Goal: Task Accomplishment & Management: Manage account settings

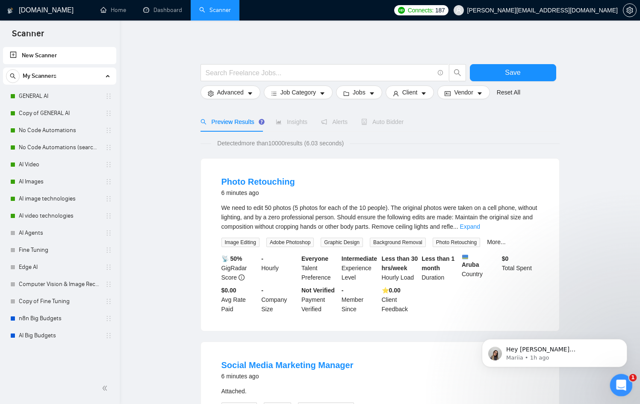
drag, startPoint x: 625, startPoint y: 375, endPoint x: 1235, endPoint y: 749, distance: 715.7
click at [626, 374] on div "Open Intercom Messenger" at bounding box center [619, 383] width 21 height 21
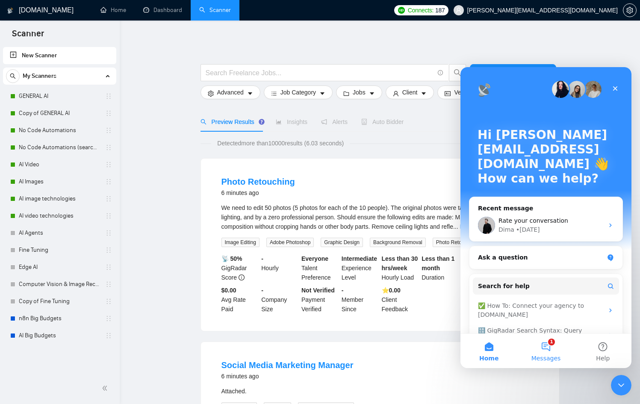
click at [545, 351] on button "1 Messages" at bounding box center [545, 351] width 57 height 34
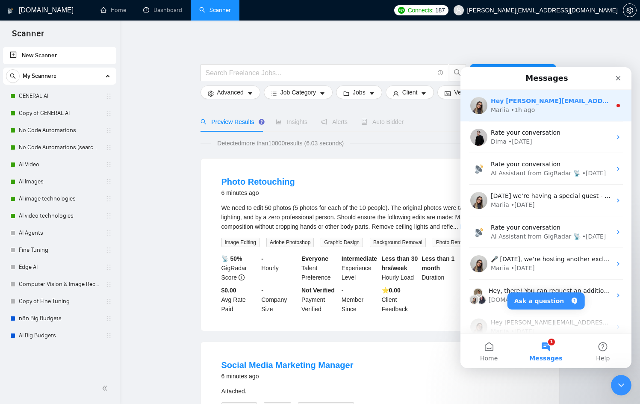
click at [510, 105] on div "Hey [PERSON_NAME][EMAIL_ADDRESS][DOMAIN_NAME], Looks like your Upwork agency Ne…" at bounding box center [551, 101] width 121 height 9
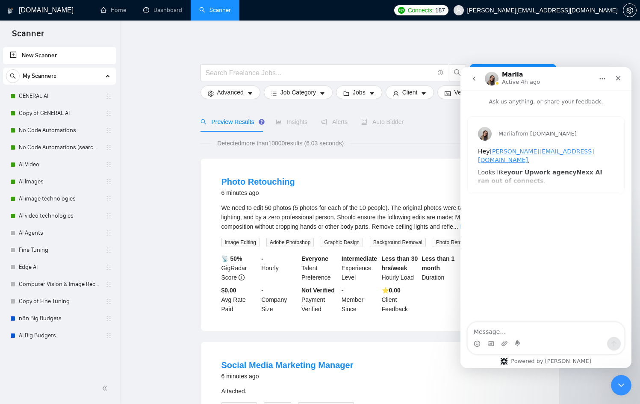
click at [547, 328] on textarea "Message…" at bounding box center [546, 329] width 156 height 15
click at [526, 183] on div "Mariia from [DOMAIN_NAME] Hey [PERSON_NAME][EMAIL_ADDRESS][DOMAIN_NAME] , Looks…" at bounding box center [546, 155] width 156 height 77
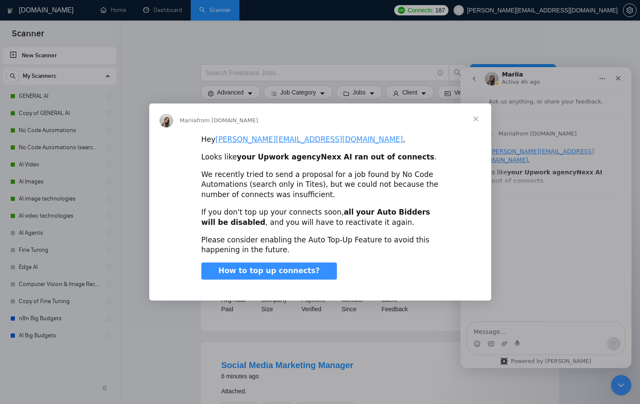
click at [526, 238] on div "Intercom messenger" at bounding box center [320, 202] width 640 height 404
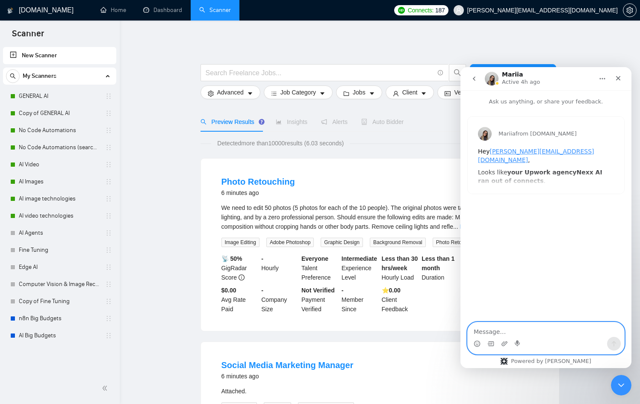
click at [529, 327] on textarea "Message…" at bounding box center [546, 329] width 156 height 15
click at [622, 77] on div "Close" at bounding box center [617, 78] width 15 height 15
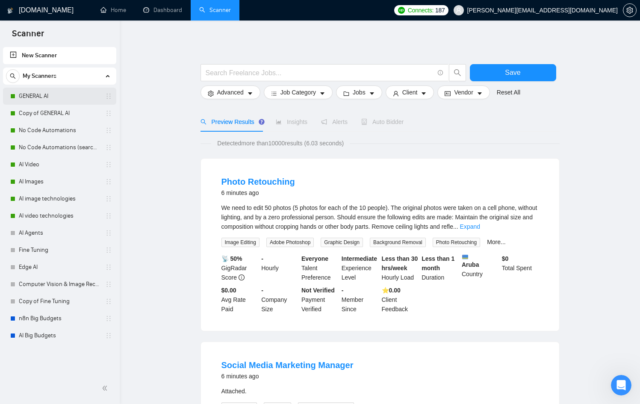
click at [38, 100] on link "GENERAL AI" at bounding box center [59, 96] width 81 height 17
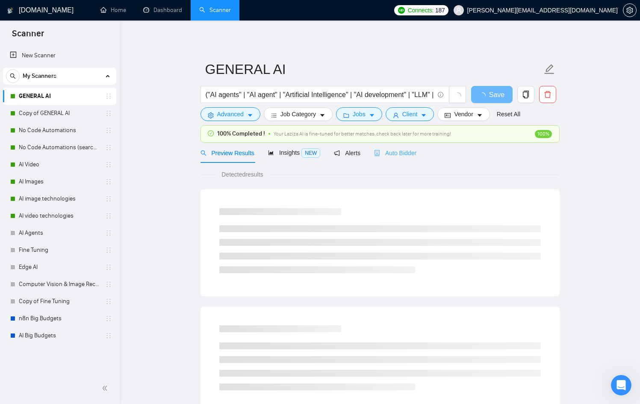
click at [414, 159] on div "Auto Bidder" at bounding box center [395, 153] width 42 height 20
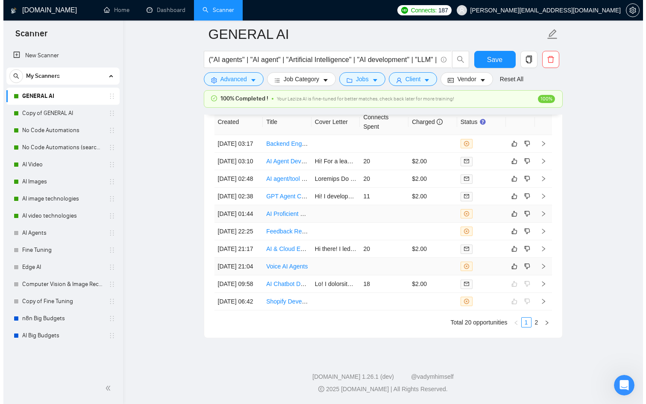
scroll to position [2320, 0]
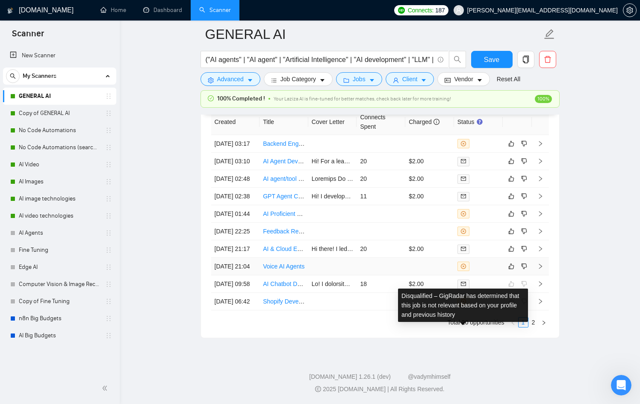
click at [468, 271] on span at bounding box center [463, 266] width 12 height 9
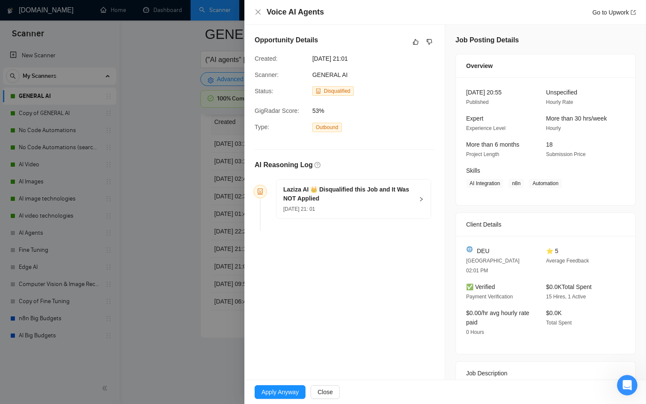
click at [321, 193] on h5 "Laziza AI 👑 Disqualified this Job and It Was NOT Applied" at bounding box center [348, 194] width 130 height 18
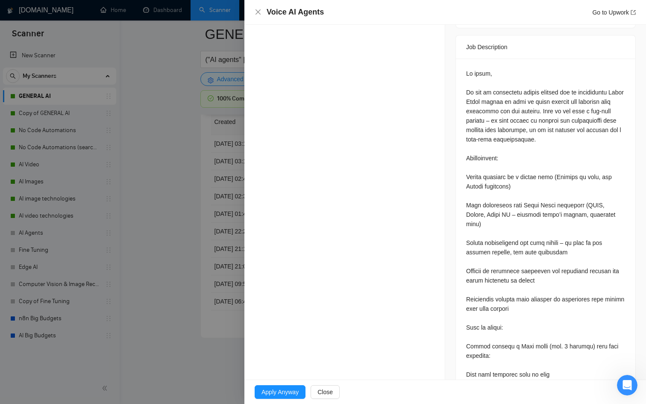
scroll to position [329, 0]
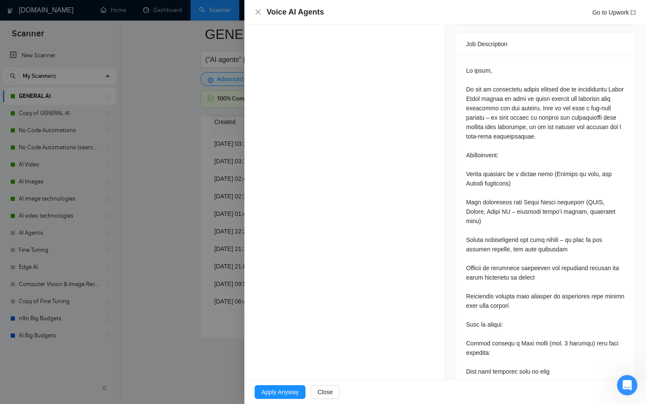
click at [214, 247] on div at bounding box center [323, 202] width 646 height 404
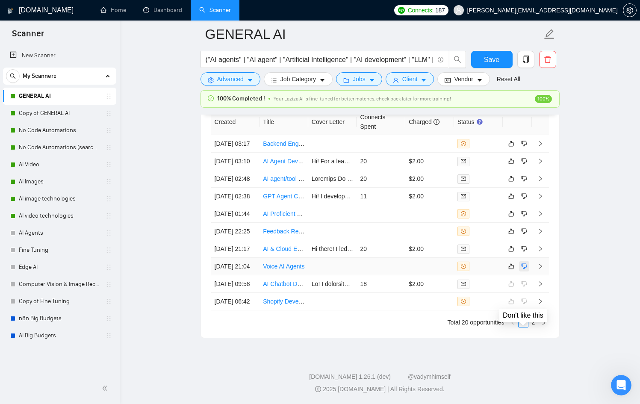
click at [524, 270] on icon "dislike" at bounding box center [524, 266] width 6 height 7
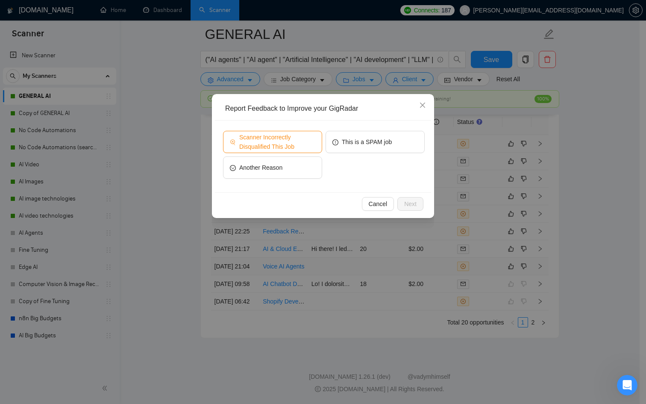
click at [299, 144] on span "Scanner Incorrectly Disqualified This Job" at bounding box center [277, 141] width 76 height 19
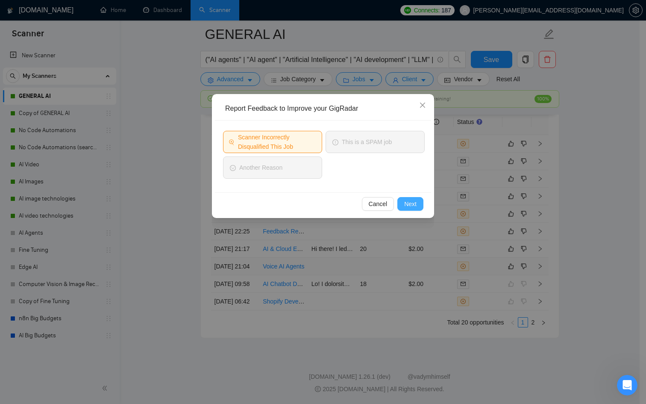
click at [420, 203] on button "Next" at bounding box center [410, 204] width 26 height 14
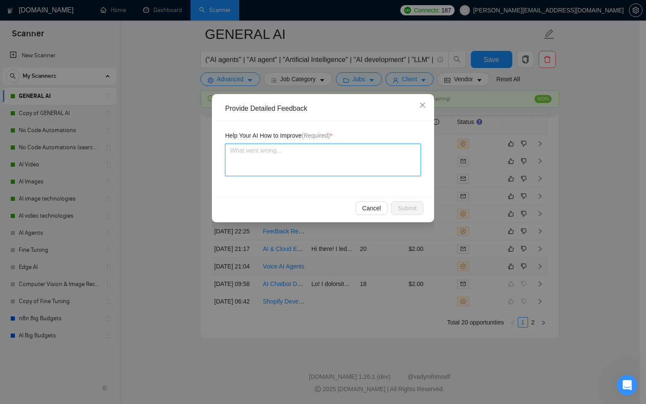
click at [283, 149] on textarea at bounding box center [323, 160] width 196 height 32
type textarea "I"
type textarea "I d"
type textarea "I di"
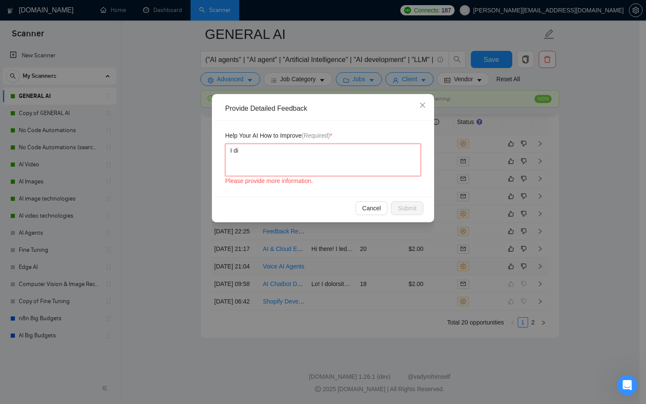
type textarea "I did"
type textarea "I did h"
type textarea "I did ha"
type textarea "I did hav"
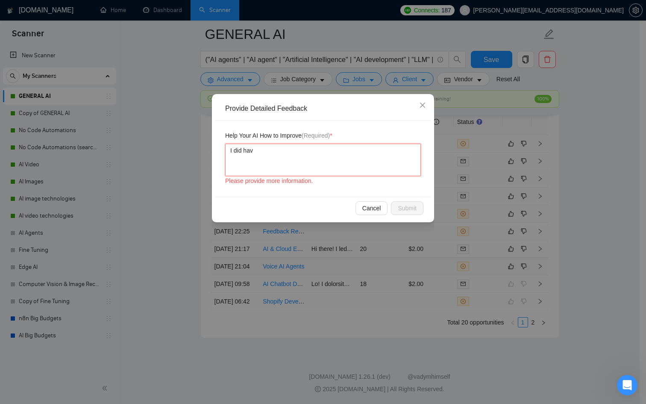
type textarea "I did have"
type textarea "I did have t"
type textarea "I did have th"
type textarea "I did have the"
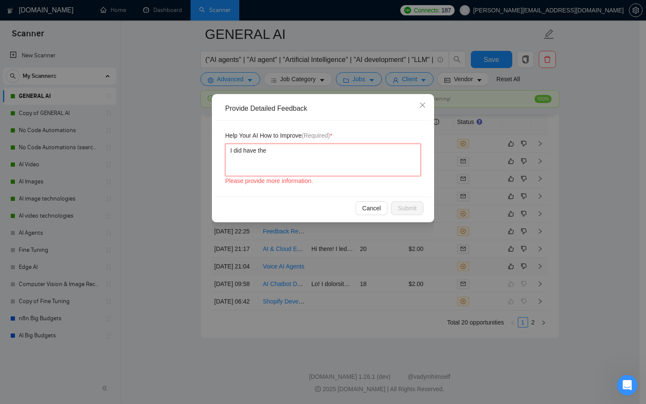
type textarea "I did have the"
type textarea "I did have the s"
type textarea "I did have the sk"
type textarea "I did have the ski"
type textarea "I did have the skil"
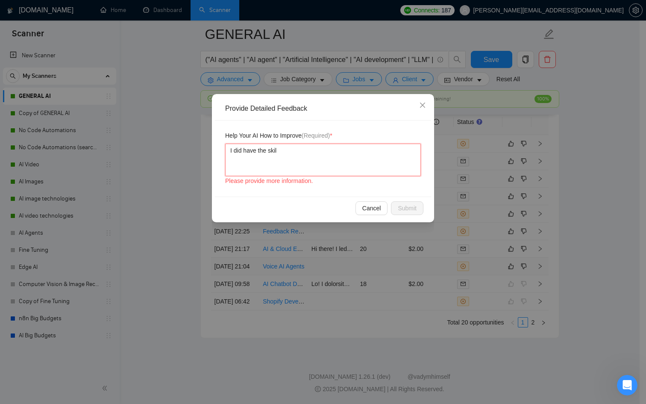
type textarea "I did have the skill"
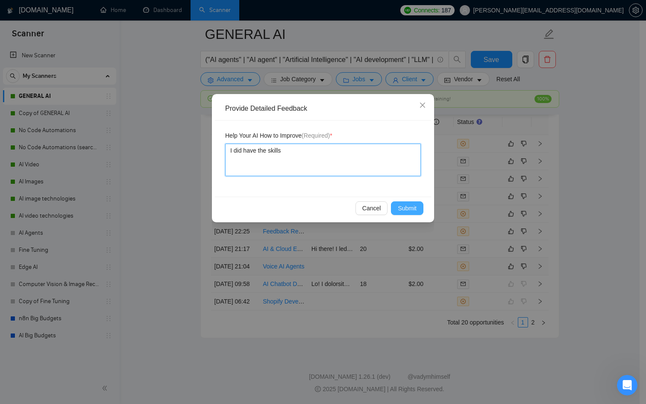
type textarea "I did have the skills"
click at [411, 209] on span "Submit" at bounding box center [407, 207] width 19 height 9
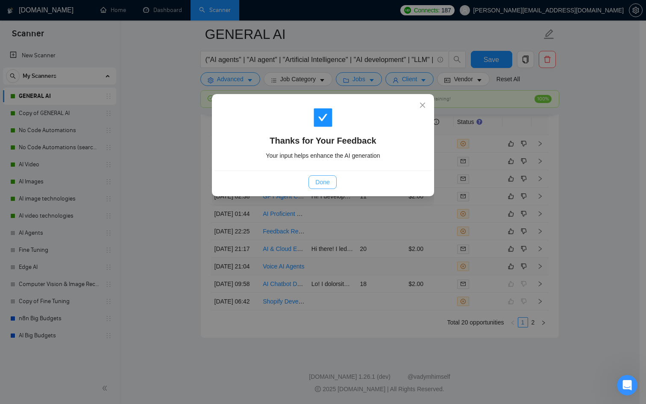
click at [322, 177] on span "Done" at bounding box center [322, 181] width 14 height 9
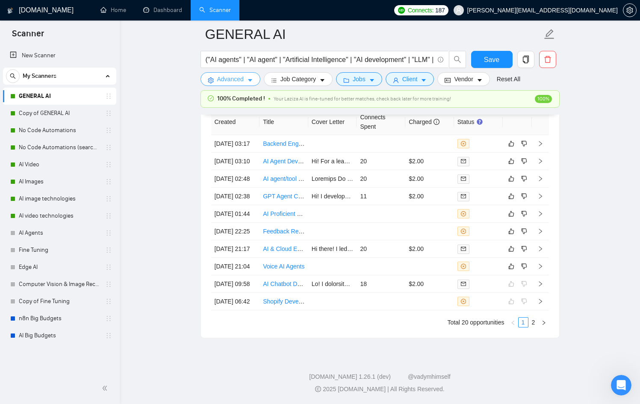
click at [237, 78] on span "Advanced" at bounding box center [230, 78] width 26 height 9
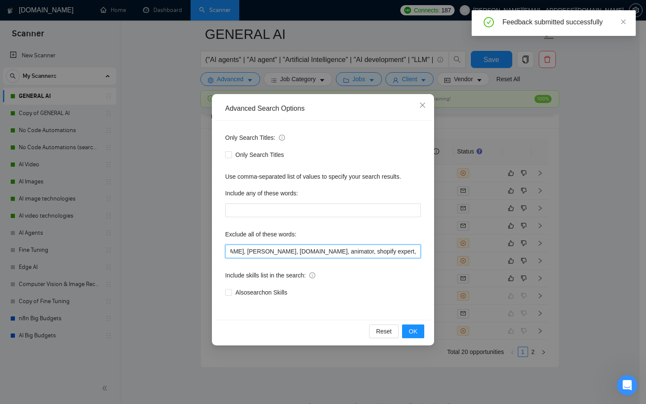
scroll to position [0, 1002]
drag, startPoint x: 333, startPoint y: 250, endPoint x: 468, endPoint y: 251, distance: 135.0
click at [468, 251] on div "Advanced Search Options Only Search Titles: Only Search Titles Use comma-separa…" at bounding box center [323, 202] width 646 height 404
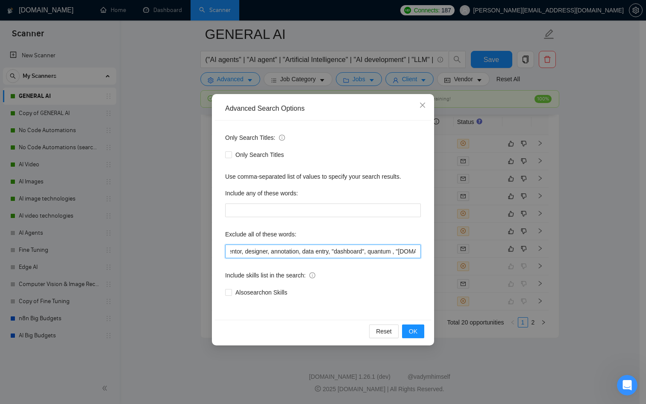
scroll to position [0, 1024]
drag, startPoint x: 416, startPoint y: 253, endPoint x: 396, endPoint y: 253, distance: 20.5
click at [396, 253] on input "n8n, basic Excel automation, discord bot, video editor, android development, SE…" at bounding box center [323, 251] width 196 height 14
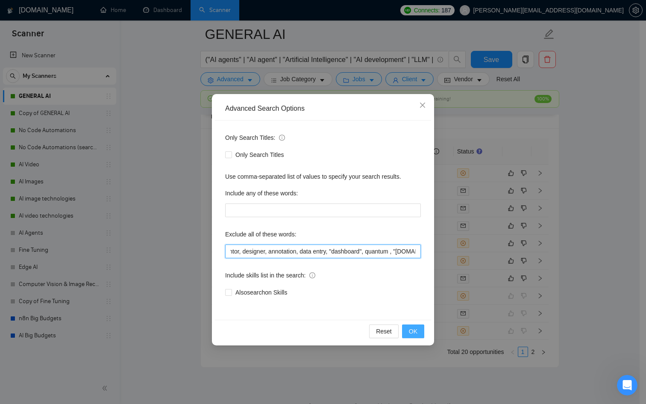
type input "n8n, basic Excel automation, discord bot, video editor, android development, SE…"
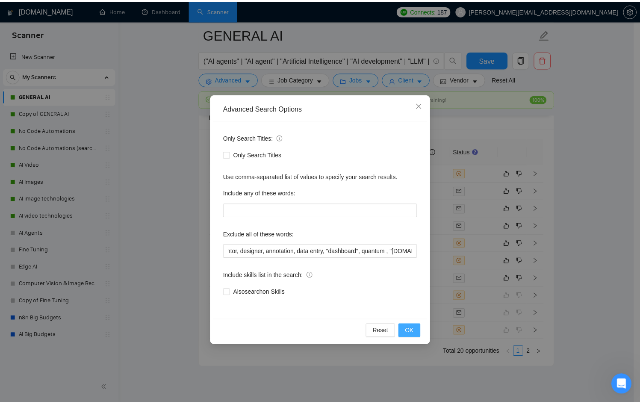
scroll to position [0, 0]
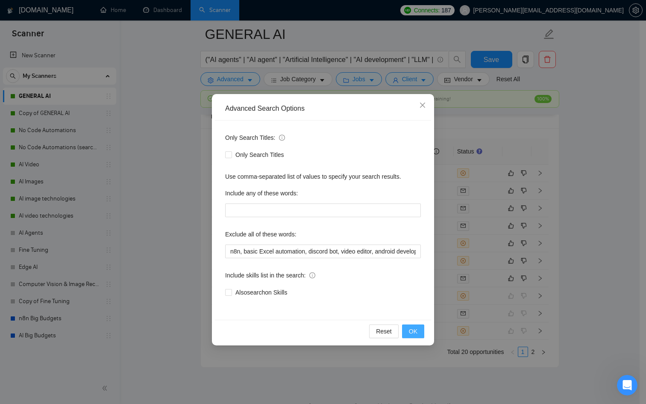
click at [419, 332] on button "OK" at bounding box center [413, 331] width 22 height 14
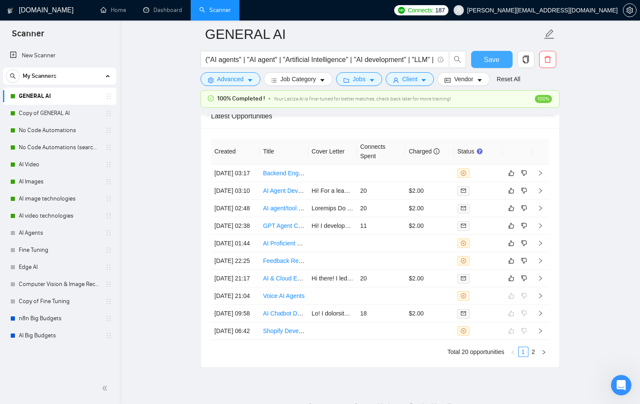
click at [494, 53] on button "Save" at bounding box center [491, 59] width 41 height 17
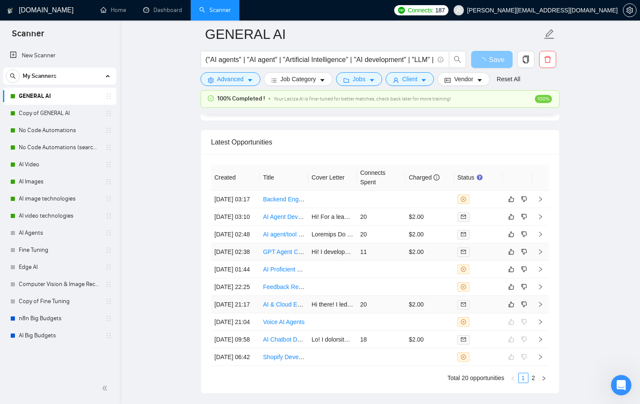
scroll to position [2272, 0]
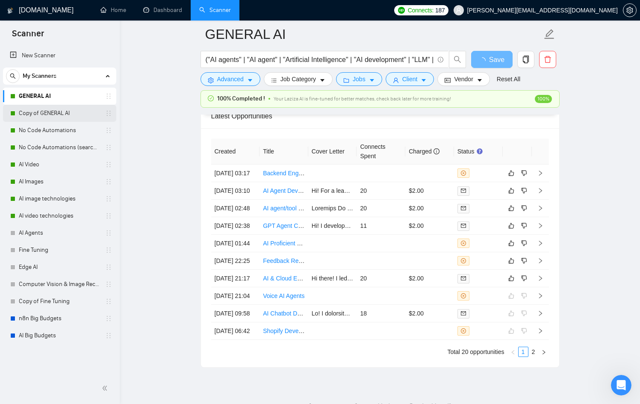
click at [51, 113] on link "Copy of GENERAL AI" at bounding box center [59, 113] width 81 height 17
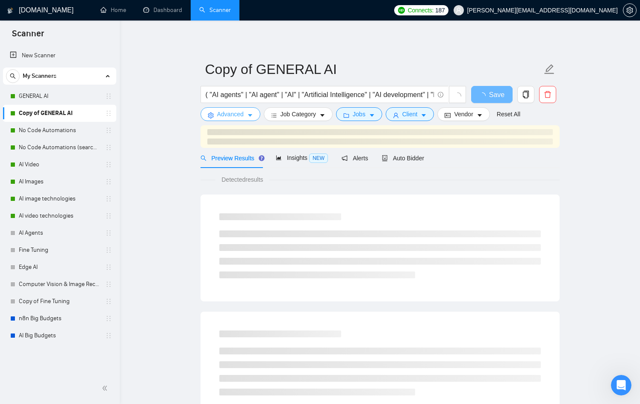
click at [257, 112] on button "Advanced" at bounding box center [230, 114] width 60 height 14
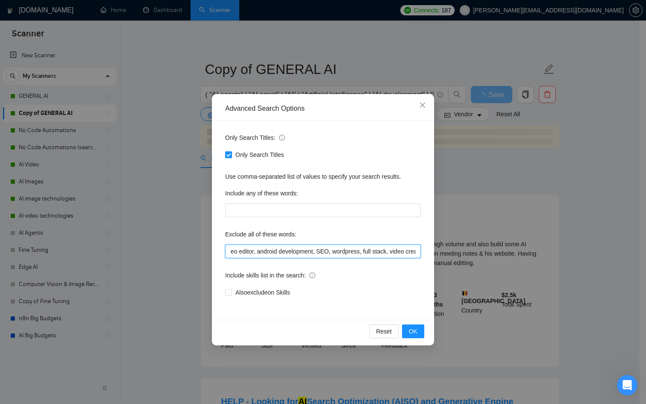
scroll to position [0, 1070]
drag, startPoint x: 407, startPoint y: 248, endPoint x: 490, endPoint y: 250, distance: 82.9
click at [490, 250] on div "Advanced Search Options Only Search Titles: Only Search Titles Use comma-separa…" at bounding box center [323, 202] width 646 height 404
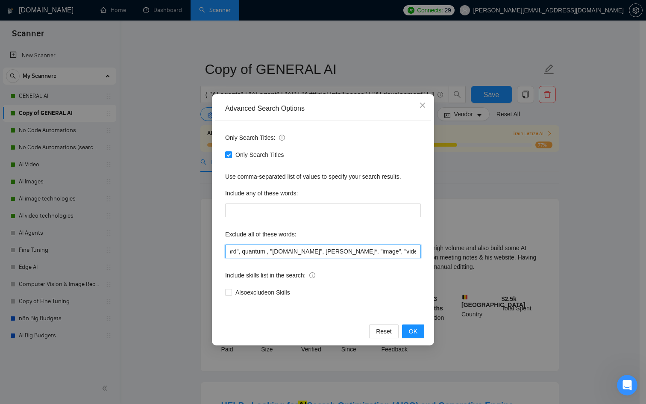
paste input ""loom""
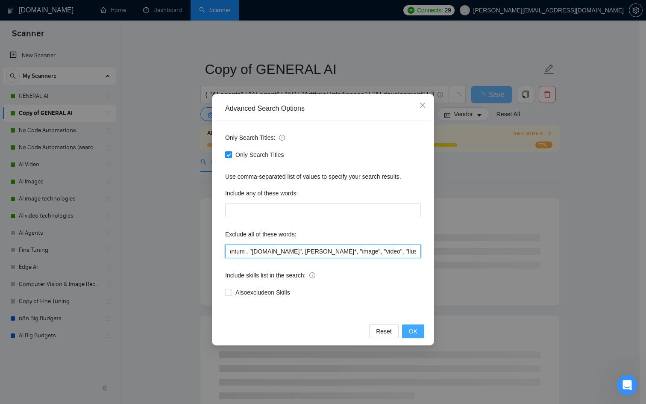
type input "n8n, basic Excel automation, discord bot, video editor, android development, SE…"
click at [417, 330] on span "OK" at bounding box center [413, 330] width 9 height 9
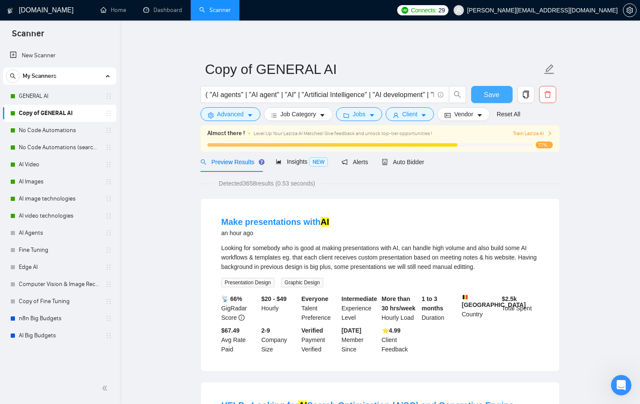
click at [497, 93] on span "Save" at bounding box center [491, 94] width 15 height 11
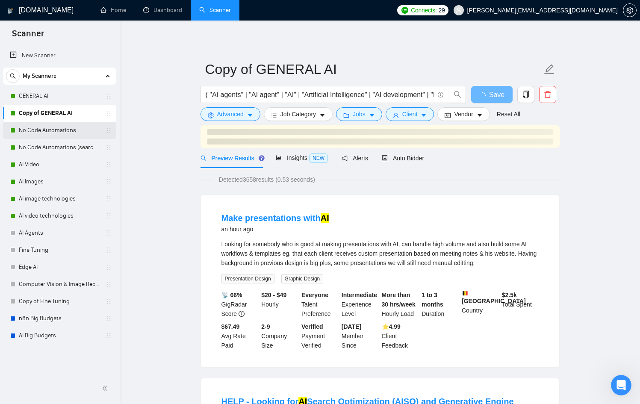
click at [70, 131] on link "No Code Automations" at bounding box center [59, 130] width 81 height 17
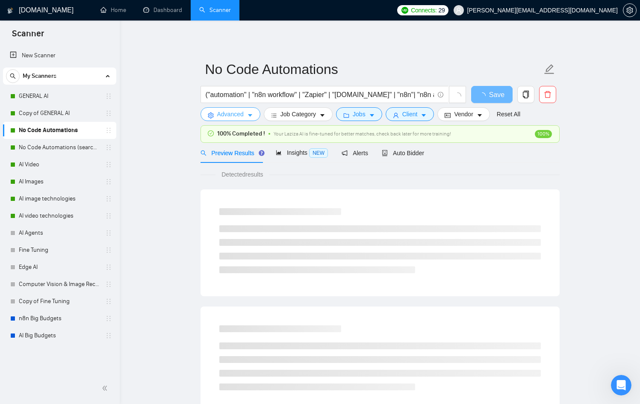
click at [248, 119] on button "Advanced" at bounding box center [230, 114] width 60 height 14
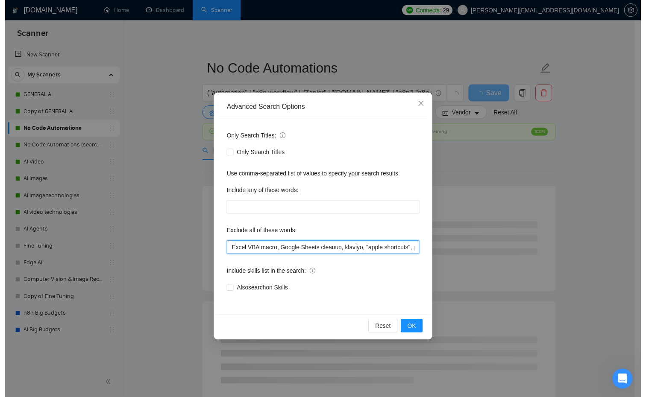
scroll to position [0, 2011]
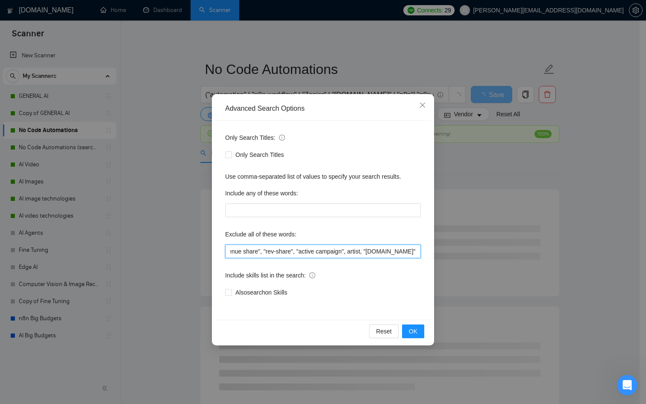
drag, startPoint x: 379, startPoint y: 252, endPoint x: 646, endPoint y: 254, distance: 266.2
click at [639, 254] on div "Advanced Search Options Only Search Titles: Only Search Titles Use comma-separa…" at bounding box center [323, 202] width 646 height 404
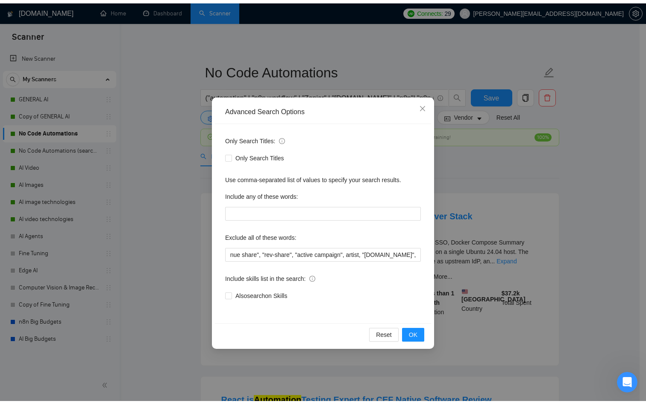
scroll to position [0, 0]
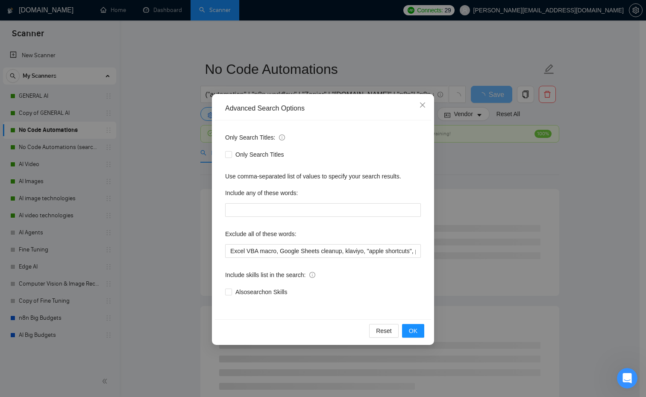
click at [378, 259] on div "Only Search Titles: Only Search Titles Use comma-separated list of values to sp…" at bounding box center [323, 220] width 216 height 199
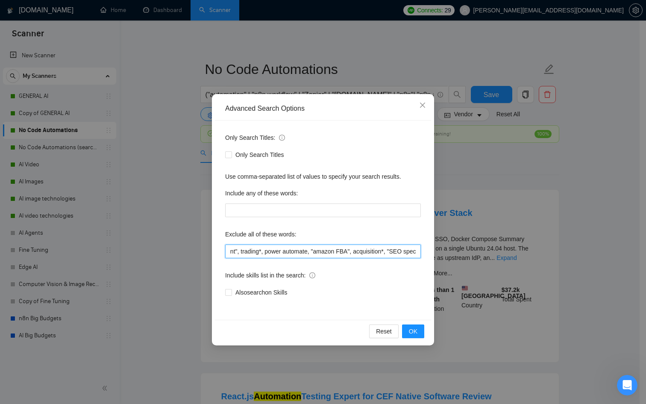
scroll to position [0, 2014]
drag, startPoint x: 377, startPoint y: 248, endPoint x: 543, endPoint y: 260, distance: 166.2
click at [543, 260] on div "Advanced Search Options Only Search Titles: Only Search Titles Use comma-separa…" at bounding box center [323, 202] width 646 height 404
paste input ""loom""
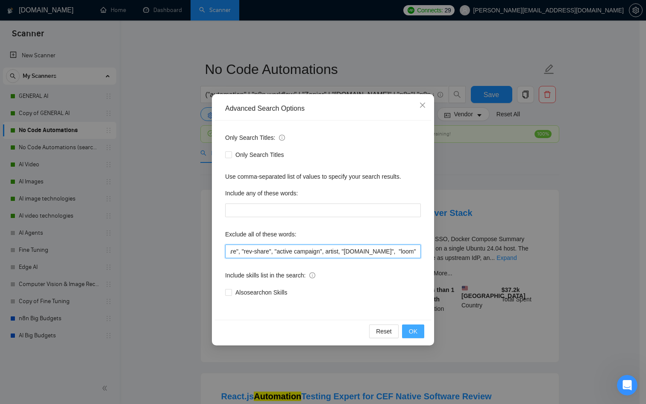
type input "Excel VBA macro, Google Sheets cleanup, klaviyo, "apple shortcuts", pabbly, "[D…"
click at [415, 329] on span "OK" at bounding box center [413, 330] width 9 height 9
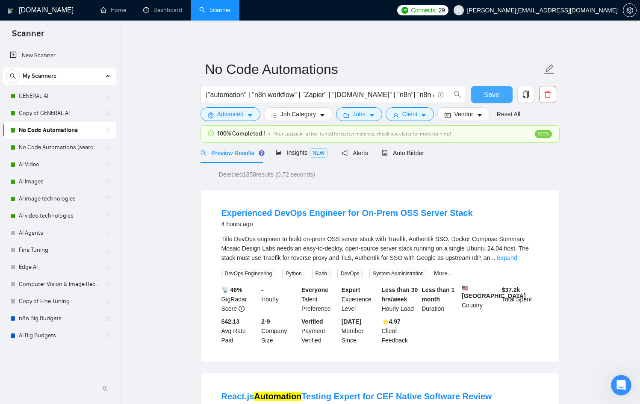
click at [496, 95] on span "Save" at bounding box center [491, 94] width 15 height 11
click at [52, 151] on link "No Code Automations (search only in Tites)" at bounding box center [59, 147] width 81 height 17
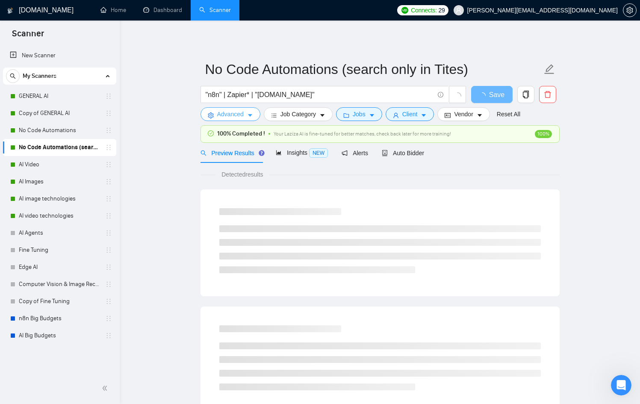
click at [240, 112] on span "Advanced" at bounding box center [230, 113] width 26 height 9
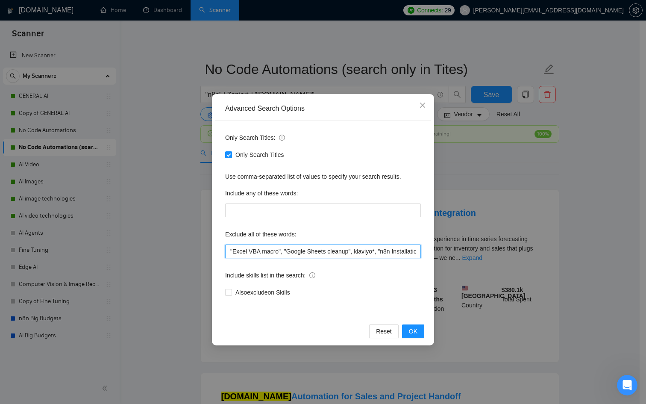
drag, startPoint x: 362, startPoint y: 253, endPoint x: 423, endPoint y: 261, distance: 61.6
click at [459, 257] on div "Advanced Search Options Only Search Titles: Only Search Titles Use comma-separa…" at bounding box center [323, 202] width 646 height 404
drag, startPoint x: 382, startPoint y: 256, endPoint x: 479, endPoint y: 252, distance: 96.2
click at [479, 252] on div "Advanced Search Options Only Search Titles: Only Search Titles Use comma-separa…" at bounding box center [323, 202] width 646 height 404
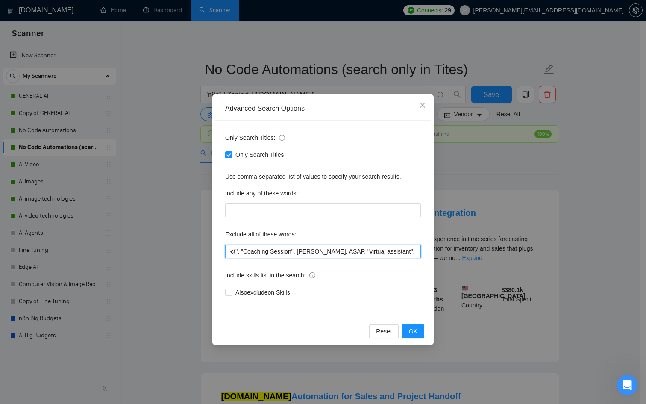
paste input ""loom""
type input ""Excel VBA macro", "Google Sheets cleanup", klaviyo*, "n8n Installation", "fini…"
click at [412, 334] on span "OK" at bounding box center [413, 330] width 9 height 9
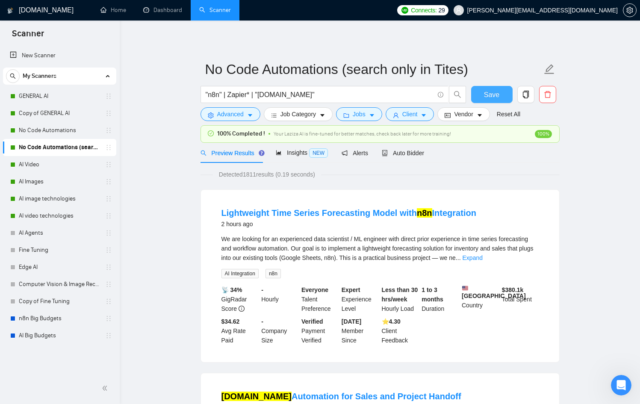
click at [503, 97] on button "Save" at bounding box center [491, 94] width 41 height 17
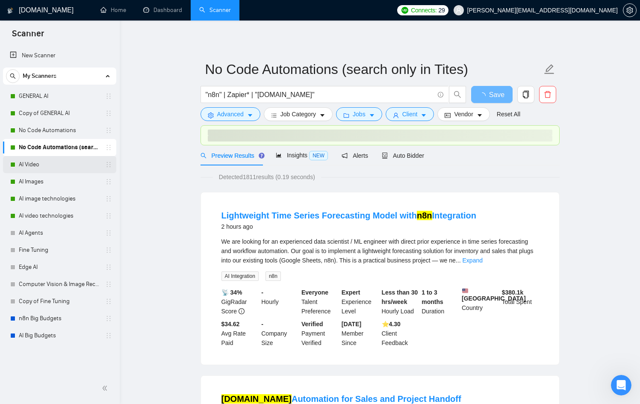
click at [63, 166] on link "AI Video" at bounding box center [59, 164] width 81 height 17
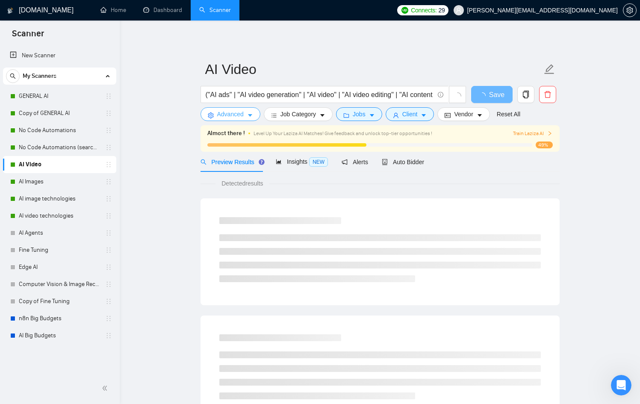
click at [239, 120] on button "Advanced" at bounding box center [230, 114] width 60 height 14
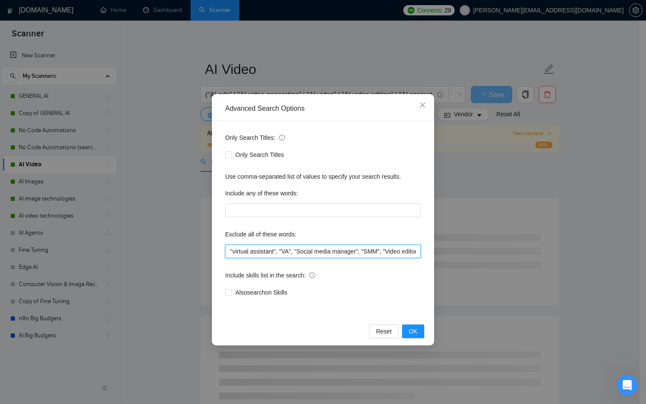
scroll to position [0, 64]
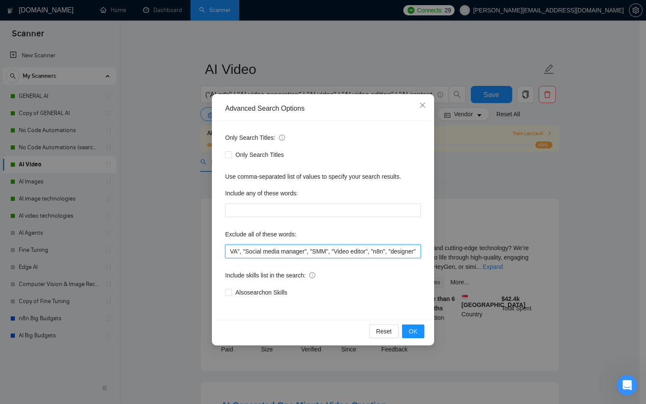
drag, startPoint x: 378, startPoint y: 254, endPoint x: 521, endPoint y: 249, distance: 143.2
click at [521, 249] on div "Advanced Search Options Only Search Titles: Only Search Titles Use comma-separa…" at bounding box center [323, 202] width 646 height 404
paste input ""loom""
type input ""virtual assistant", "VA", "Social media manager", "SMM", "Video editor", "n8n"…"
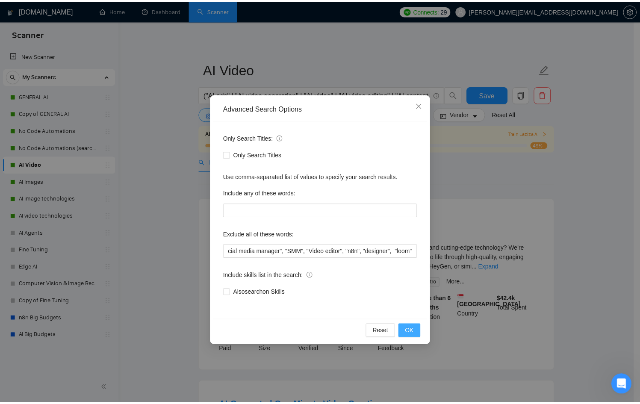
scroll to position [0, 0]
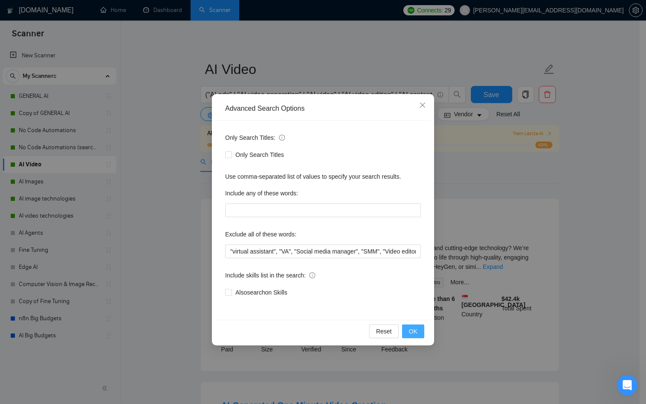
click at [405, 335] on button "OK" at bounding box center [413, 331] width 22 height 14
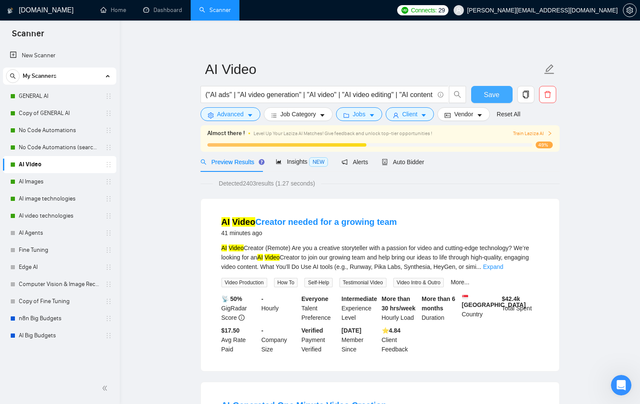
click at [497, 92] on span "Save" at bounding box center [491, 94] width 15 height 11
click at [391, 165] on div "Auto Bidder" at bounding box center [403, 161] width 42 height 9
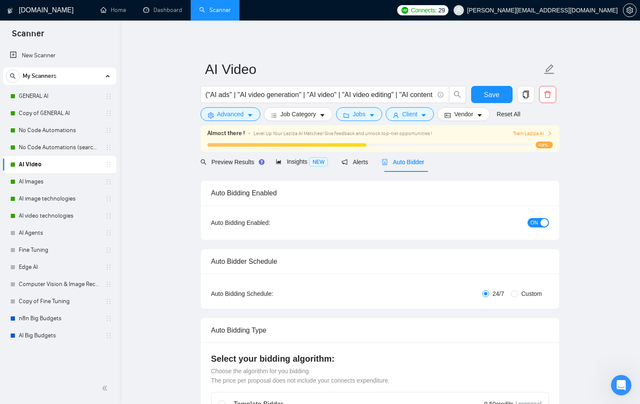
checkbox input "true"
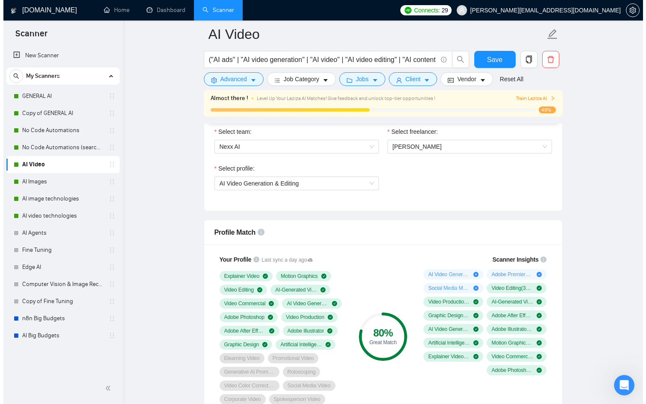
scroll to position [461, 0]
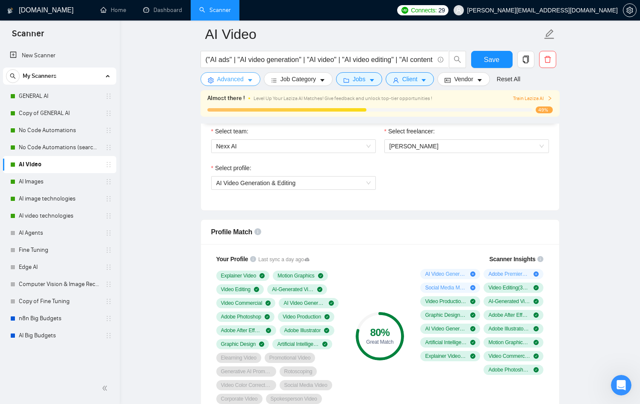
click at [231, 78] on span "Advanced" at bounding box center [230, 78] width 26 height 9
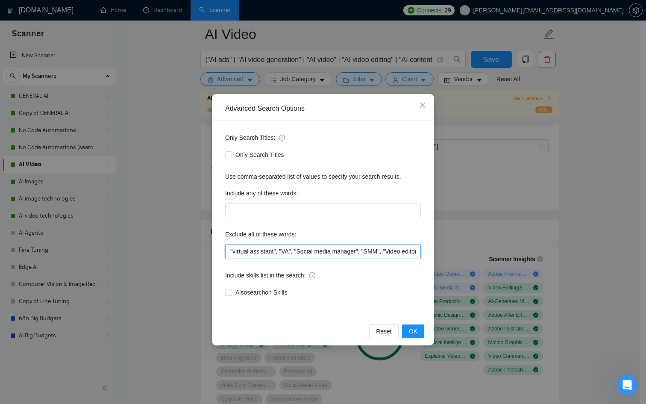
scroll to position [0, 87]
drag, startPoint x: 346, startPoint y: 248, endPoint x: 473, endPoint y: 247, distance: 126.5
click at [483, 250] on div "Advanced Search Options Only Search Titles: Only Search Titles Use comma-separa…" at bounding box center [323, 202] width 646 height 404
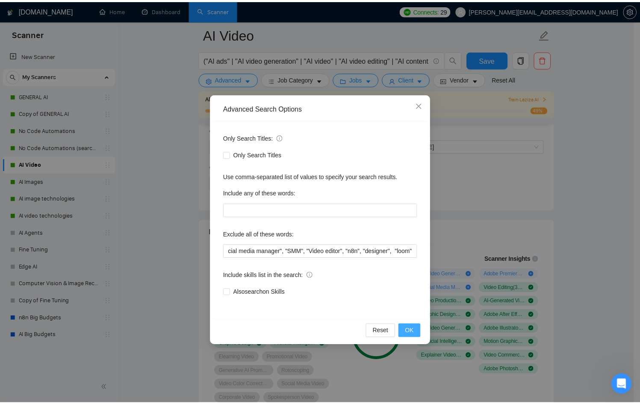
scroll to position [0, 0]
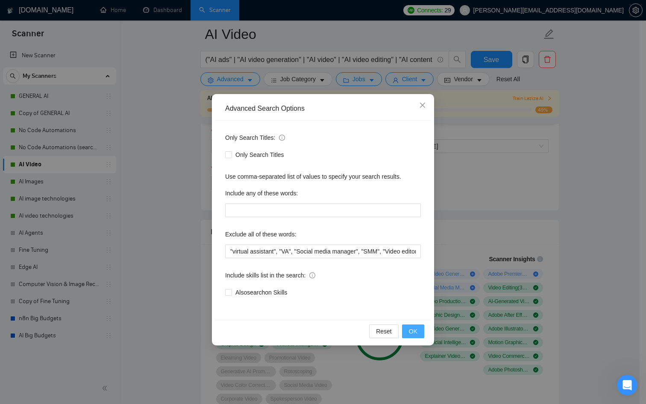
click at [412, 332] on span "OK" at bounding box center [413, 330] width 9 height 9
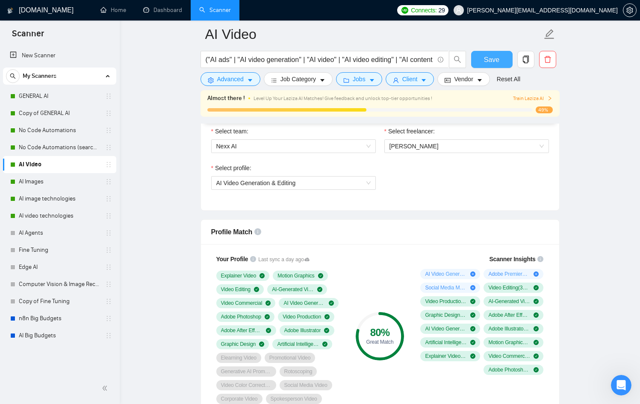
click at [504, 62] on button "Save" at bounding box center [491, 59] width 41 height 17
click at [53, 181] on link "AI Images" at bounding box center [59, 181] width 81 height 17
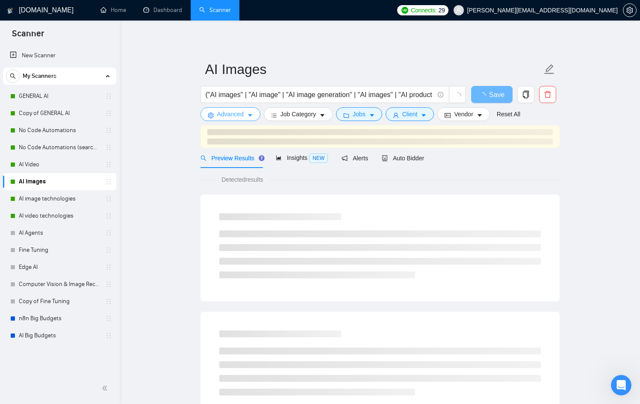
click at [246, 112] on button "Advanced" at bounding box center [230, 114] width 60 height 14
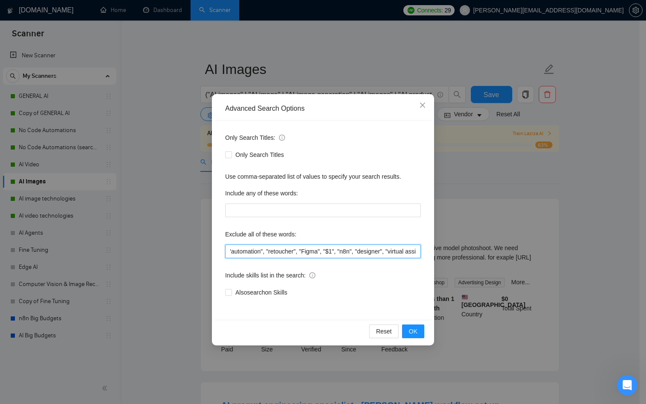
scroll to position [0, 376]
drag, startPoint x: 354, startPoint y: 249, endPoint x: 474, endPoint y: 265, distance: 121.2
click at [474, 265] on div "Advanced Search Options Only Search Titles: Only Search Titles Use comma-separa…" at bounding box center [323, 202] width 646 height 404
paste input ""loom""
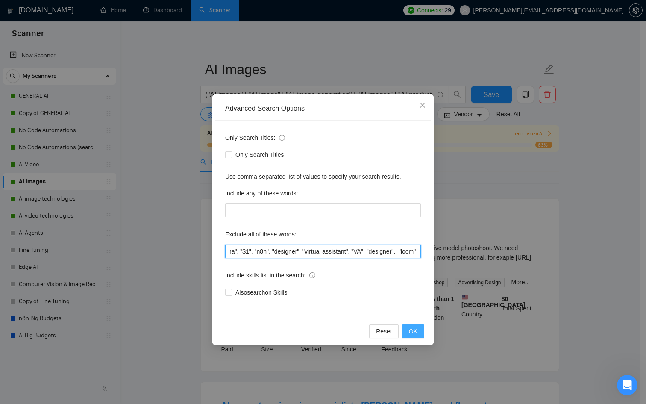
type input ""CAD", "Web designer","Developer", "Illustrator", "I have an ai image", "AI ima…"
click at [405, 327] on button "OK" at bounding box center [413, 331] width 22 height 14
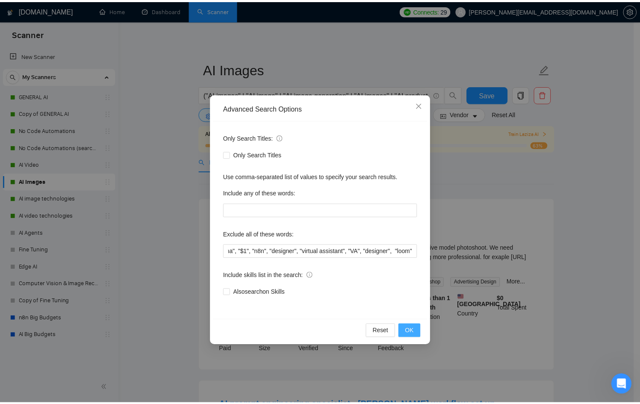
scroll to position [0, 0]
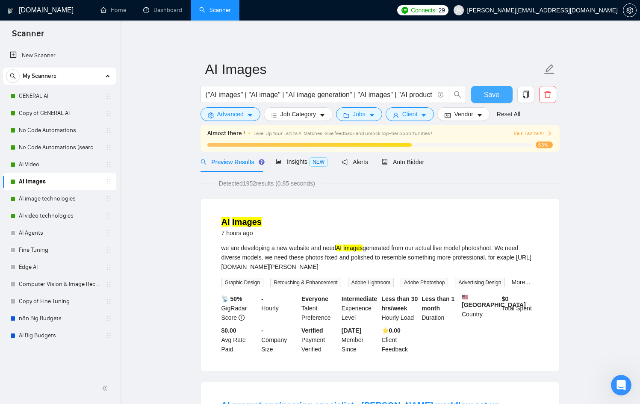
click at [485, 91] on span "Save" at bounding box center [491, 94] width 15 height 11
click at [37, 194] on link "AI image technologies" at bounding box center [59, 198] width 81 height 17
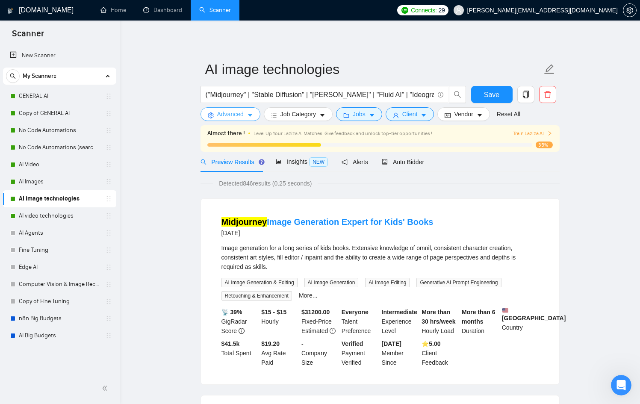
click at [238, 109] on button "Advanced" at bounding box center [230, 114] width 60 height 14
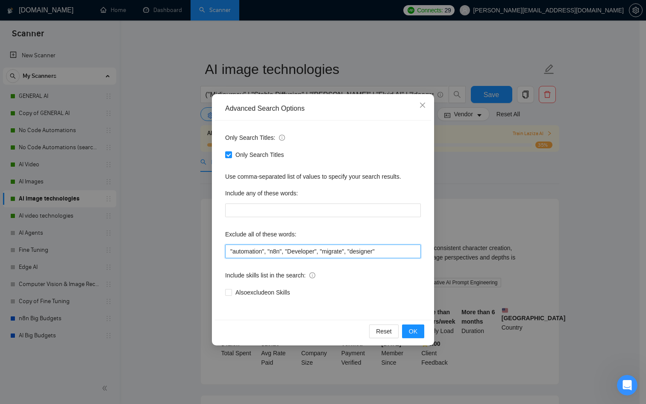
click at [406, 246] on input ""automation", "n8n", "Developer", "migrate", "designer"" at bounding box center [323, 251] width 196 height 14
click at [407, 250] on input ""automation", "n8n", "Developer", "migrate", "designer"" at bounding box center [323, 251] width 196 height 14
paste input ""loom""
type input ""automation", "n8n", "Developer", "migrate", "designer", "loom""
click at [419, 331] on button "OK" at bounding box center [413, 331] width 22 height 14
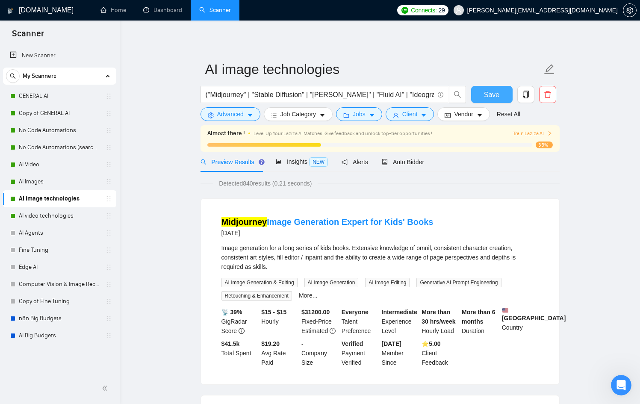
click at [490, 90] on span "Save" at bounding box center [491, 94] width 15 height 11
click at [75, 215] on link "AI video technologies" at bounding box center [59, 215] width 81 height 17
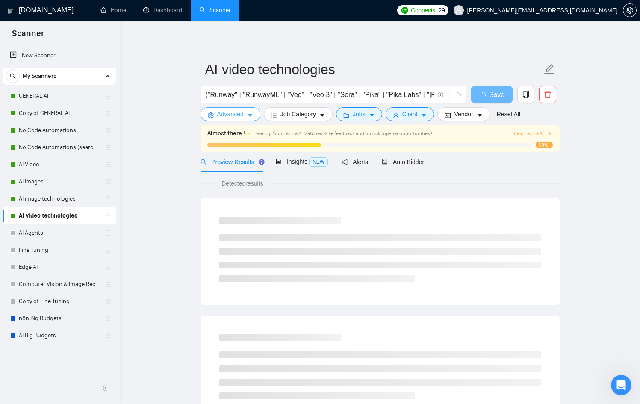
click at [253, 109] on button "Advanced" at bounding box center [230, 114] width 60 height 14
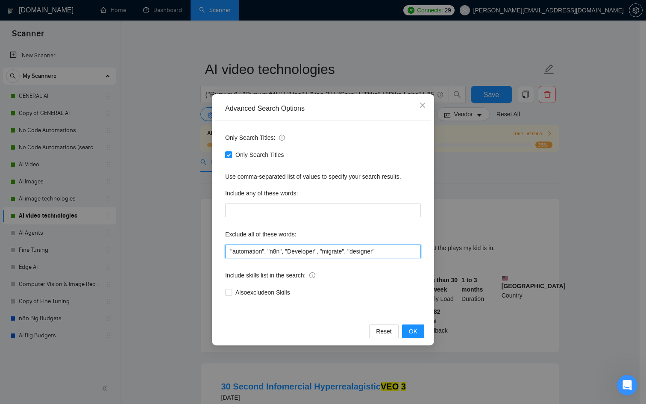
click at [410, 253] on input ""automation", "n8n", "Developer", "migrate", "designer"" at bounding box center [323, 251] width 196 height 14
paste input ""loom""
type input ""automation", "n8n", "Developer", "migrate", "designer", "loom""
click at [410, 326] on span "OK" at bounding box center [413, 330] width 9 height 9
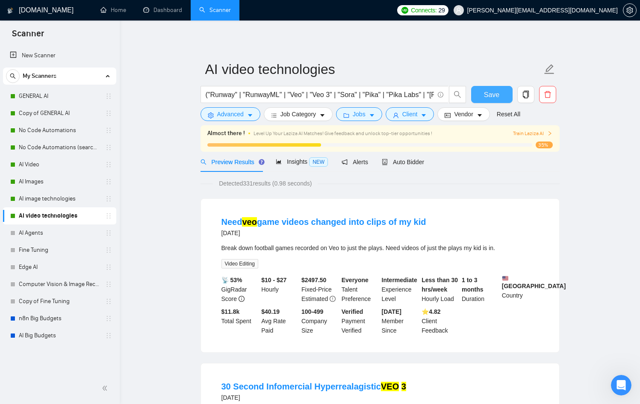
click at [500, 90] on button "Save" at bounding box center [491, 94] width 41 height 17
click at [70, 196] on link "AI image technologies" at bounding box center [59, 198] width 81 height 17
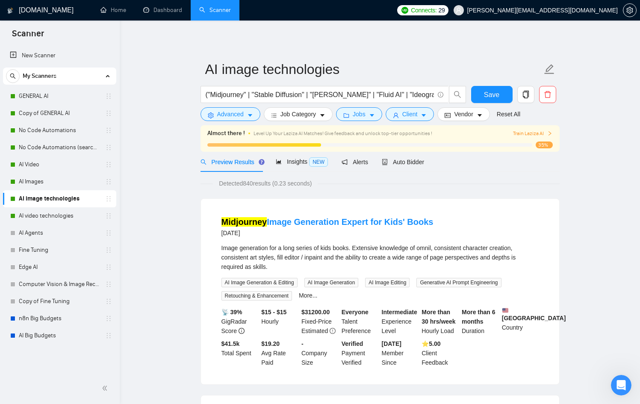
click at [240, 166] on div "Preview Results" at bounding box center [231, 161] width 62 height 9
click at [250, 103] on span "("Midjourney" | "Stable Diffusion" | "[PERSON_NAME]" | "Fluid AI" | "Ideogram" …" at bounding box center [324, 94] width 248 height 17
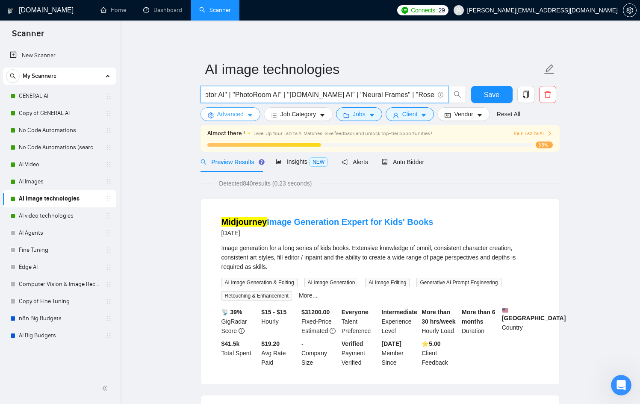
click at [244, 114] on span "Advanced" at bounding box center [230, 113] width 26 height 9
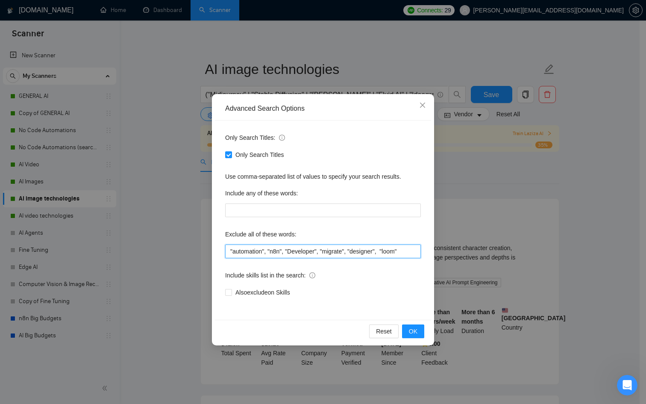
drag, startPoint x: 385, startPoint y: 251, endPoint x: 456, endPoint y: 253, distance: 70.5
click at [456, 253] on div "Advanced Search Options Only Search Titles: Only Search Titles Use comma-separa…" at bounding box center [323, 202] width 646 height 404
click at [418, 335] on button "OK" at bounding box center [413, 331] width 22 height 14
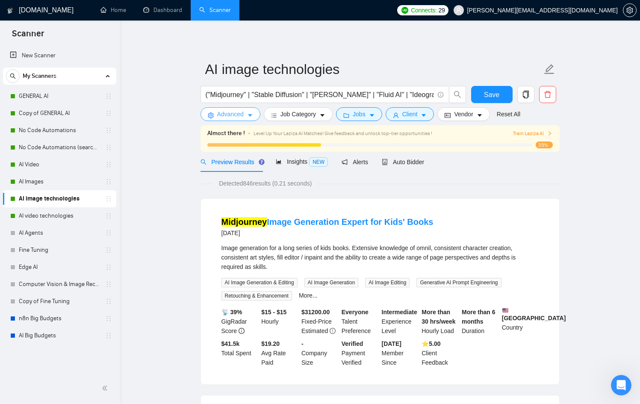
click at [242, 117] on span "Advanced" at bounding box center [230, 113] width 26 height 9
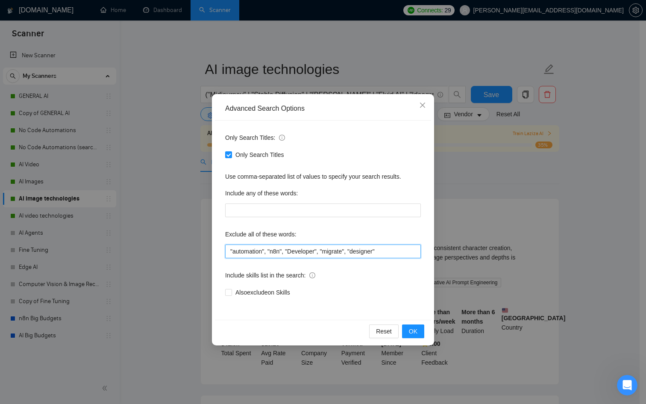
click at [388, 250] on input ""automation", "n8n", "Developer", "migrate", "designer"" at bounding box center [323, 251] width 196 height 14
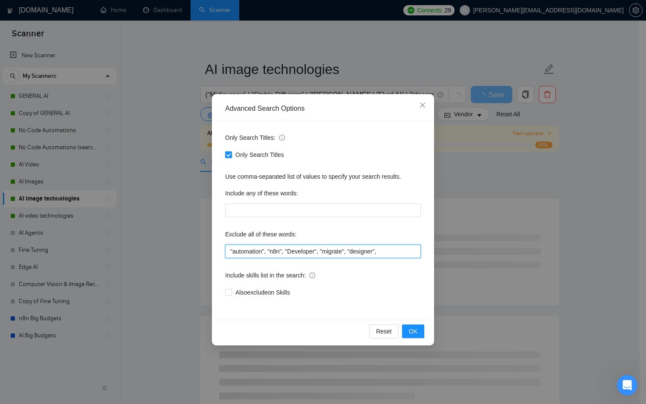
click at [396, 254] on input ""automation", "n8n", "Developer", "migrate", "designer"," at bounding box center [323, 251] width 196 height 14
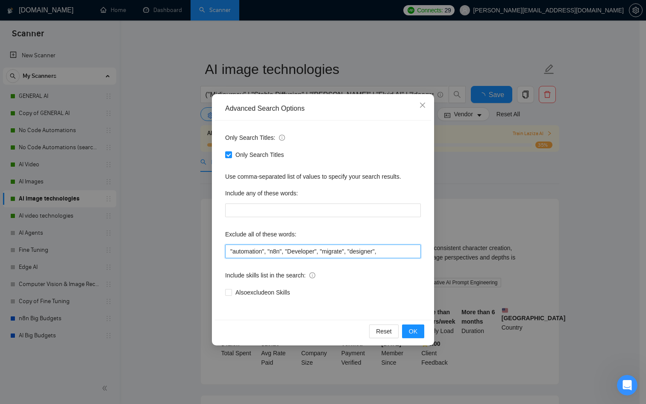
paste input ""loom""
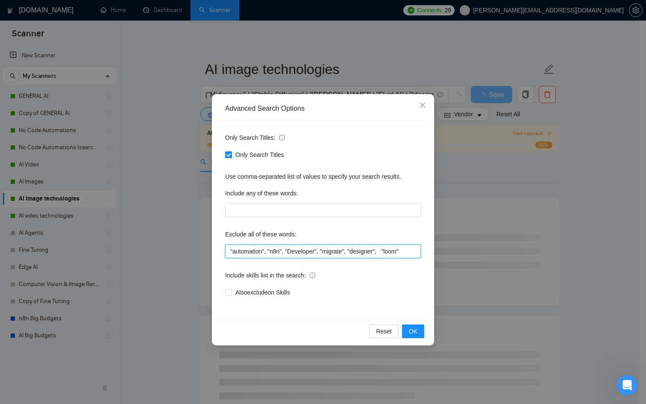
click at [391, 249] on input ""automation", "n8n", "Developer", "migrate", "designer", "loom"" at bounding box center [323, 251] width 196 height 14
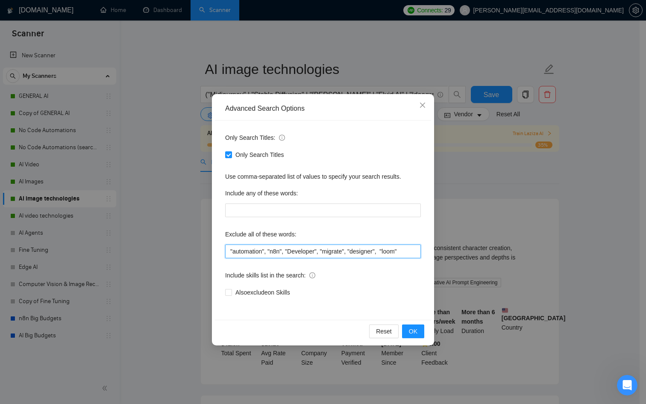
type input ""automation", "n8n", "Developer", "migrate", "designer", "loom""
drag, startPoint x: 418, startPoint y: 341, endPoint x: 417, endPoint y: 335, distance: 5.6
click at [418, 339] on div "Reset OK" at bounding box center [323, 331] width 216 height 23
click at [417, 335] on span "OK" at bounding box center [413, 330] width 9 height 9
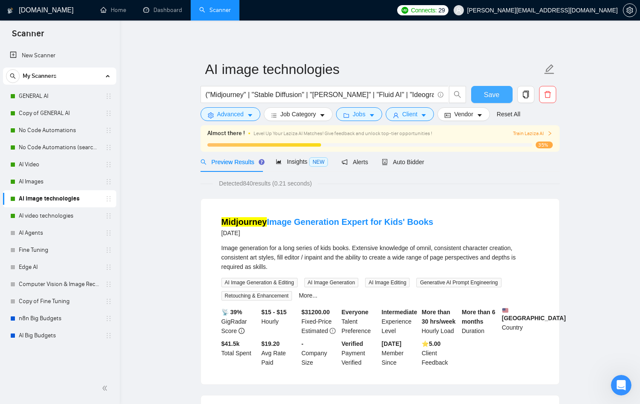
click at [480, 88] on button "Save" at bounding box center [491, 94] width 41 height 17
click at [55, 92] on link "GENERAL AI" at bounding box center [59, 96] width 81 height 17
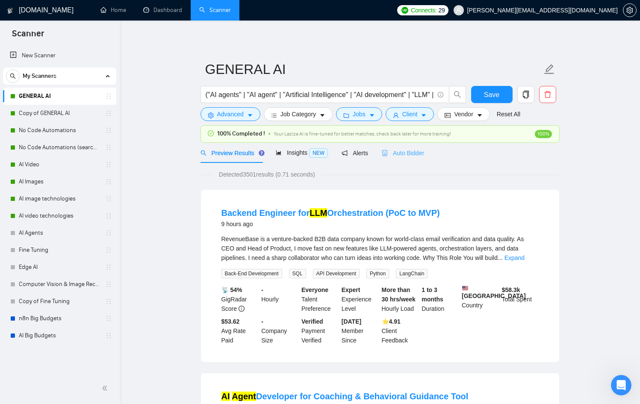
click at [424, 158] on div "Auto Bidder" at bounding box center [403, 153] width 42 height 20
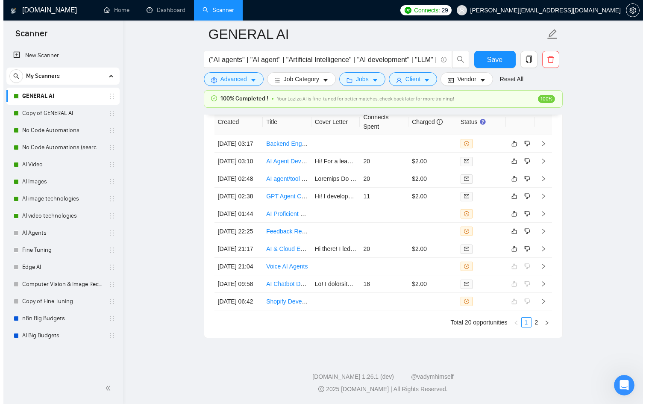
scroll to position [2387, 0]
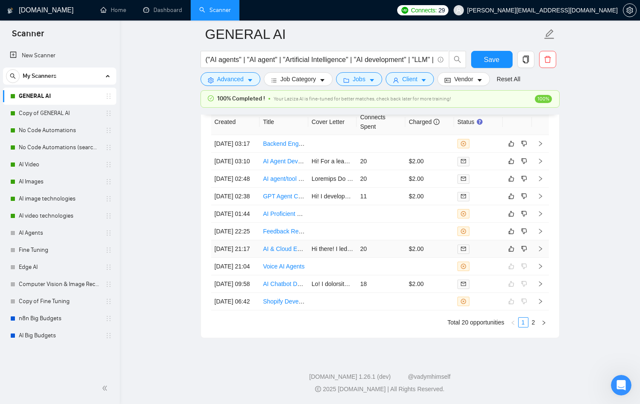
click at [486, 244] on div at bounding box center [478, 249] width 42 height 10
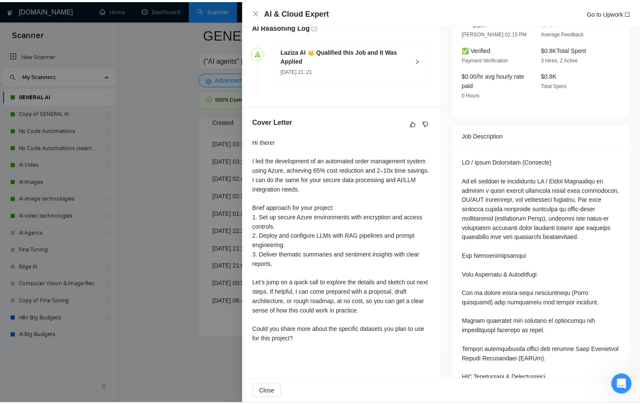
scroll to position [229, 0]
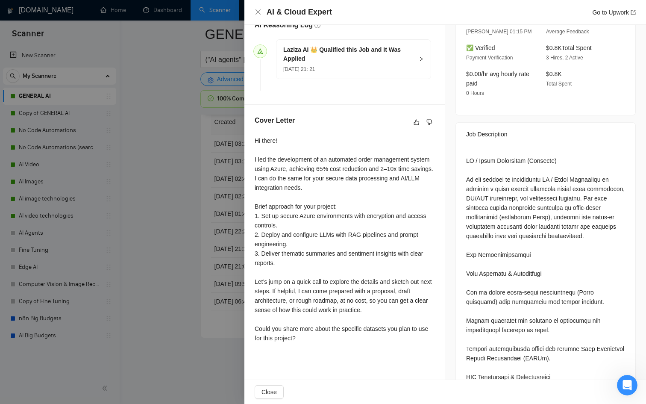
click at [174, 272] on div at bounding box center [323, 202] width 646 height 404
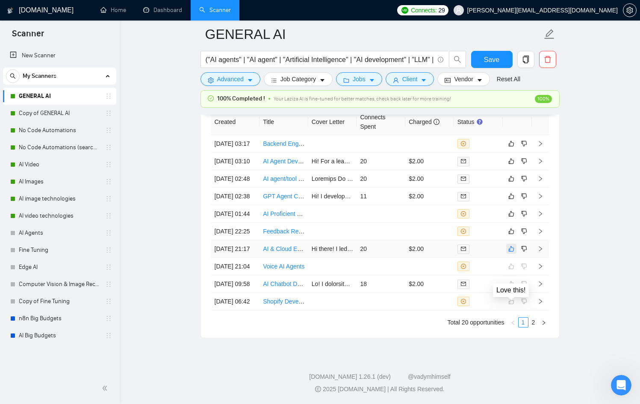
click at [513, 245] on icon "like" at bounding box center [511, 248] width 6 height 7
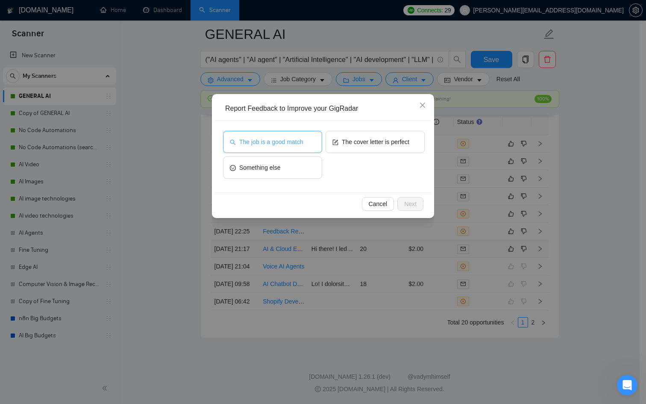
click at [269, 144] on span "The job is a good match" at bounding box center [271, 141] width 64 height 9
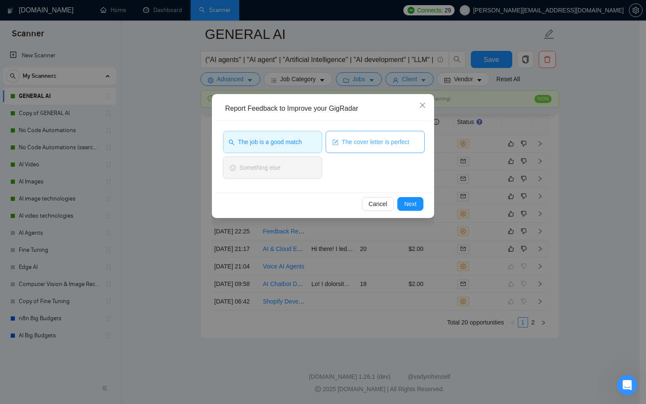
click at [420, 147] on button "The cover letter is perfect" at bounding box center [375, 142] width 99 height 22
click at [409, 195] on div "Cancel Next" at bounding box center [323, 203] width 216 height 23
click at [410, 198] on button "Next" at bounding box center [410, 204] width 26 height 14
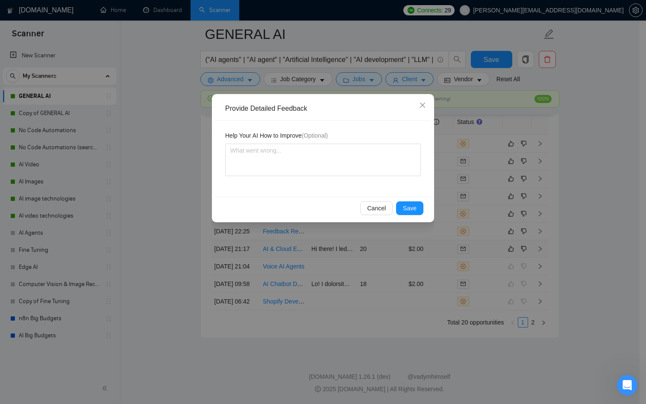
click at [415, 215] on div "Cancel Save" at bounding box center [323, 208] width 216 height 23
click at [413, 209] on span "Save" at bounding box center [410, 207] width 14 height 9
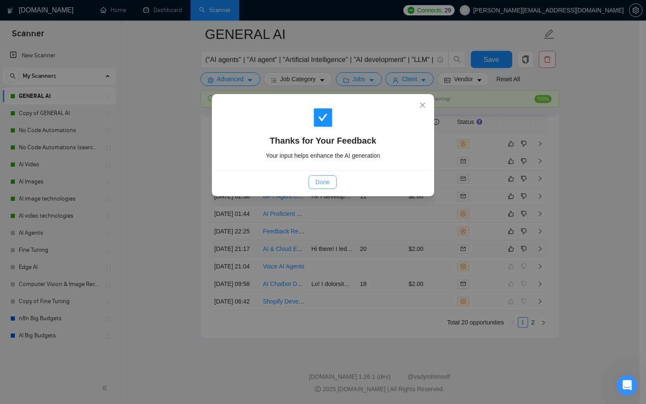
click at [329, 177] on span "Done" at bounding box center [322, 181] width 14 height 9
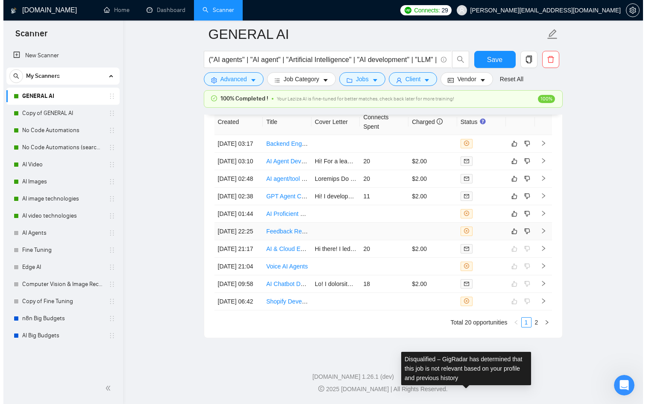
scroll to position [2272, 0]
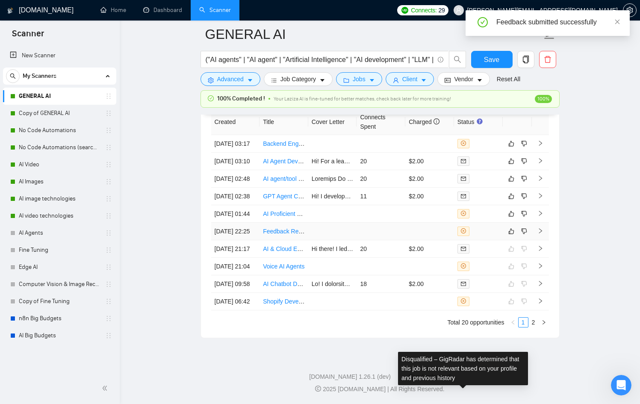
click at [375, 223] on td at bounding box center [380, 232] width 49 height 18
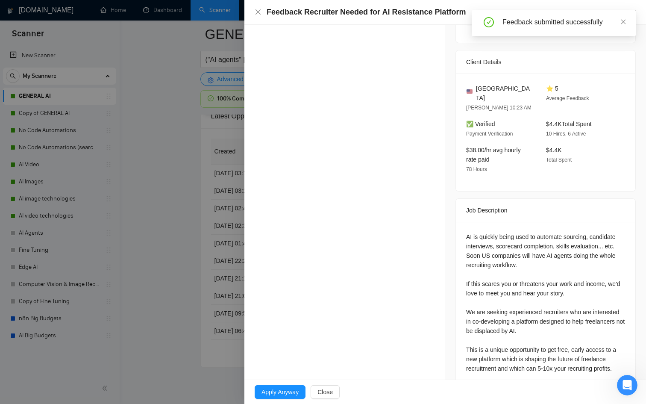
click at [207, 171] on div at bounding box center [323, 202] width 646 height 404
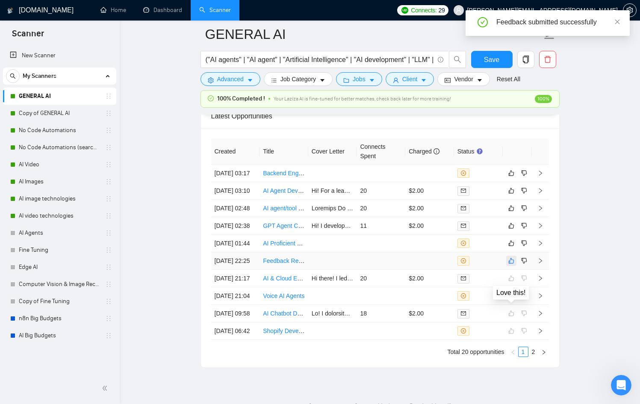
click at [507, 266] on button "button" at bounding box center [511, 261] width 10 height 10
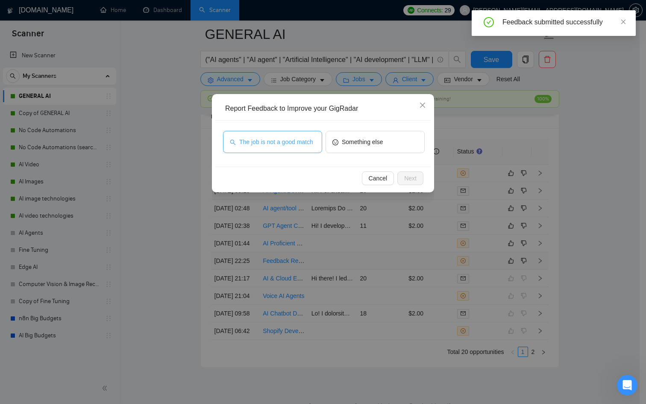
click at [254, 139] on span "The job is not a good match" at bounding box center [276, 141] width 74 height 9
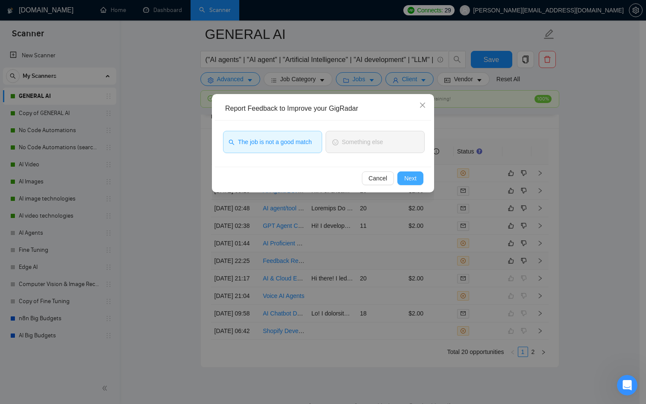
click at [409, 175] on span "Next" at bounding box center [410, 177] width 12 height 9
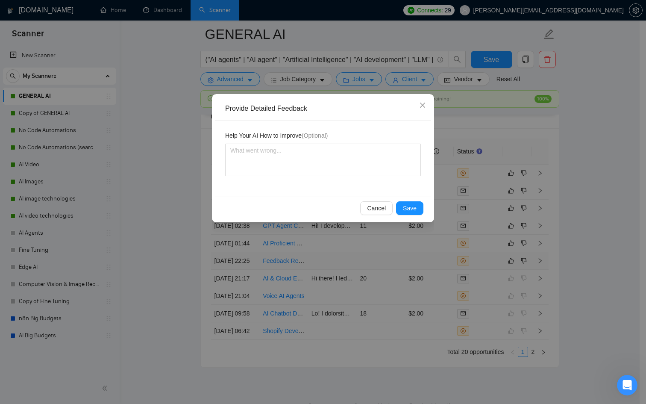
click at [413, 199] on div "Provide Detailed Feedback Help Your AI How to Improve (Optional) Cancel Save" at bounding box center [323, 158] width 222 height 128
click at [413, 201] on div "Cancel Save" at bounding box center [323, 208] width 216 height 23
click at [408, 215] on div "Cancel Save" at bounding box center [323, 208] width 216 height 23
click at [405, 209] on span "Save" at bounding box center [410, 207] width 14 height 9
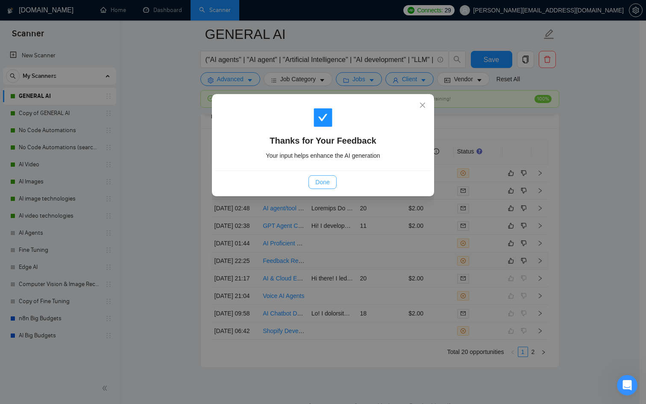
click at [321, 178] on span "Done" at bounding box center [322, 181] width 14 height 9
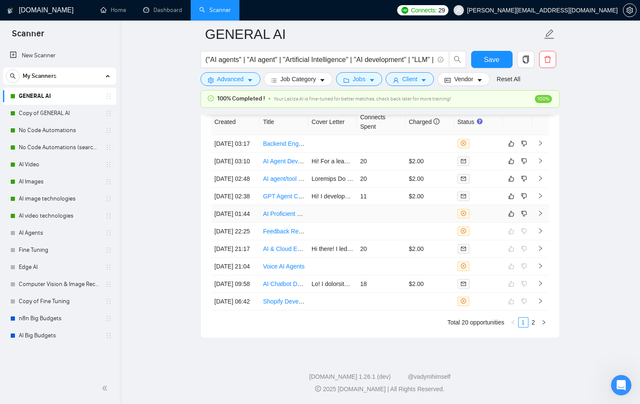
click at [417, 280] on td "$2.00" at bounding box center [429, 284] width 49 height 18
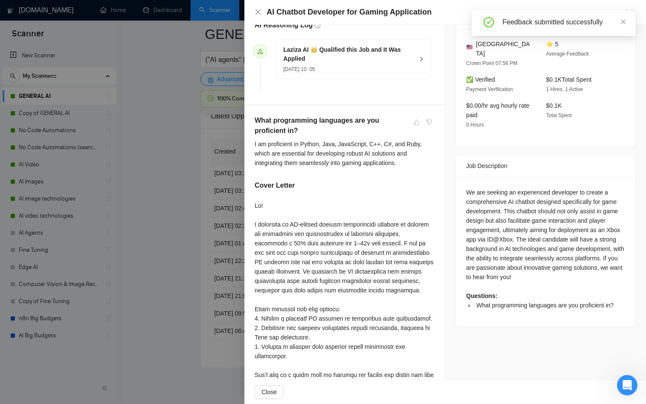
click at [265, 257] on div at bounding box center [345, 332] width 180 height 263
click at [222, 276] on div at bounding box center [323, 202] width 646 height 404
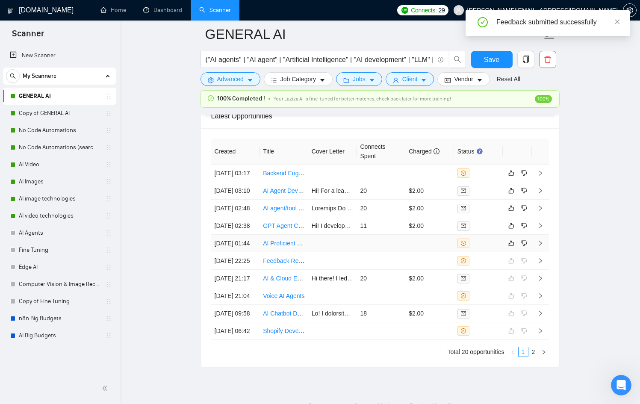
click at [476, 248] on div at bounding box center [478, 242] width 42 height 9
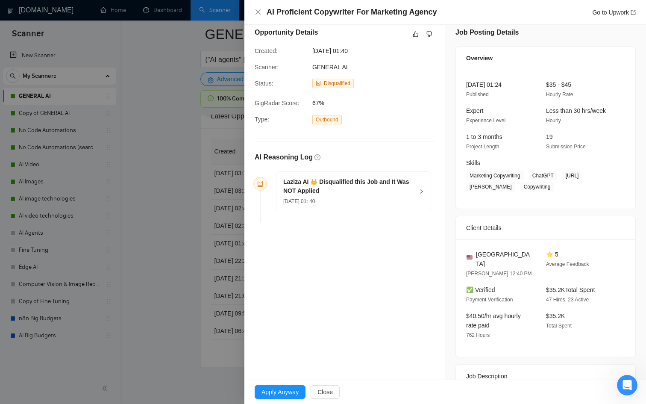
scroll to position [6, 0]
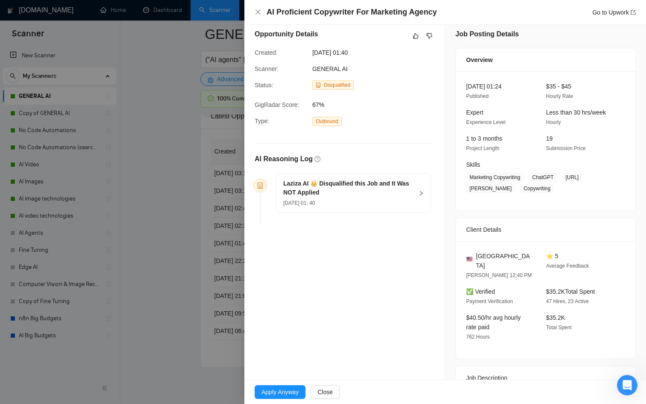
click at [319, 195] on h5 "Laziza AI 👑 Disqualified this Job and It Was NOT Applied" at bounding box center [348, 188] width 130 height 18
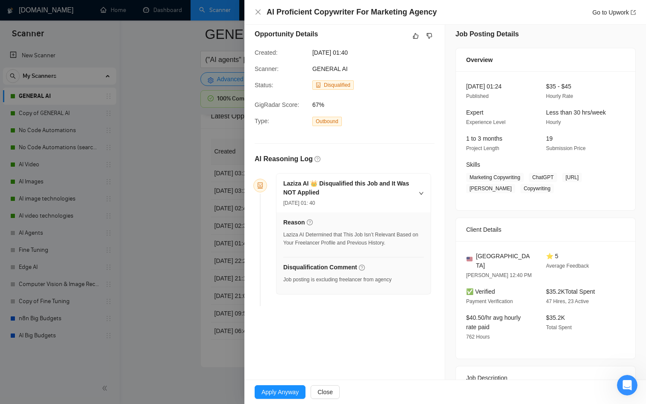
click at [187, 301] on div at bounding box center [323, 202] width 646 height 404
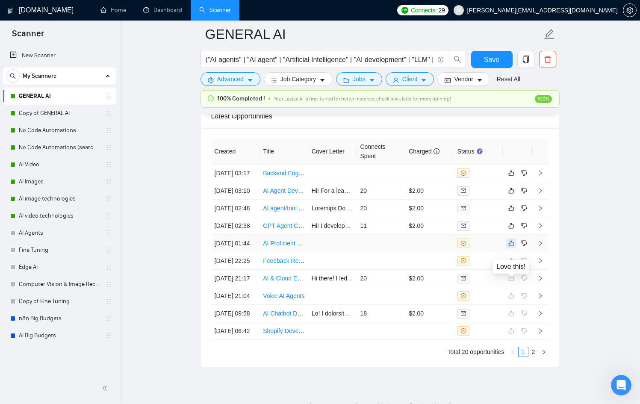
click at [510, 247] on icon "like" at bounding box center [511, 243] width 6 height 7
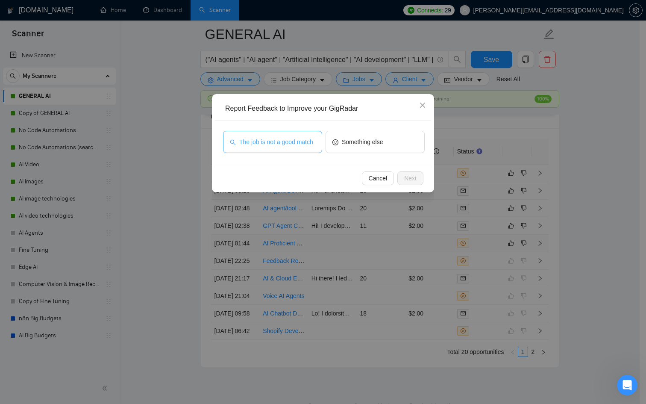
click at [294, 144] on span "The job is not a good match" at bounding box center [276, 141] width 74 height 9
click at [405, 174] on span "Next" at bounding box center [410, 177] width 12 height 9
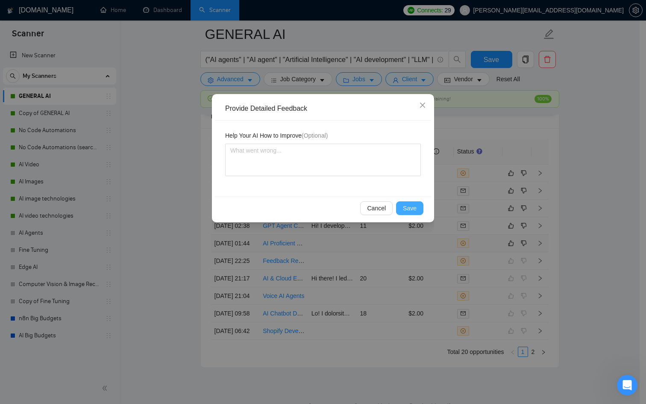
click at [415, 206] on span "Save" at bounding box center [410, 207] width 14 height 9
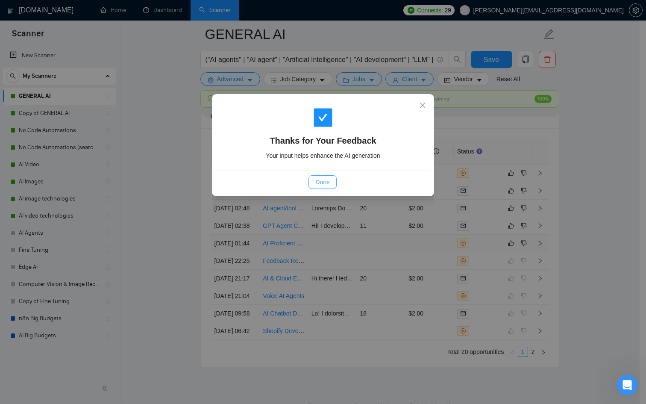
click at [324, 181] on span "Done" at bounding box center [322, 181] width 14 height 9
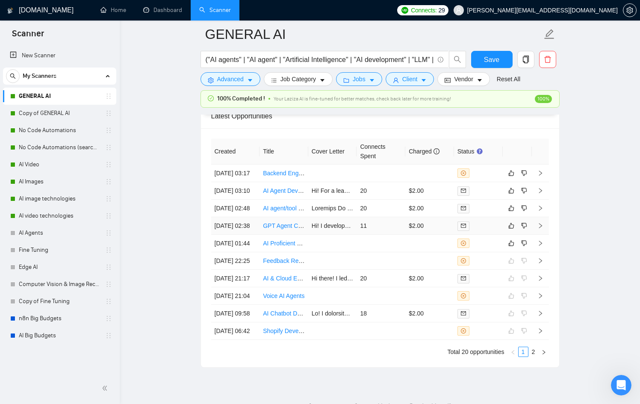
click at [479, 231] on div at bounding box center [478, 226] width 42 height 10
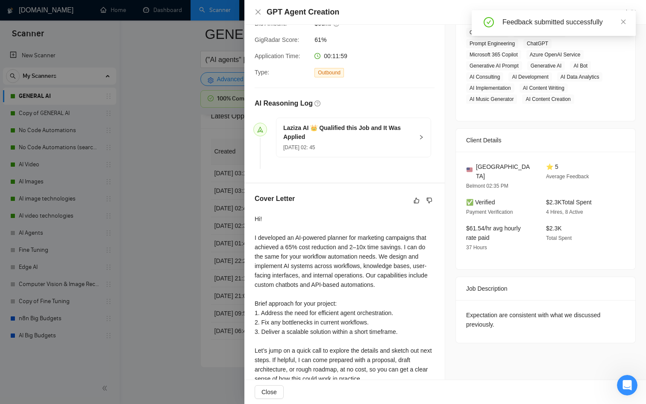
scroll to position [215, 0]
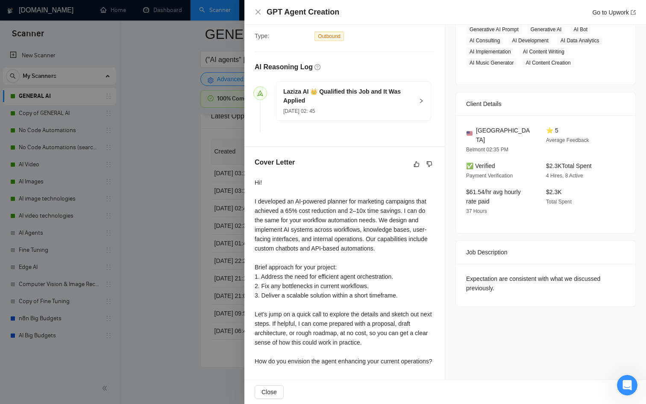
click at [493, 274] on div "Expectation are consistent with what we discussed previously." at bounding box center [545, 283] width 159 height 19
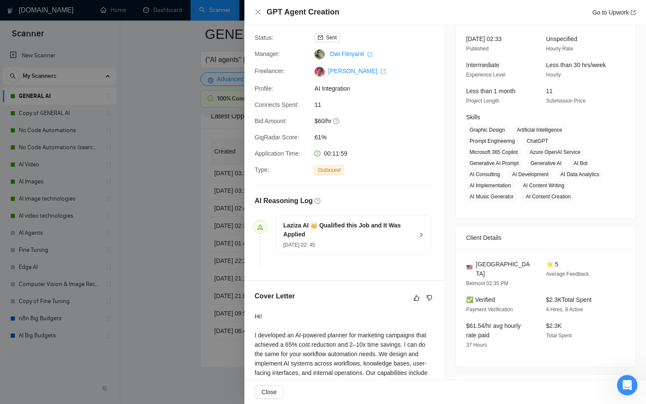
scroll to position [48, 0]
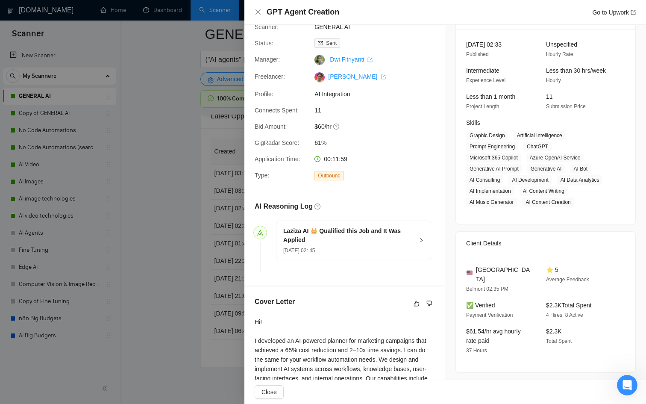
click at [372, 254] on div "[DATE] 02: 45" at bounding box center [348, 249] width 130 height 9
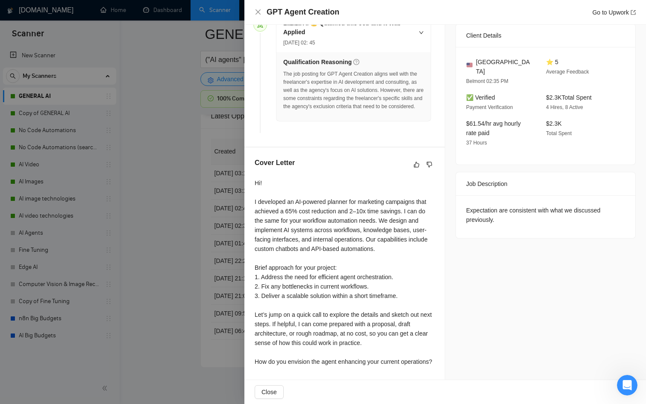
scroll to position [274, 0]
click at [101, 283] on div at bounding box center [323, 202] width 646 height 404
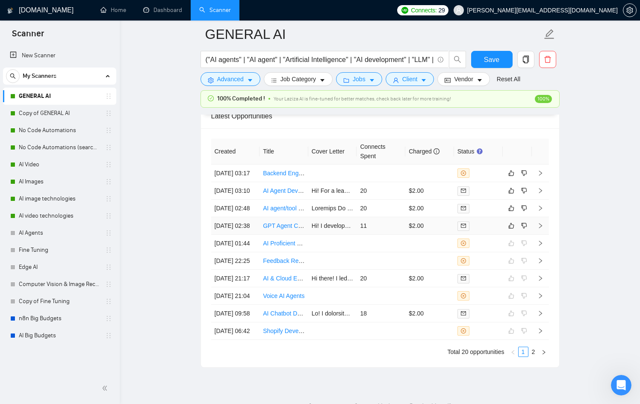
click at [281, 229] on link "GPT Agent Creation" at bounding box center [289, 225] width 53 height 7
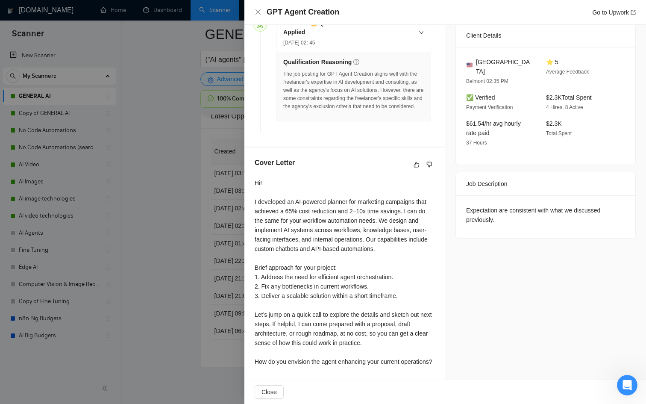
drag, startPoint x: 176, startPoint y: 268, endPoint x: 182, endPoint y: 269, distance: 6.4
click at [181, 269] on div at bounding box center [323, 202] width 646 height 404
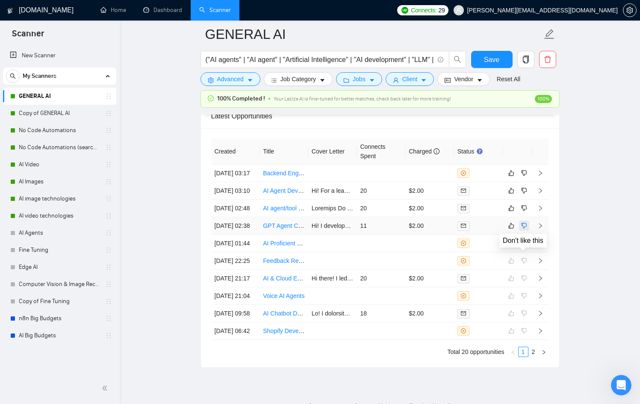
click at [523, 229] on icon "dislike" at bounding box center [524, 225] width 6 height 7
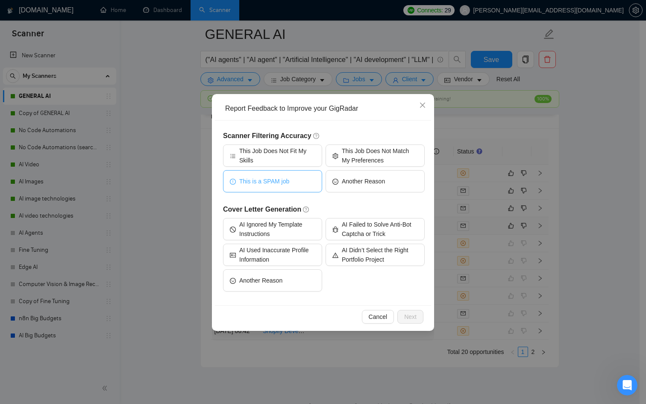
click at [296, 178] on button "This is a SPAM job" at bounding box center [272, 181] width 99 height 22
click at [418, 310] on button "Next" at bounding box center [410, 317] width 26 height 14
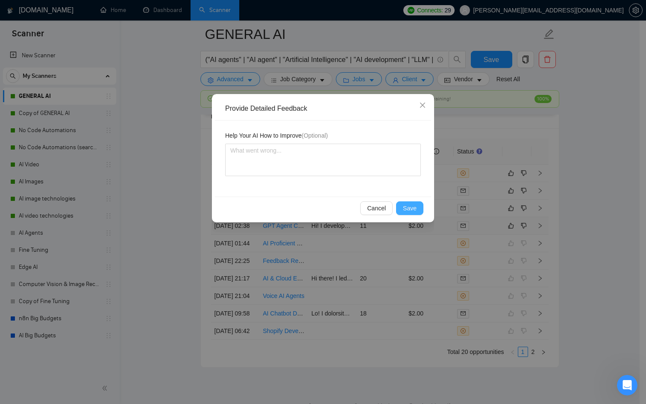
click at [418, 206] on button "Save" at bounding box center [409, 208] width 27 height 14
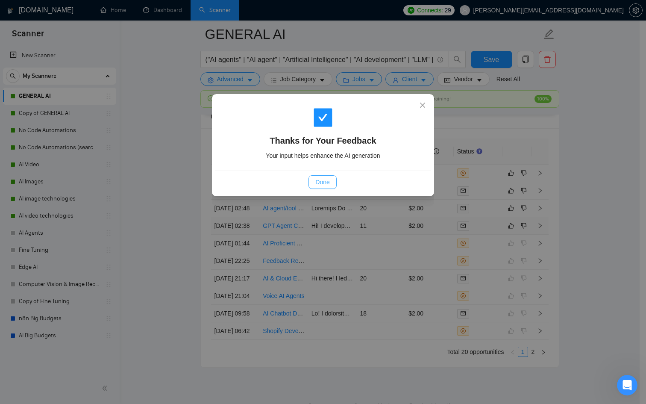
click at [317, 180] on span "Done" at bounding box center [322, 181] width 14 height 9
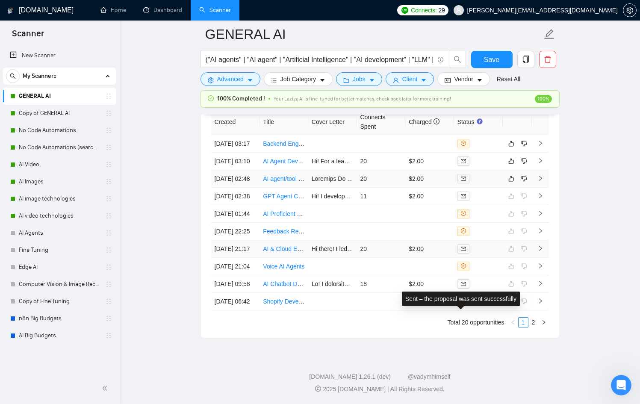
click at [473, 240] on td at bounding box center [478, 249] width 49 height 18
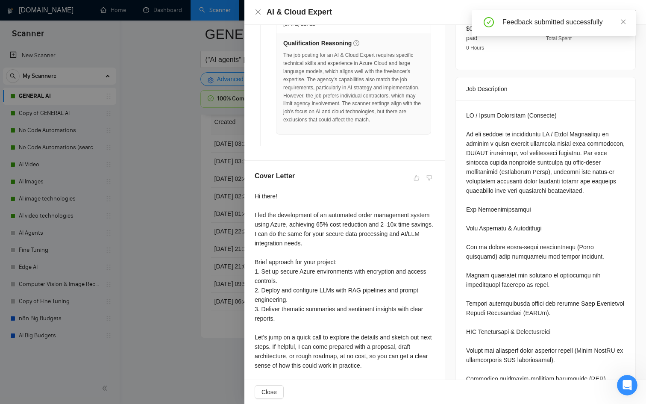
click at [166, 191] on div at bounding box center [323, 202] width 646 height 404
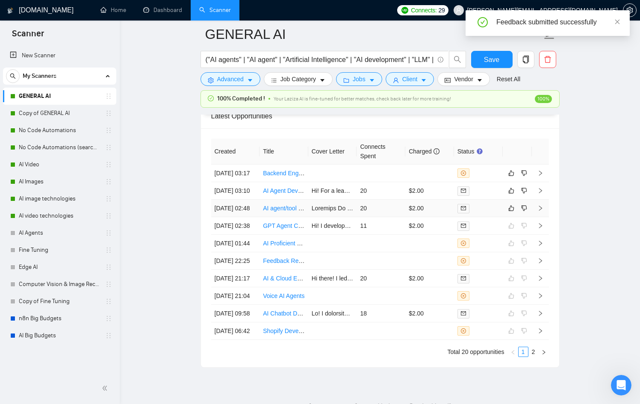
click at [487, 213] on div at bounding box center [478, 208] width 42 height 10
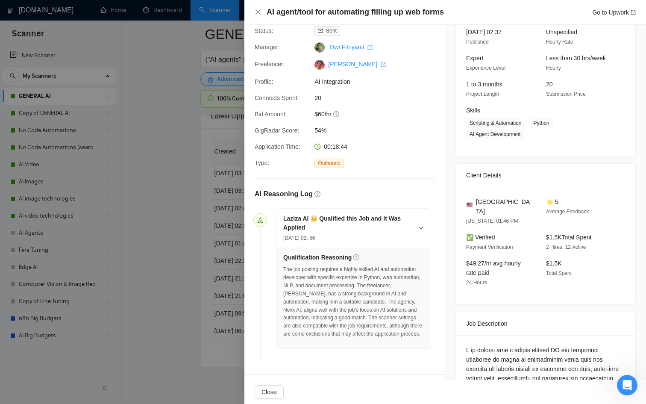
scroll to position [58, 0]
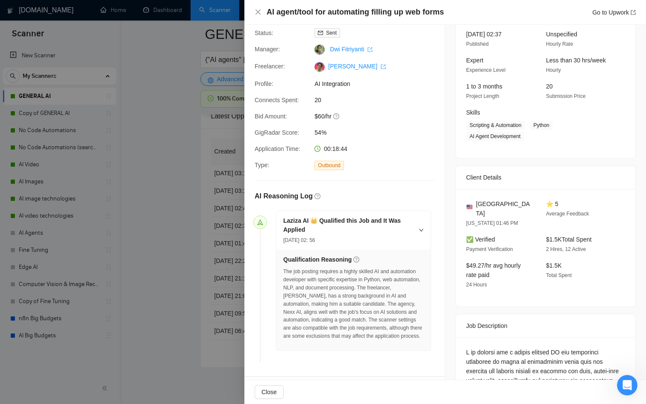
click at [335, 226] on h5 "Laziza AI 👑 Qualified this Job and It Was Applied" at bounding box center [348, 225] width 130 height 18
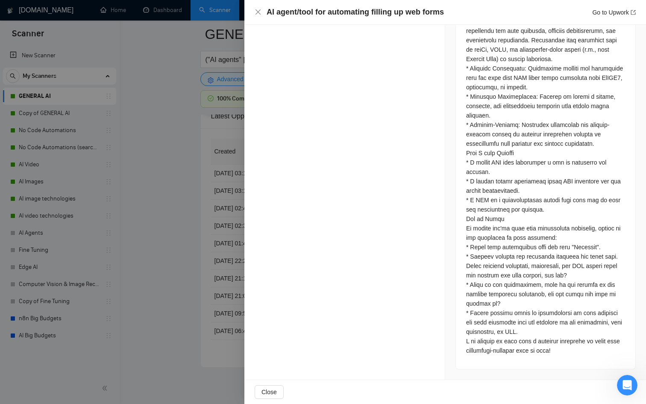
scroll to position [886, 0]
click at [145, 268] on div at bounding box center [323, 202] width 646 height 404
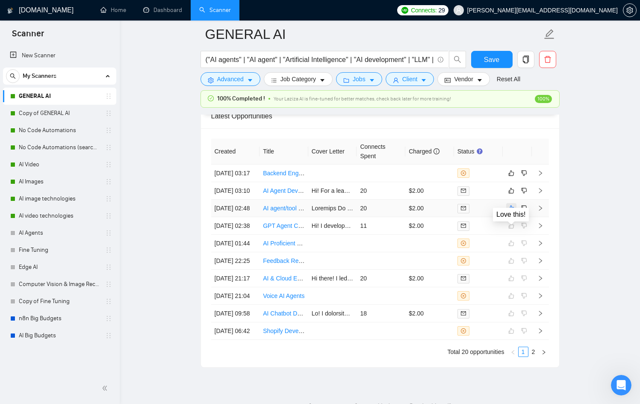
click at [510, 212] on icon "like" at bounding box center [511, 208] width 6 height 7
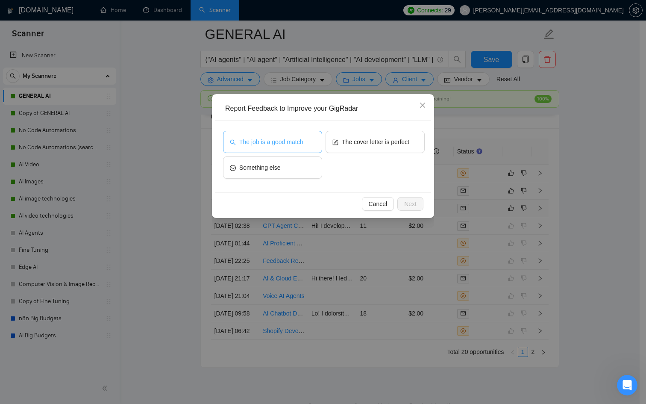
click at [293, 136] on button "The job is a good match" at bounding box center [272, 142] width 99 height 22
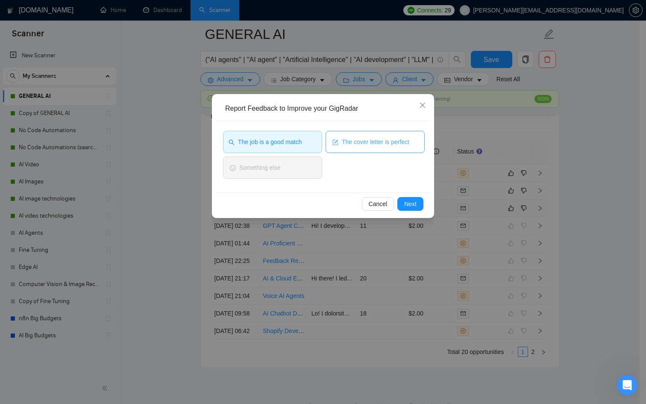
drag, startPoint x: 353, startPoint y: 143, endPoint x: 364, endPoint y: 150, distance: 12.9
click at [353, 142] on span "The cover letter is perfect" at bounding box center [376, 141] width 68 height 9
click at [420, 206] on button "Next" at bounding box center [410, 204] width 26 height 14
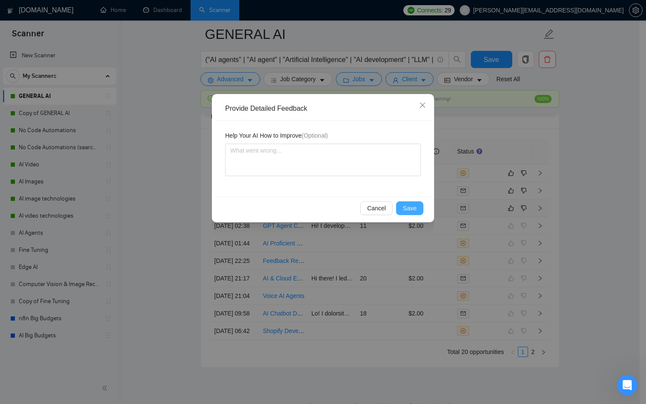
click at [412, 212] on span "Save" at bounding box center [410, 207] width 14 height 9
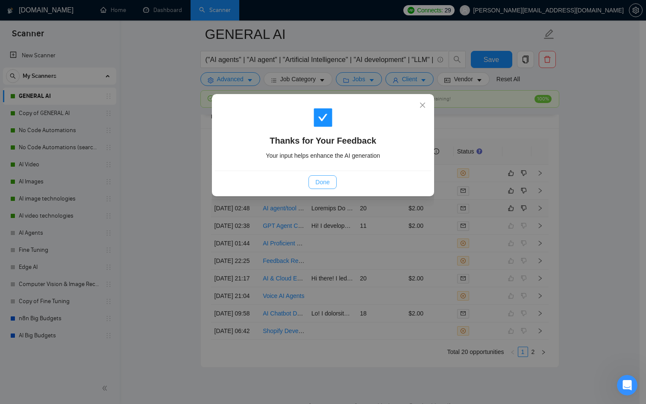
click at [326, 180] on span "Done" at bounding box center [322, 181] width 14 height 9
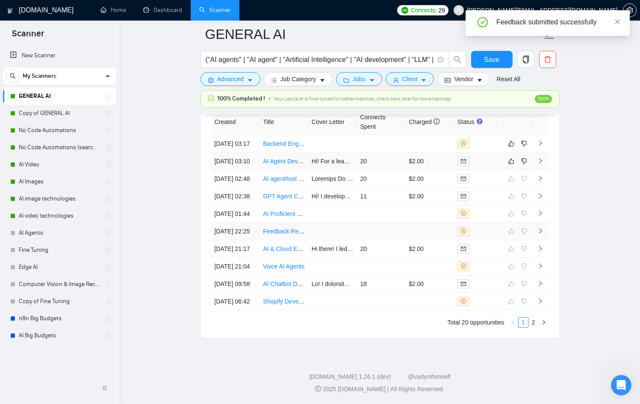
click at [411, 223] on td at bounding box center [429, 232] width 49 height 18
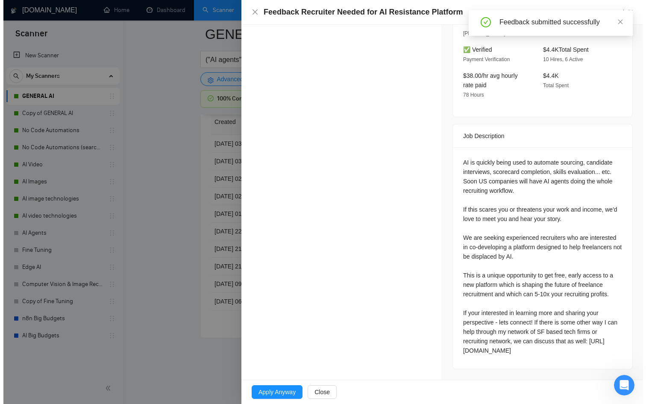
scroll to position [302, 0]
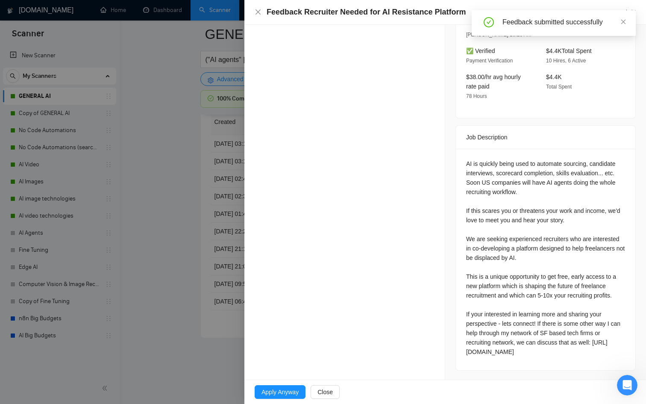
click at [180, 206] on div at bounding box center [323, 202] width 646 height 404
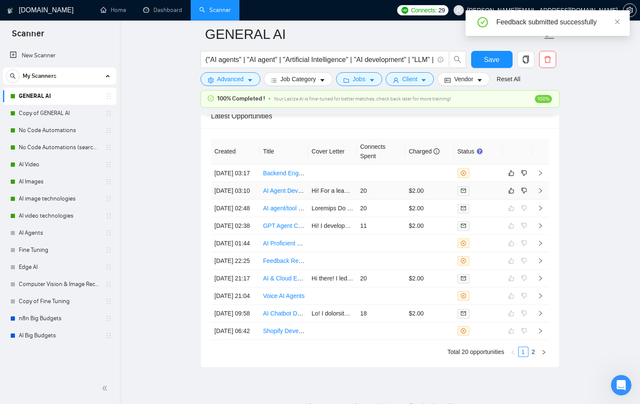
click at [438, 200] on td "$2.00" at bounding box center [429, 191] width 49 height 18
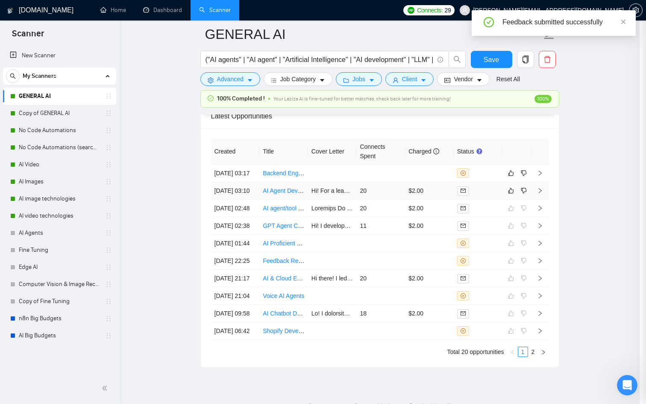
scroll to position [224, 0]
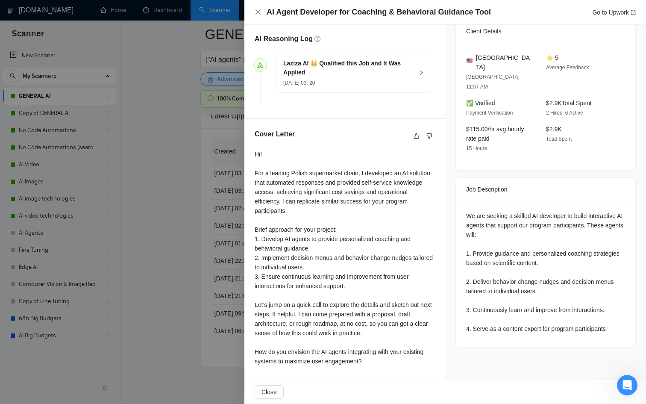
click at [192, 254] on div at bounding box center [323, 202] width 646 height 404
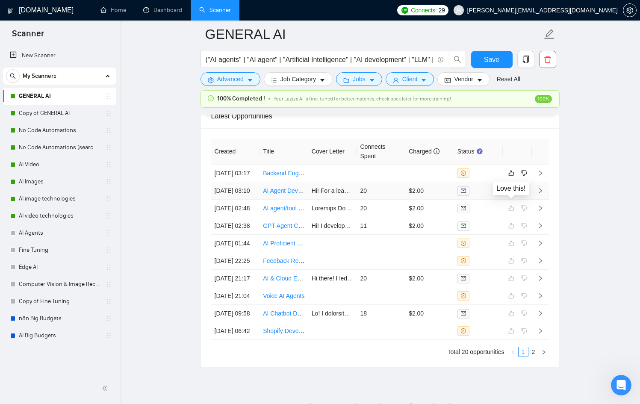
click at [507, 196] on button "button" at bounding box center [511, 190] width 10 height 10
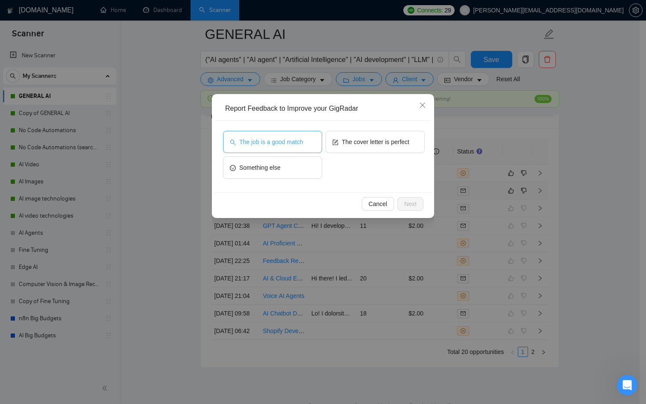
click at [274, 147] on button "The job is a good match" at bounding box center [272, 142] width 99 height 22
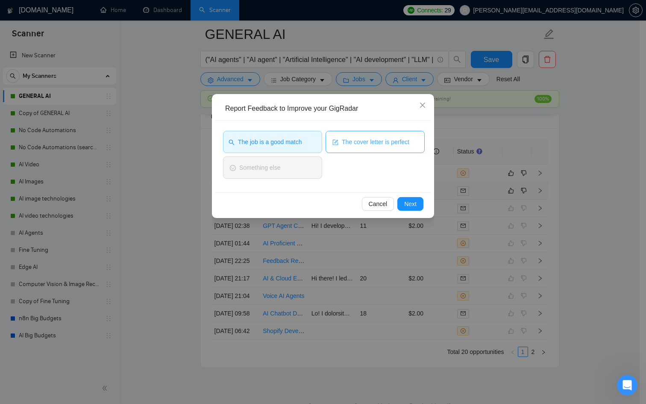
click at [407, 146] on span "The cover letter is perfect" at bounding box center [376, 141] width 68 height 9
click at [423, 213] on div "Cancel Next" at bounding box center [323, 203] width 216 height 23
click at [423, 210] on div "Cancel Next" at bounding box center [323, 203] width 216 height 23
click at [406, 206] on span "Next" at bounding box center [410, 203] width 12 height 9
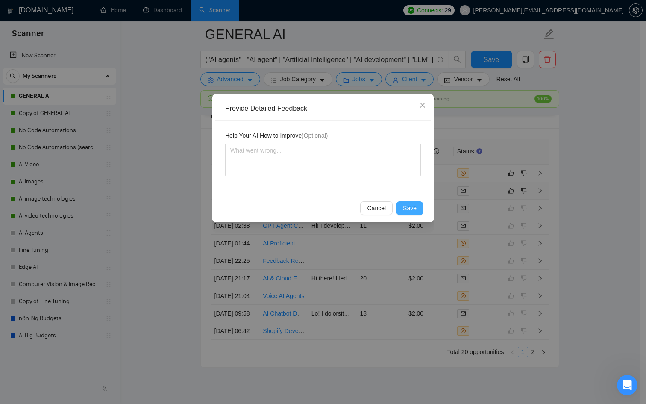
click at [406, 206] on span "Save" at bounding box center [410, 207] width 14 height 9
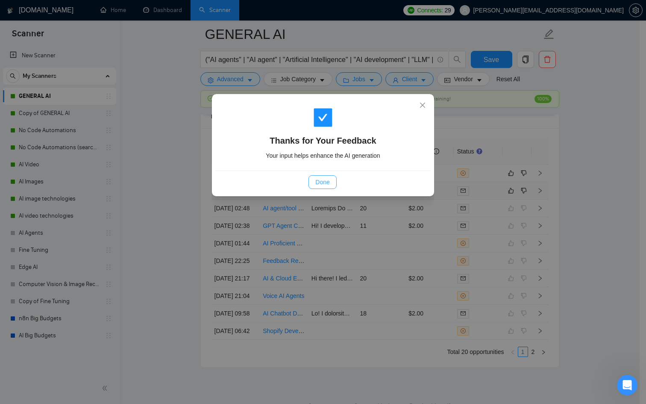
click at [334, 186] on button "Done" at bounding box center [323, 182] width 28 height 14
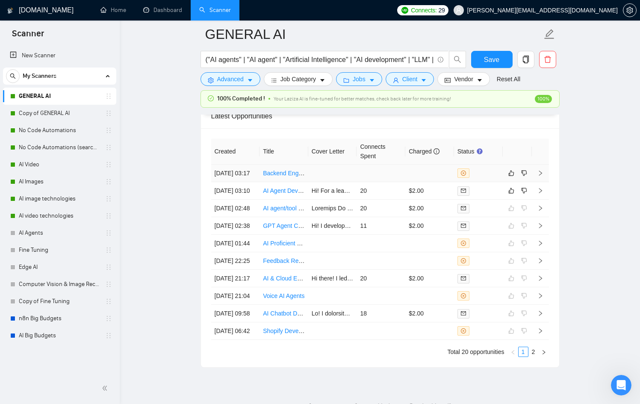
click at [493, 178] on div at bounding box center [478, 172] width 42 height 9
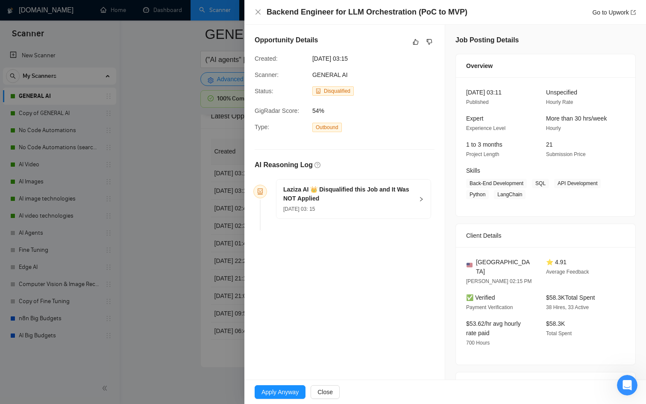
click at [405, 218] on div "Laziza AI 👑 Disqualified this Job and It Was NOT Applied [DATE] 03: 15" at bounding box center [353, 199] width 155 height 40
click at [411, 205] on div "Laziza AI 👑 Disqualified this Job and It Was NOT Applied [DATE] 03: 15" at bounding box center [353, 198] width 154 height 39
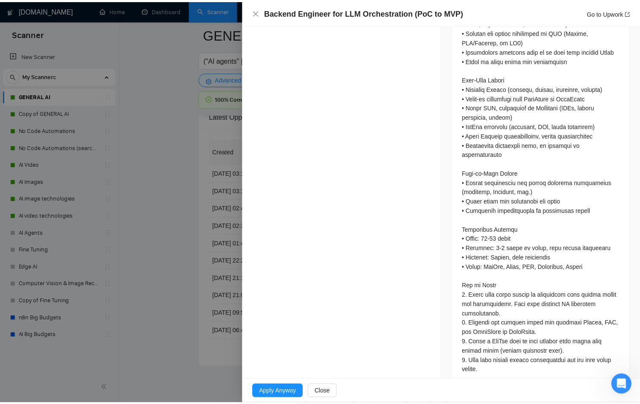
scroll to position [604, 0]
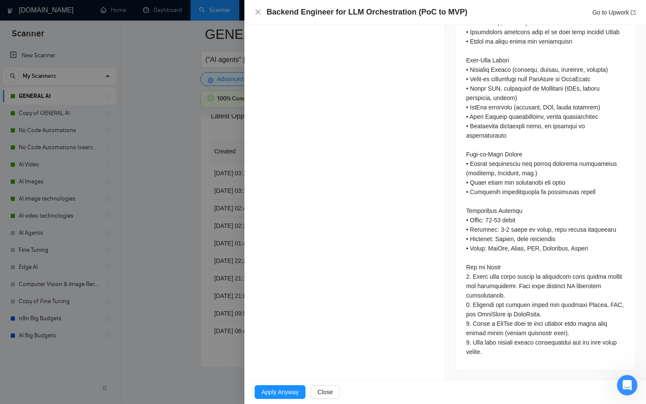
click at [151, 262] on div at bounding box center [323, 202] width 646 height 404
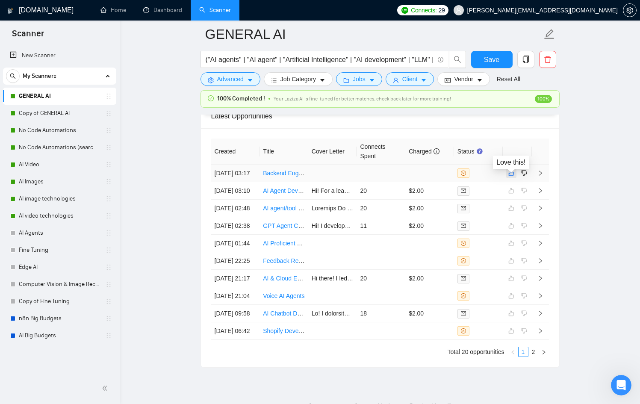
click at [515, 175] on button "button" at bounding box center [511, 173] width 10 height 10
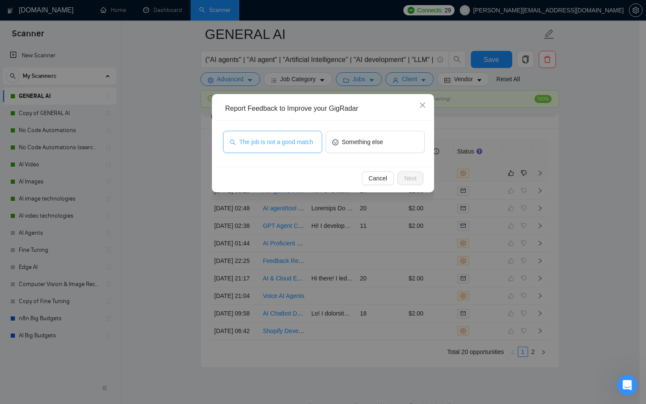
click at [282, 137] on span "The job is not a good match" at bounding box center [276, 141] width 74 height 9
click at [410, 179] on span "Next" at bounding box center [410, 177] width 12 height 9
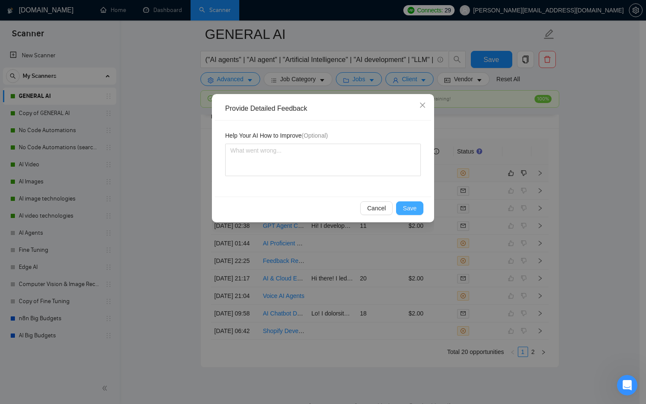
click at [422, 214] on button "Save" at bounding box center [409, 208] width 27 height 14
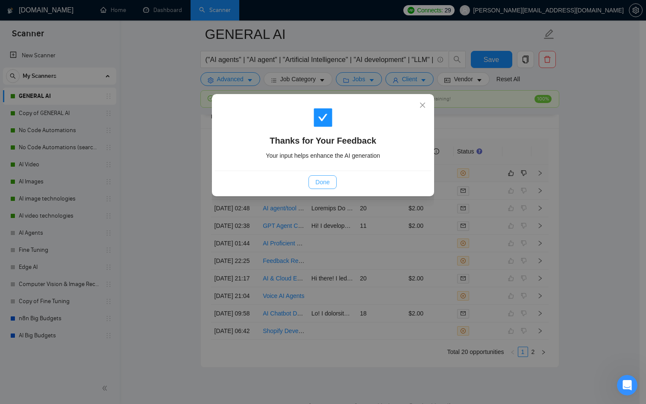
click at [326, 181] on span "Done" at bounding box center [322, 181] width 14 height 9
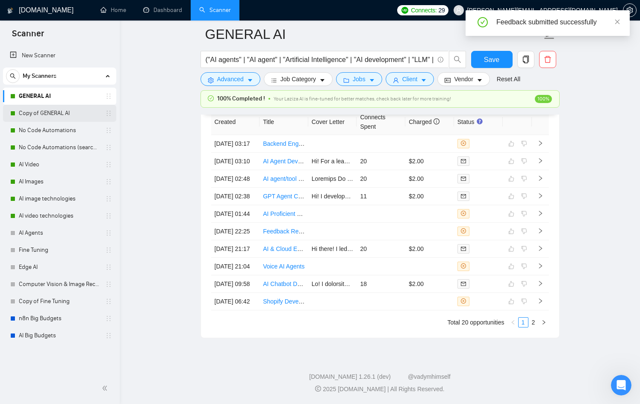
click at [29, 112] on link "Copy of GENERAL AI" at bounding box center [59, 113] width 81 height 17
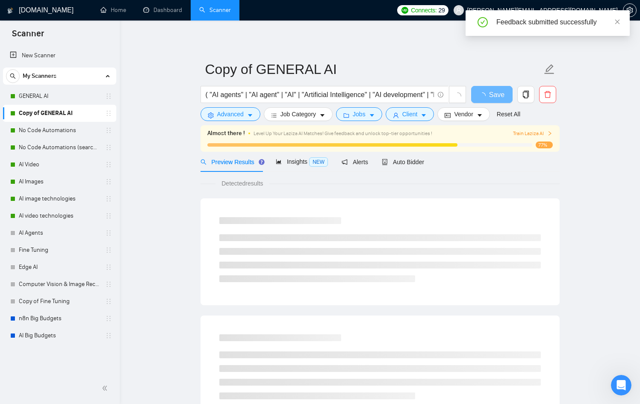
click at [428, 162] on div "Preview Results Insights NEW Alerts Auto Bidder" at bounding box center [379, 162] width 359 height 20
click at [418, 162] on span "Auto Bidder" at bounding box center [403, 162] width 42 height 7
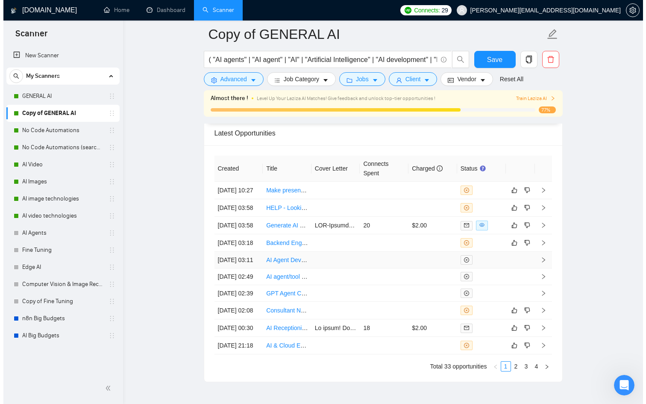
scroll to position [2264, 0]
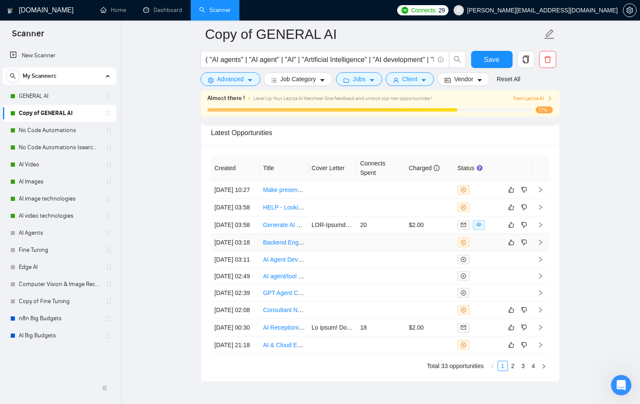
click at [496, 247] on div at bounding box center [478, 242] width 42 height 9
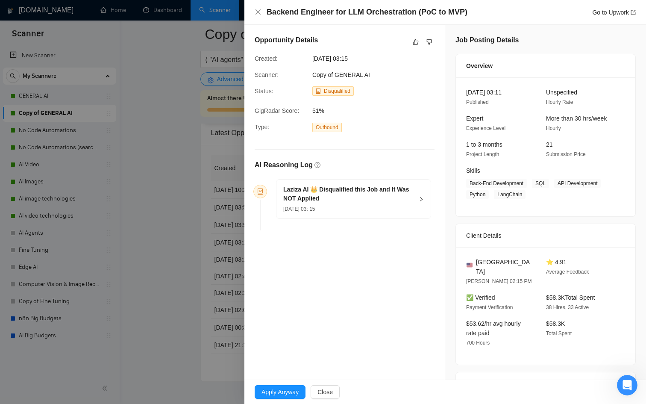
click at [219, 250] on div at bounding box center [323, 202] width 646 height 404
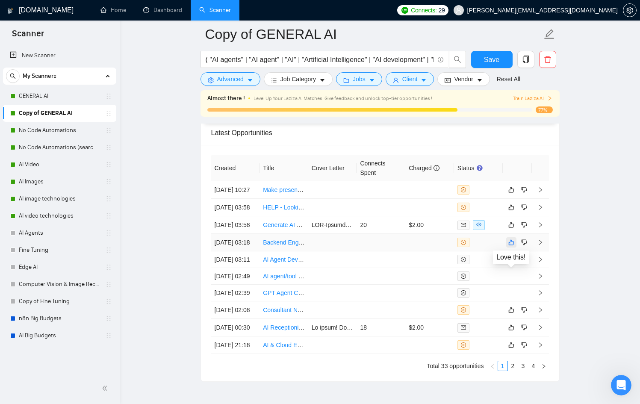
click at [507, 247] on button "button" at bounding box center [511, 242] width 10 height 10
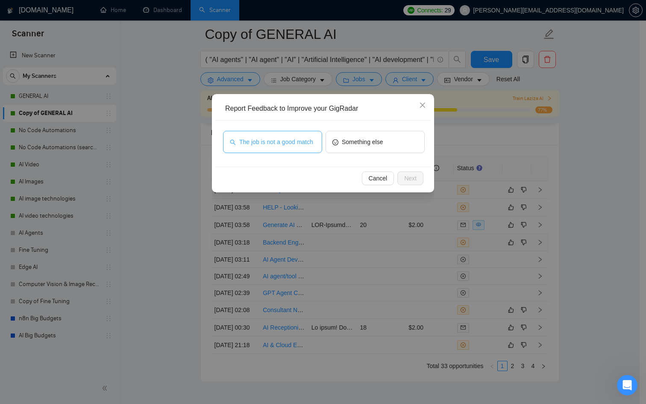
click at [296, 140] on span "The job is not a good match" at bounding box center [276, 141] width 74 height 9
click at [421, 180] on button "Next" at bounding box center [410, 178] width 26 height 14
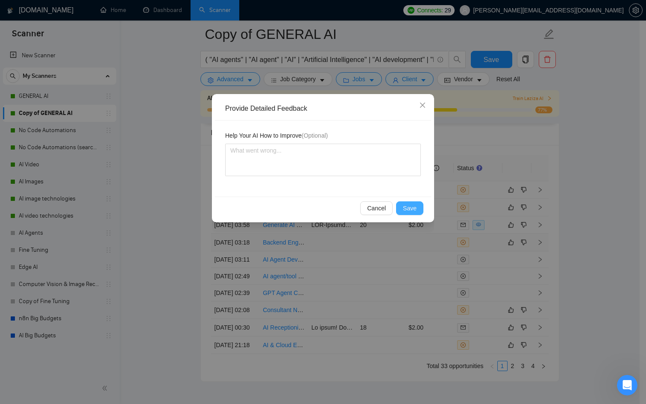
click at [415, 205] on span "Save" at bounding box center [410, 207] width 14 height 9
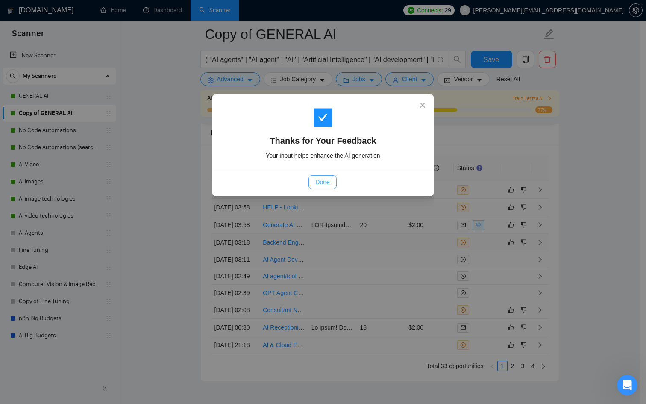
click at [322, 177] on button "Done" at bounding box center [323, 182] width 28 height 14
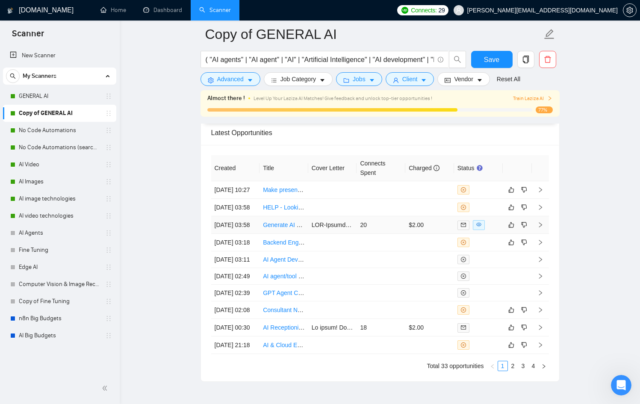
click at [391, 234] on td "20" at bounding box center [380, 225] width 49 height 18
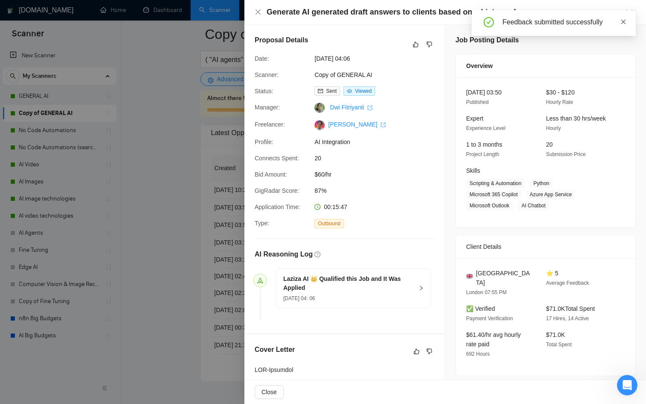
click at [624, 19] on icon "close" at bounding box center [623, 22] width 6 height 6
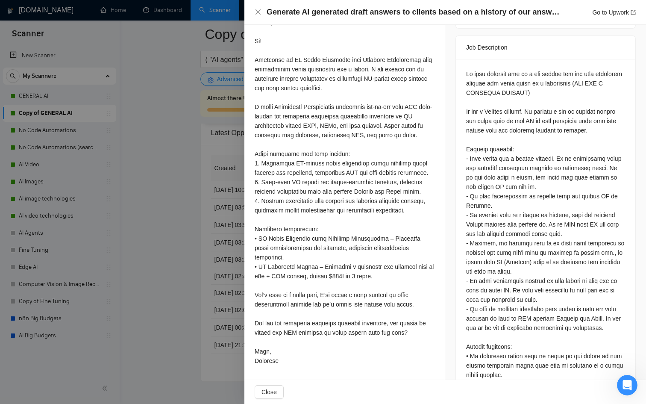
scroll to position [352, 0]
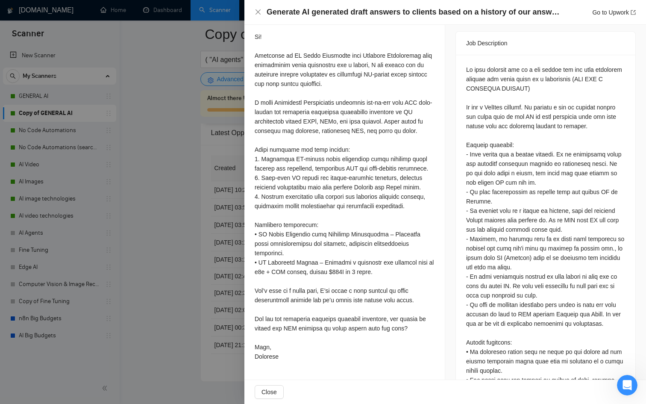
click at [488, 99] on div at bounding box center [545, 314] width 159 height 498
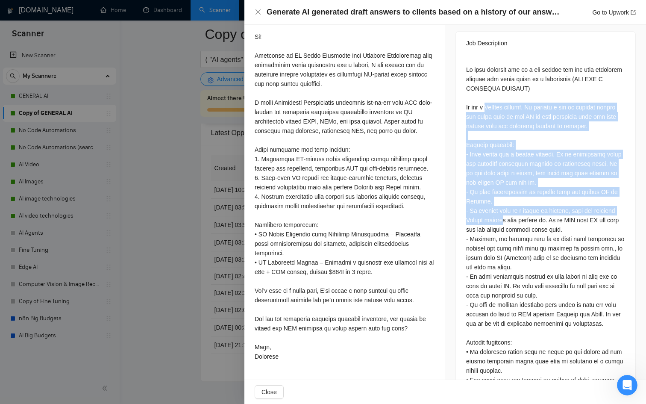
drag, startPoint x: 488, startPoint y: 99, endPoint x: 501, endPoint y: 207, distance: 108.8
click at [501, 207] on div at bounding box center [545, 314] width 159 height 498
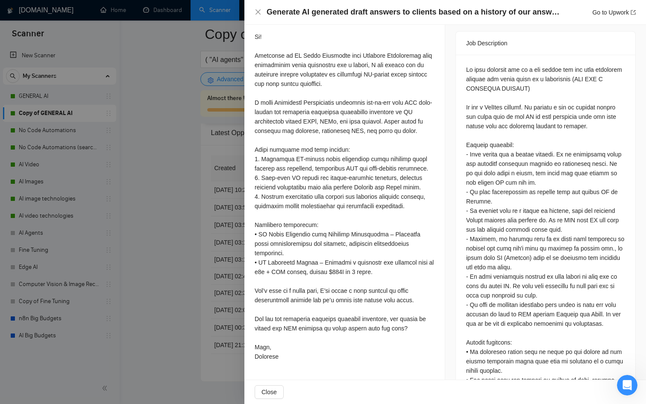
click at [559, 229] on div at bounding box center [545, 314] width 159 height 498
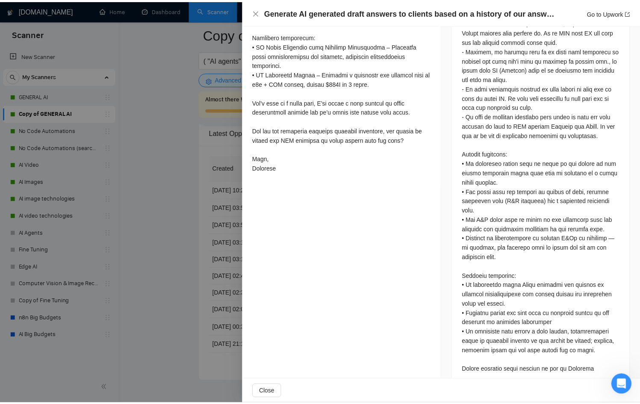
scroll to position [568, 0]
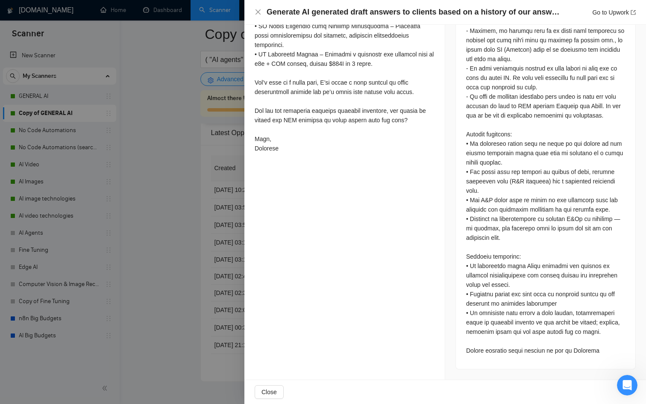
click at [236, 298] on div at bounding box center [323, 202] width 646 height 404
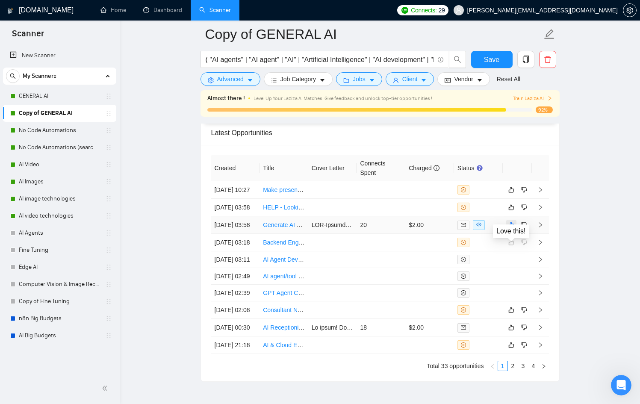
click at [512, 228] on icon "like" at bounding box center [511, 224] width 6 height 7
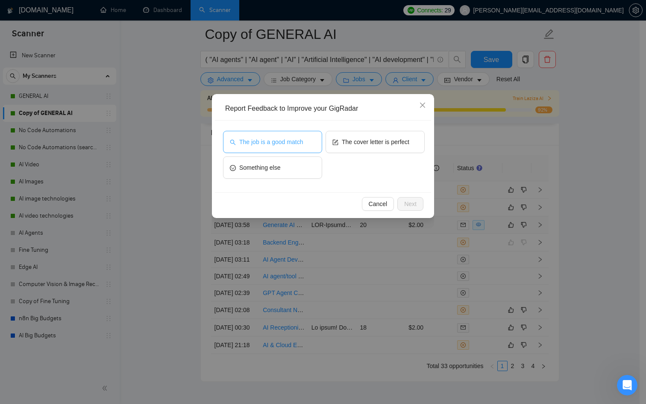
click at [294, 145] on span "The job is a good match" at bounding box center [271, 141] width 64 height 9
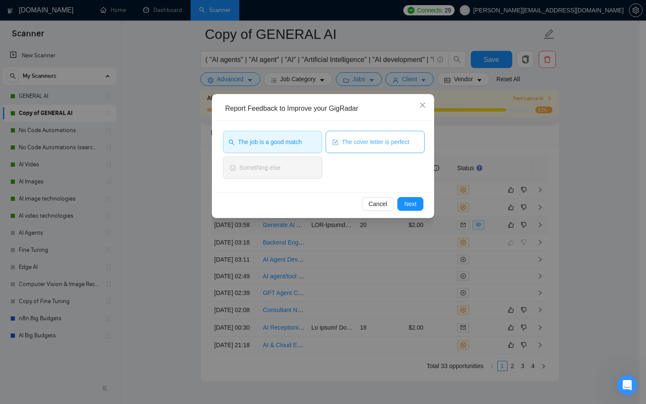
click at [398, 144] on span "The cover letter is perfect" at bounding box center [376, 141] width 68 height 9
click at [407, 203] on span "Next" at bounding box center [410, 203] width 12 height 9
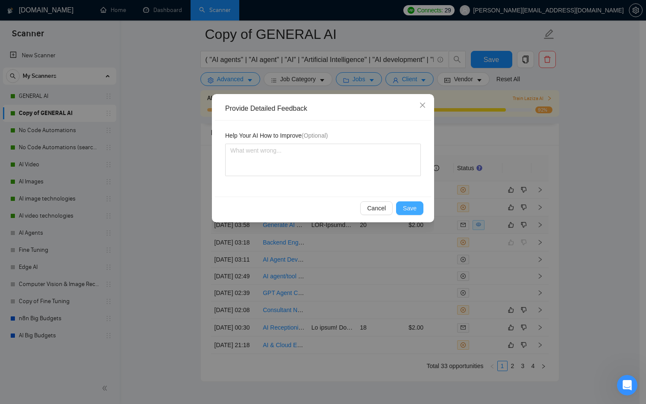
click at [407, 204] on span "Save" at bounding box center [410, 207] width 14 height 9
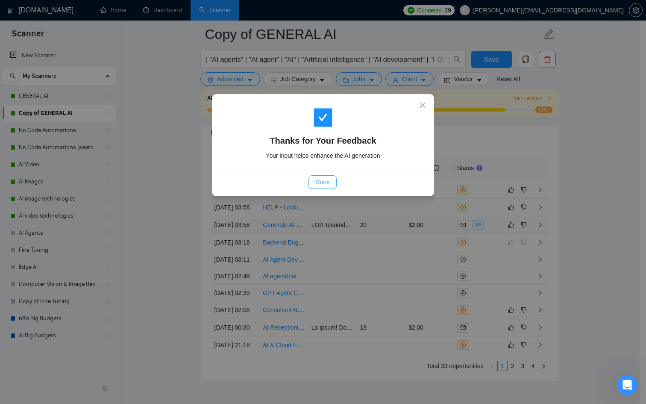
click at [335, 183] on button "Done" at bounding box center [323, 182] width 28 height 14
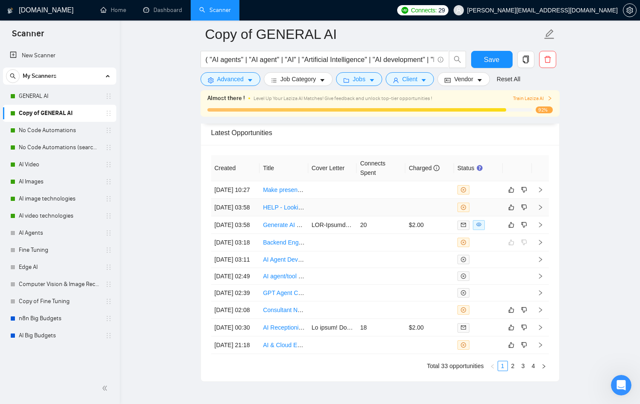
click at [383, 215] on td at bounding box center [380, 208] width 49 height 18
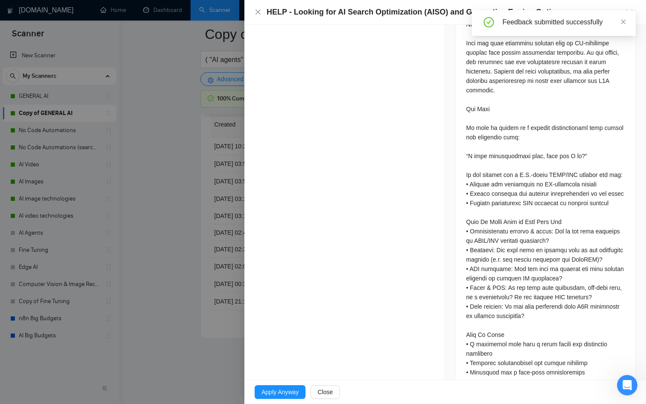
click at [223, 206] on div at bounding box center [323, 202] width 646 height 404
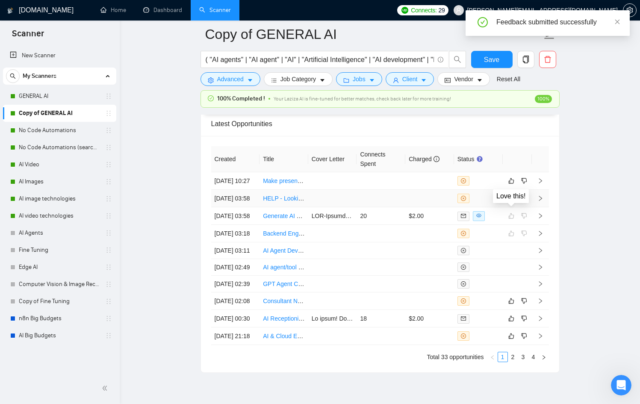
click at [509, 202] on icon "like" at bounding box center [511, 198] width 6 height 7
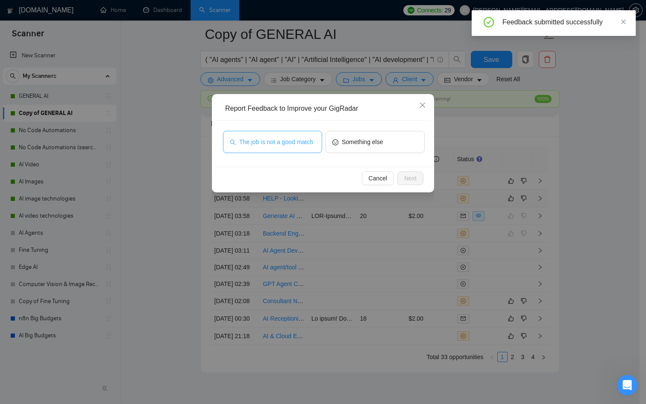
click at [300, 137] on span "The job is not a good match" at bounding box center [276, 141] width 74 height 9
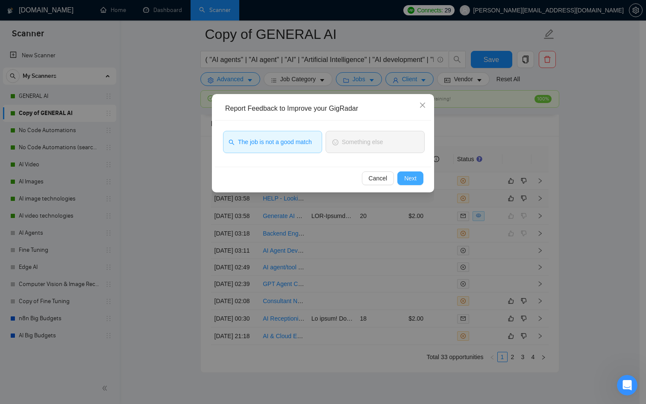
click at [407, 185] on button "Next" at bounding box center [410, 178] width 26 height 14
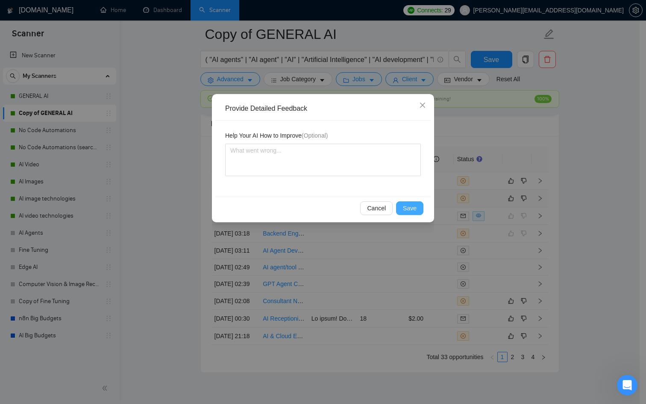
click at [406, 214] on button "Save" at bounding box center [409, 208] width 27 height 14
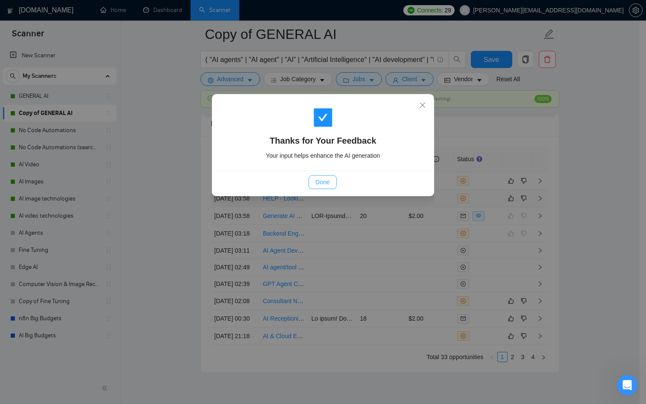
click at [322, 182] on span "Done" at bounding box center [322, 181] width 14 height 9
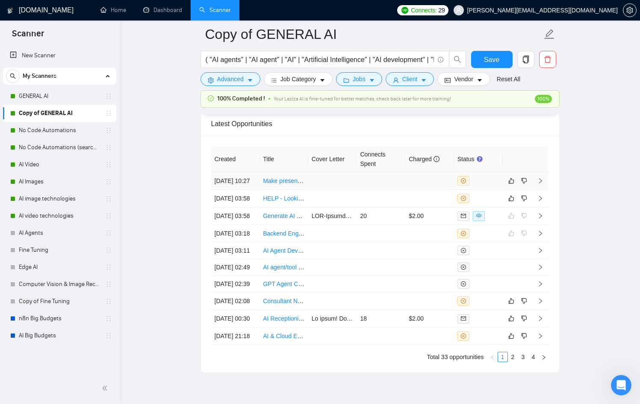
click at [477, 185] on div at bounding box center [478, 180] width 42 height 9
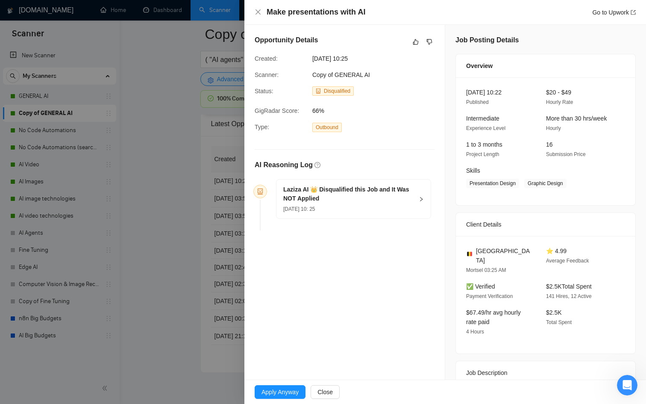
click at [388, 207] on div "[DATE] 10: 25" at bounding box center [348, 208] width 130 height 9
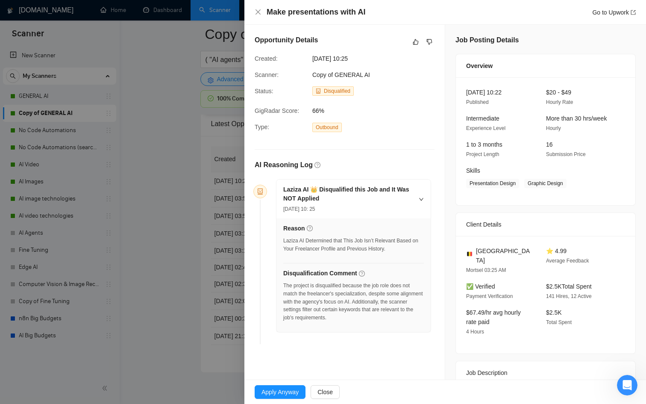
click at [185, 252] on div at bounding box center [323, 202] width 646 height 404
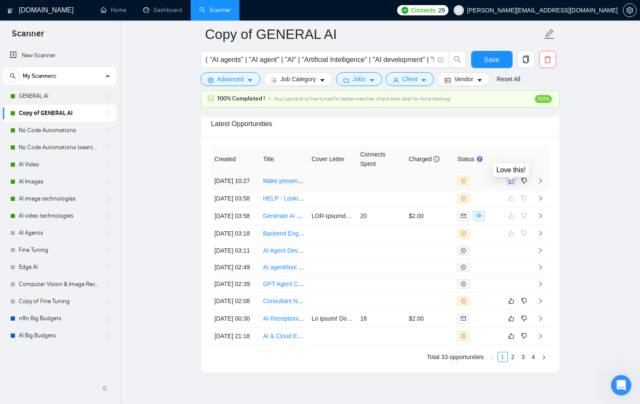
click at [510, 184] on icon "like" at bounding box center [511, 181] width 6 height 6
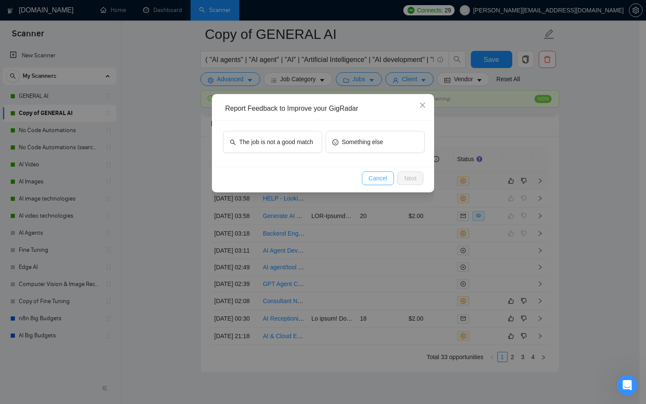
click at [382, 182] on span "Cancel" at bounding box center [378, 177] width 19 height 9
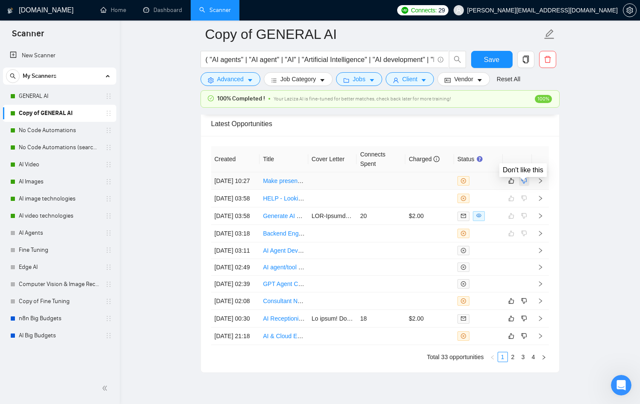
click at [523, 182] on icon "dislike" at bounding box center [524, 181] width 6 height 6
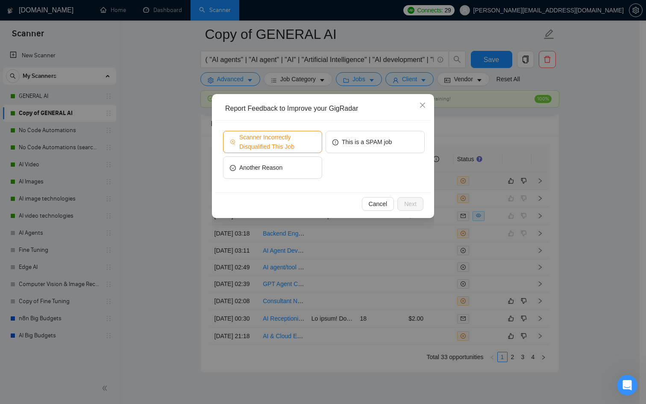
click at [306, 140] on span "Scanner Incorrectly Disqualified This Job" at bounding box center [277, 141] width 76 height 19
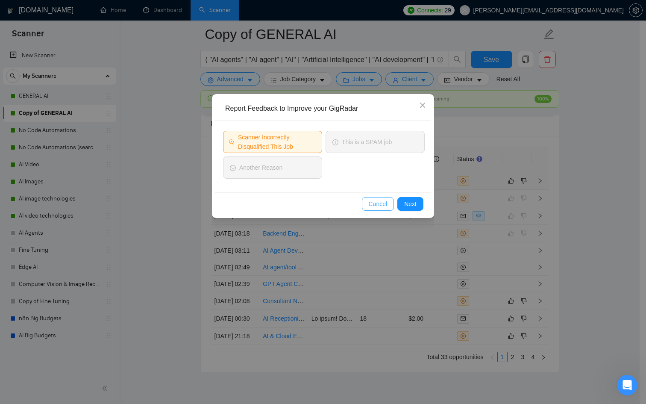
click at [376, 202] on span "Cancel" at bounding box center [378, 203] width 19 height 9
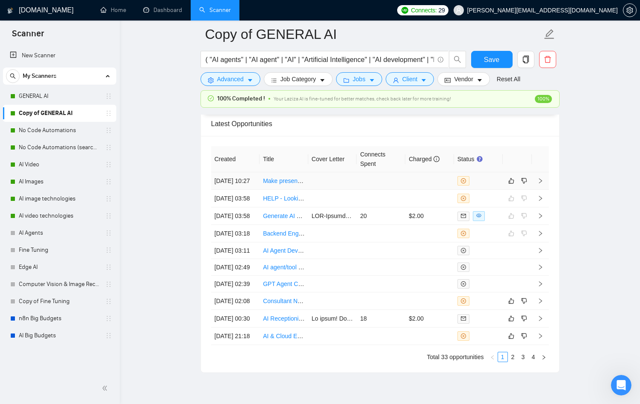
click at [465, 183] on icon "close-circle" at bounding box center [463, 180] width 5 height 5
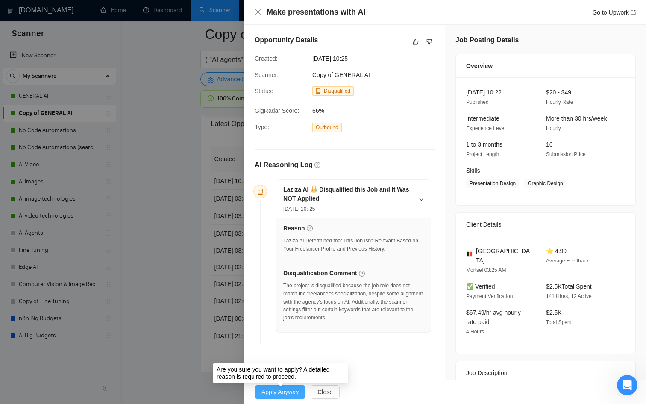
click at [284, 388] on span "Apply Anyway" at bounding box center [280, 391] width 37 height 9
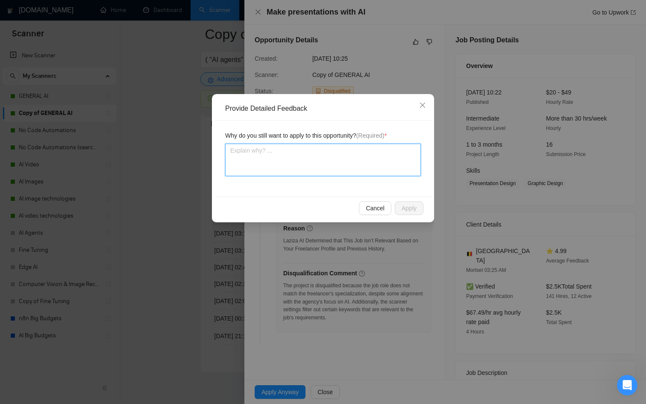
click at [308, 170] on textarea at bounding box center [323, 160] width 196 height 32
type textarea "I"
type textarea "I c"
type textarea "I ca"
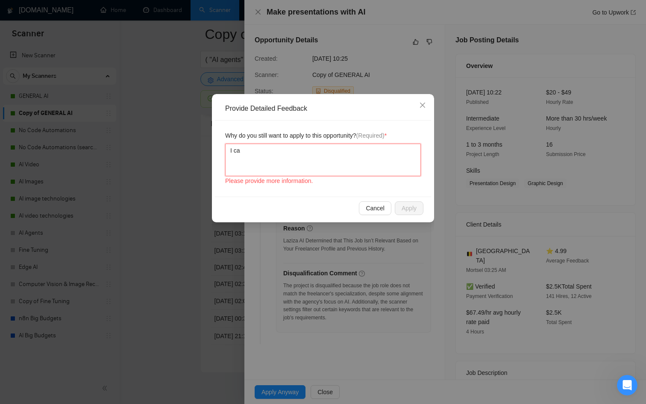
type textarea "I can"
type textarea "I can a"
type textarea "I can al"
type textarea "I can als"
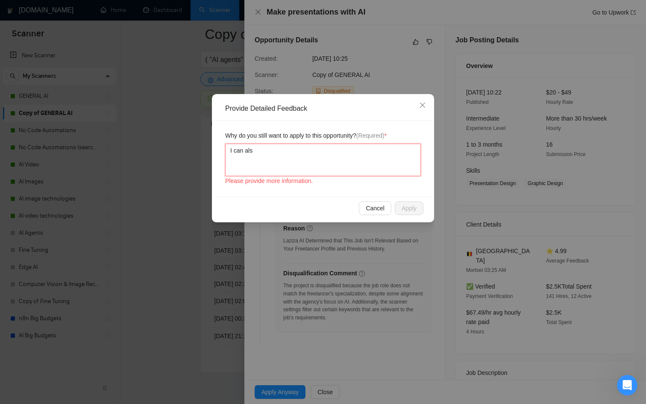
type textarea "I can also"
type textarea "I can also d"
type textarea "I can also do"
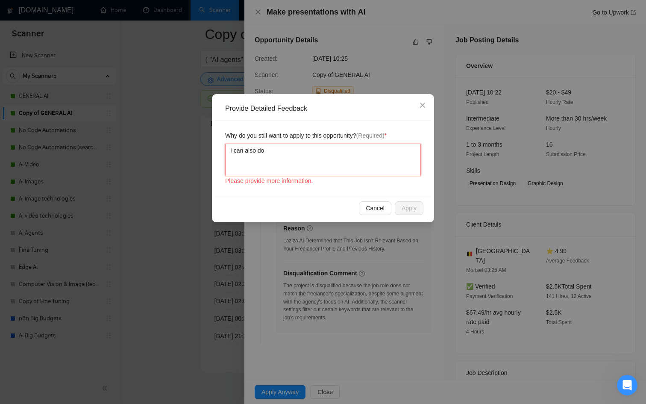
type textarea "I"
type textarea "It"
type textarea "It d"
type textarea "It do"
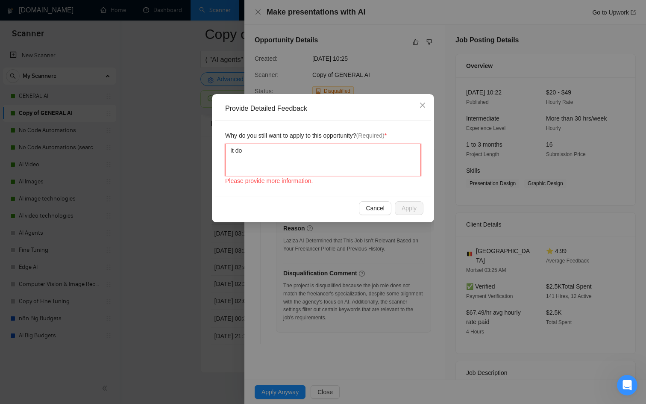
type textarea "It doe"
type textarea "It does"
type textarea "It does m"
type textarea "It does ma"
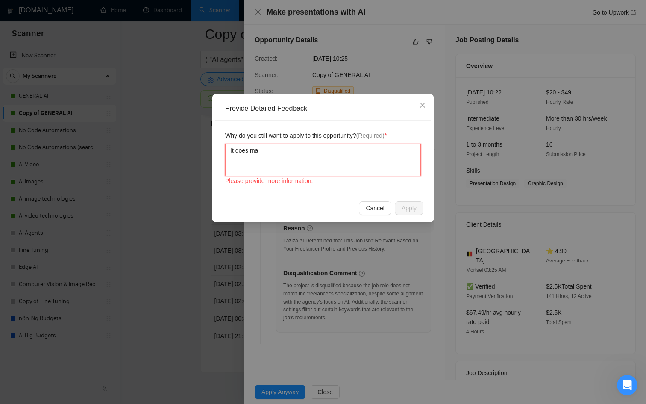
type textarea "It does mat"
type textarea "It does matc"
type textarea "It does match"
type textarea "It does match m"
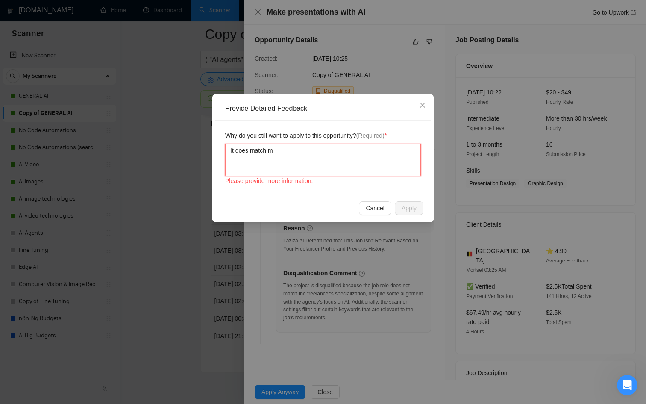
type textarea "It does match my"
type textarea "It does match my s"
type textarea "It does match my sk"
type textarea "It does match my ski"
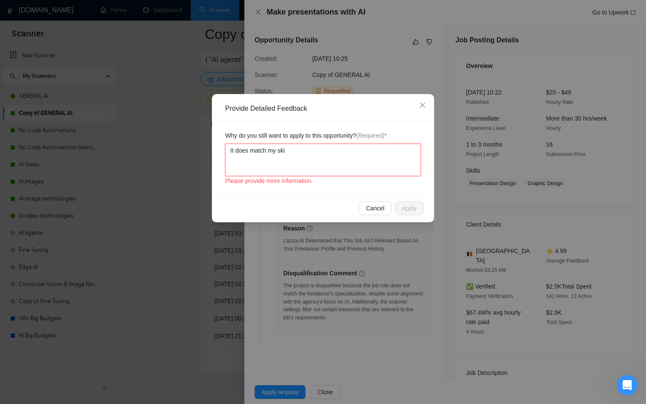
type textarea "It does match my skil"
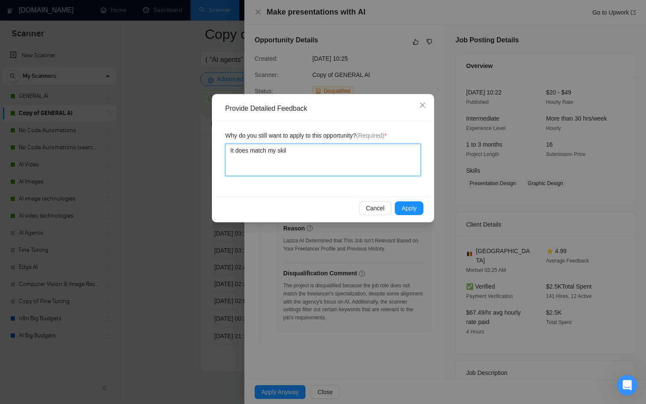
type textarea "It does match my skill"
type textarea "It does match my skills"
click at [403, 204] on span "Apply" at bounding box center [409, 207] width 15 height 9
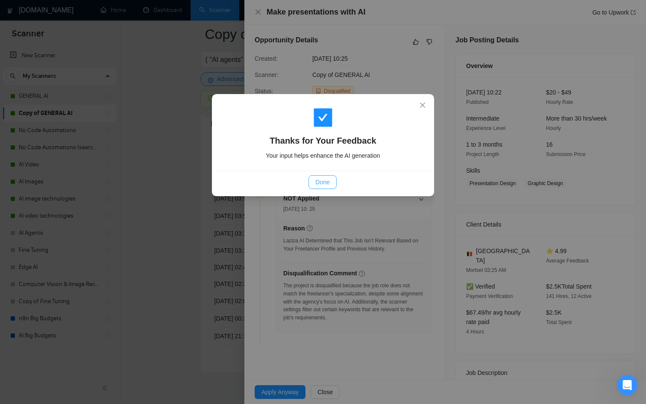
click at [326, 182] on span "Done" at bounding box center [322, 181] width 14 height 9
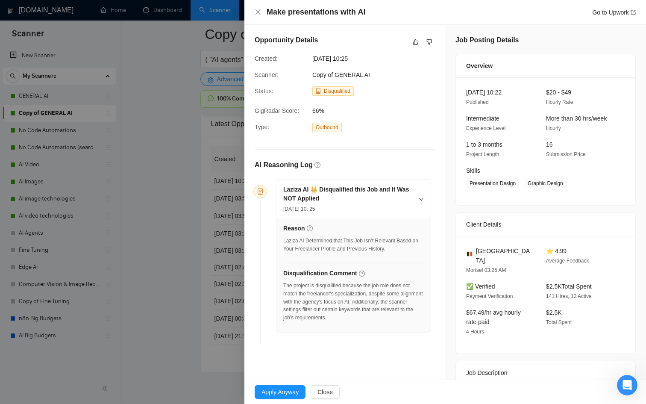
click at [194, 206] on div at bounding box center [323, 202] width 646 height 404
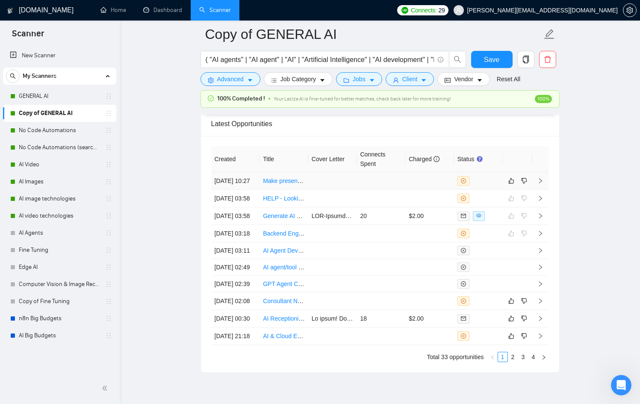
click at [529, 185] on td at bounding box center [517, 181] width 29 height 18
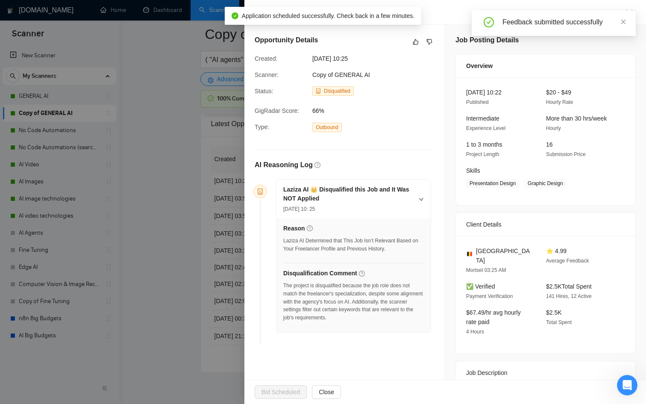
click at [126, 196] on div at bounding box center [323, 202] width 646 height 404
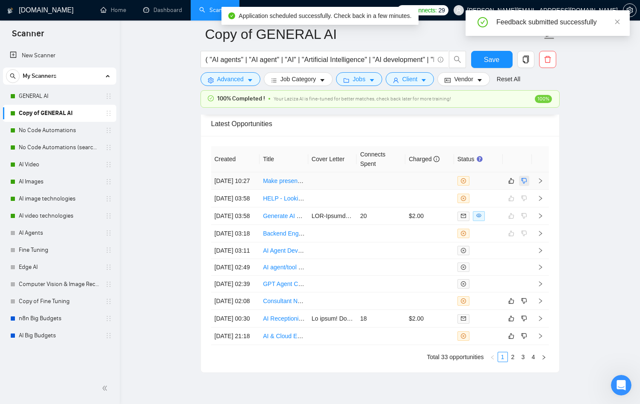
click at [526, 184] on button "button" at bounding box center [524, 181] width 10 height 10
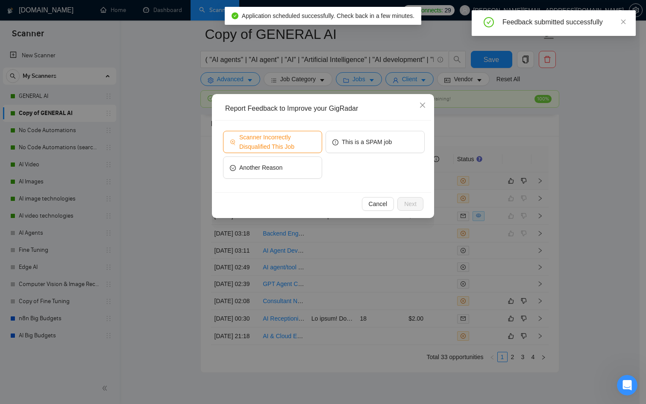
click at [301, 140] on span "Scanner Incorrectly Disqualified This Job" at bounding box center [277, 141] width 76 height 19
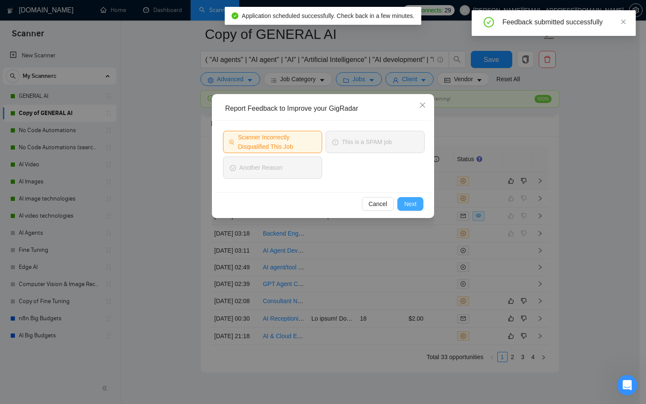
click at [411, 197] on button "Next" at bounding box center [410, 204] width 26 height 14
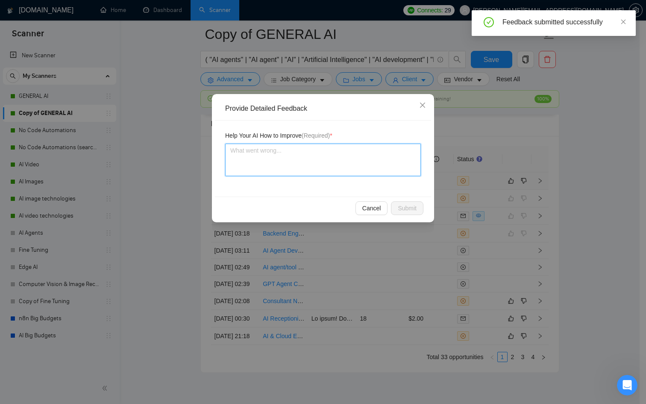
drag, startPoint x: 340, startPoint y: 149, endPoint x: 306, endPoint y: 140, distance: 34.9
click at [338, 149] on textarea at bounding box center [323, 160] width 196 height 32
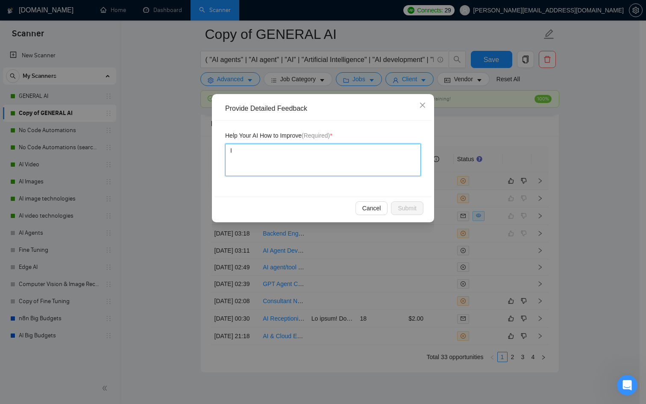
type textarea "I"
type textarea "It"
type textarea "It d"
type textarea "It do"
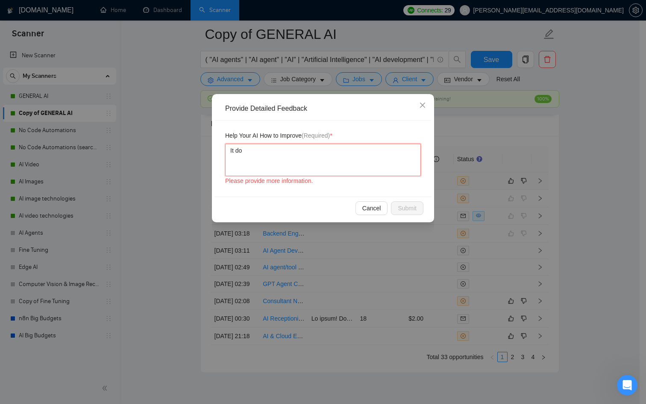
type textarea "It doe"
type textarea "It does"
type textarea "It does m"
type textarea "It does ma"
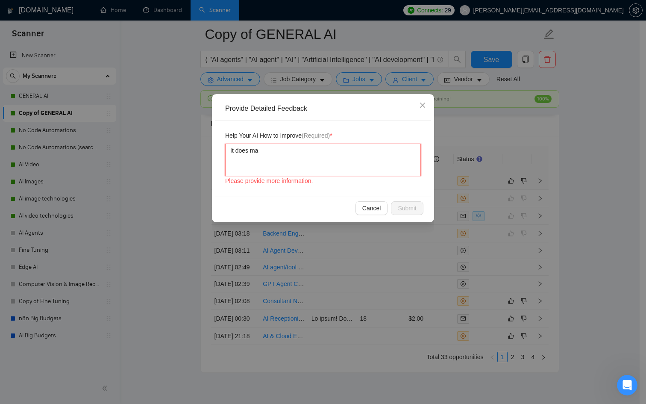
type textarea "It does mat"
type textarea "It does matc"
type textarea "It does match"
type textarea "It does match my"
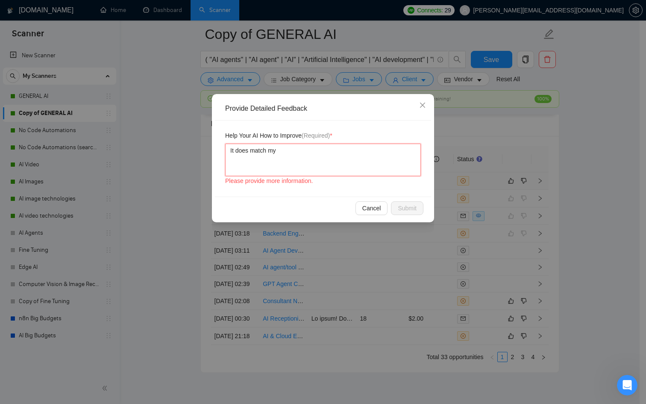
type textarea "It does match my"
type textarea "It does match my s"
type textarea "It does match my sk"
type textarea "It does match my ski"
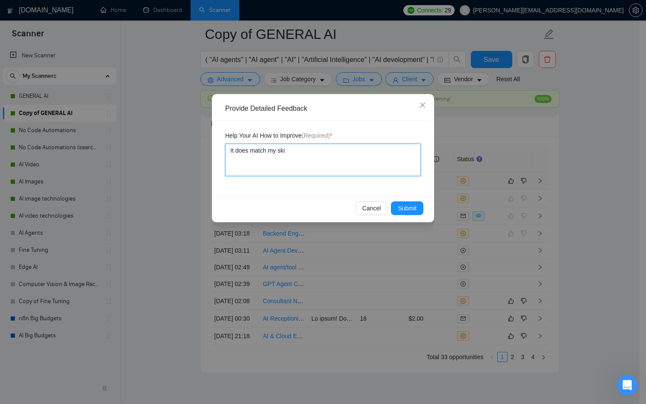
type textarea "It does match my skil"
type textarea "It does match my skill"
type textarea "It does match my skills"
click at [399, 209] on span "Submit" at bounding box center [407, 207] width 19 height 9
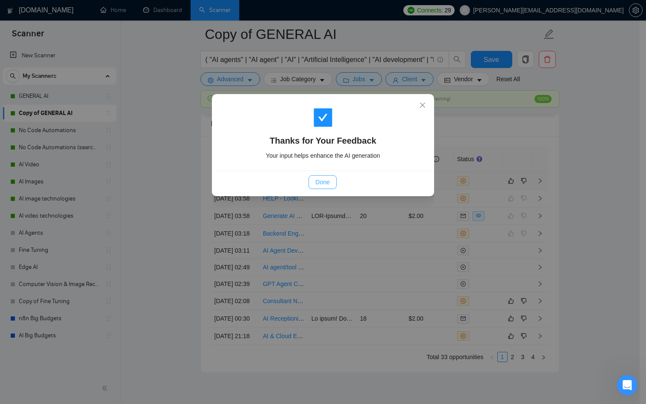
click at [318, 184] on span "Done" at bounding box center [322, 181] width 14 height 9
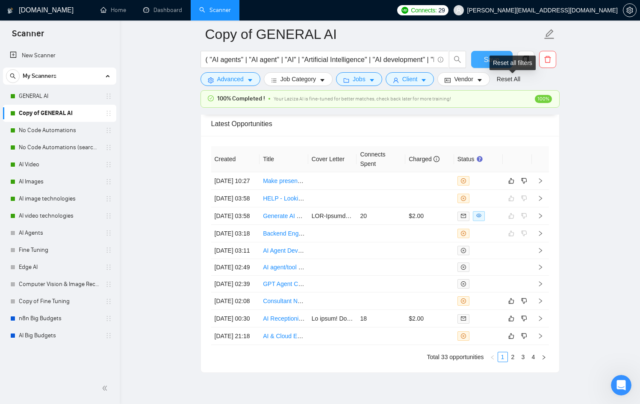
click at [482, 54] on button "Save" at bounding box center [491, 59] width 41 height 17
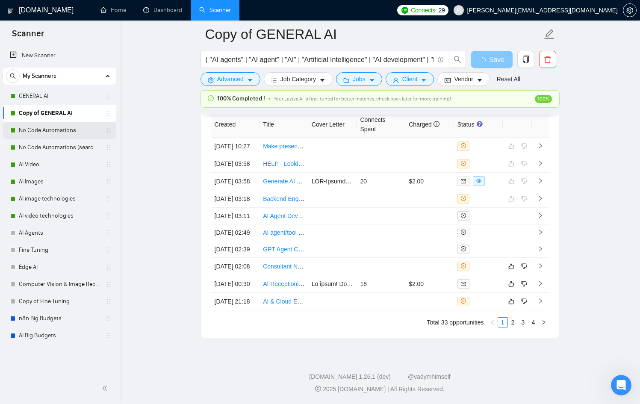
scroll to position [2264, 0]
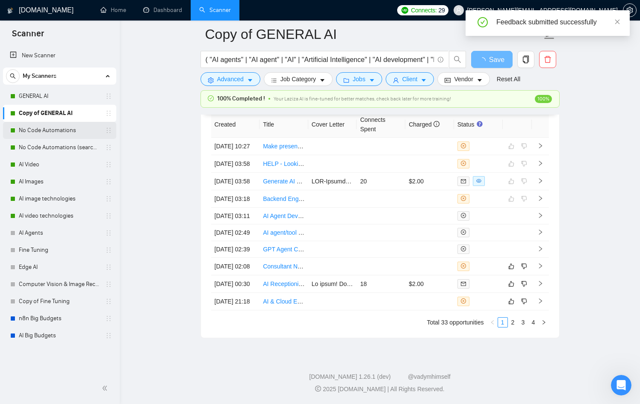
click at [67, 133] on link "No Code Automations" at bounding box center [59, 130] width 81 height 17
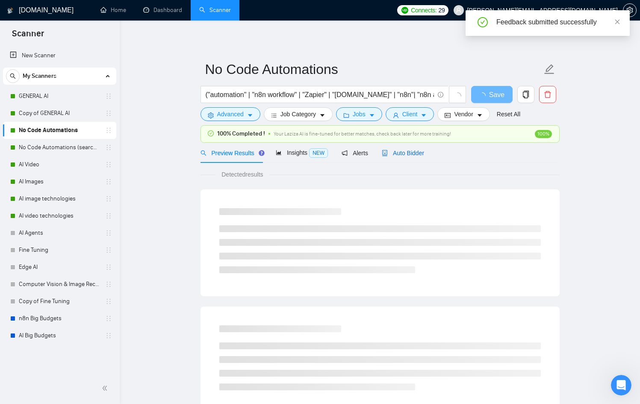
click at [393, 150] on span "Auto Bidder" at bounding box center [403, 153] width 42 height 7
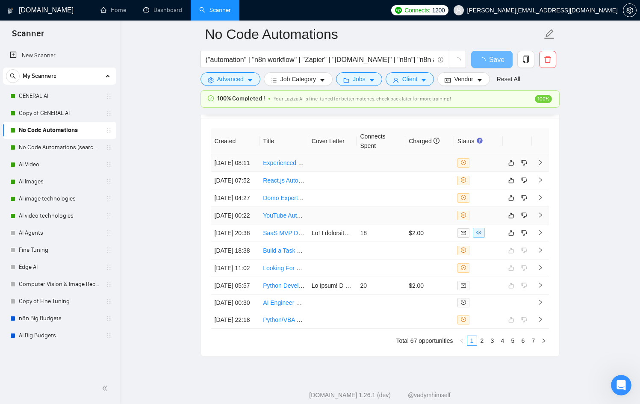
checkbox input "true"
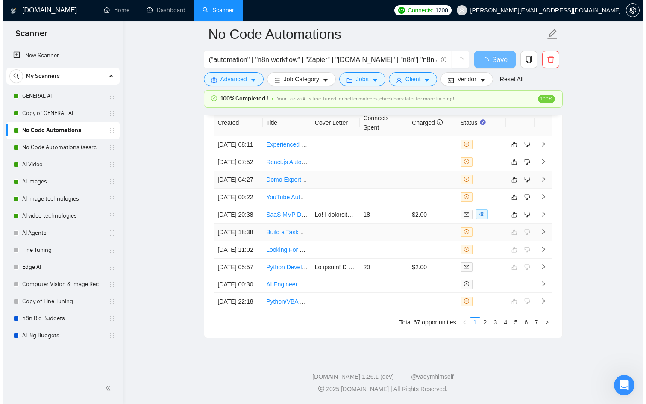
scroll to position [2150, 0]
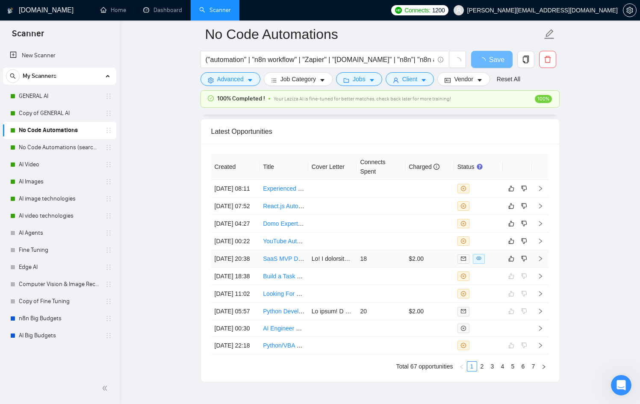
click at [443, 268] on td "$2.00" at bounding box center [429, 259] width 49 height 18
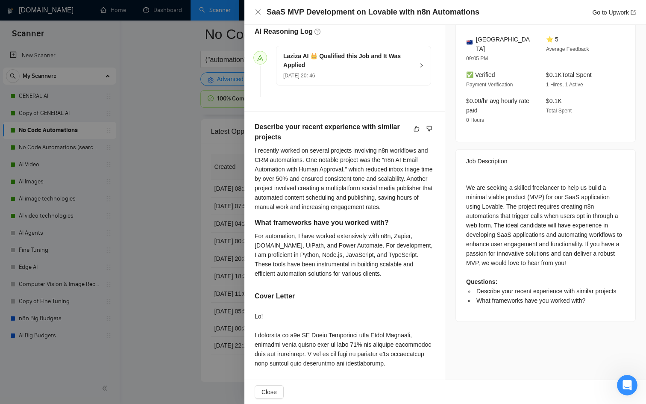
scroll to position [223, 0]
click at [182, 295] on div at bounding box center [323, 202] width 646 height 404
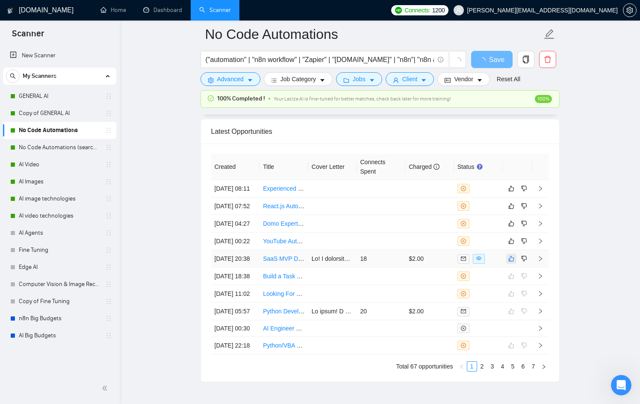
click at [510, 262] on icon "like" at bounding box center [511, 258] width 6 height 7
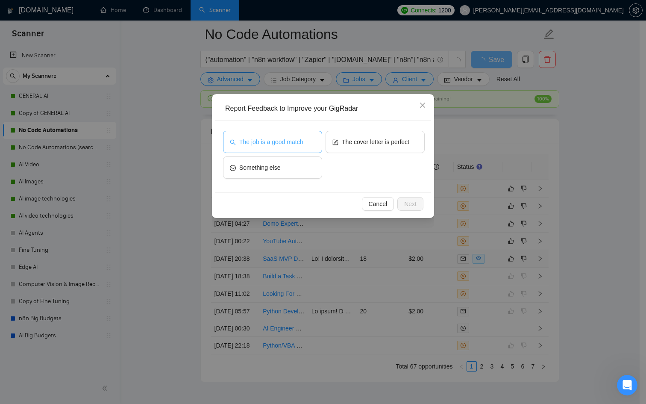
click at [277, 143] on span "The job is a good match" at bounding box center [271, 141] width 64 height 9
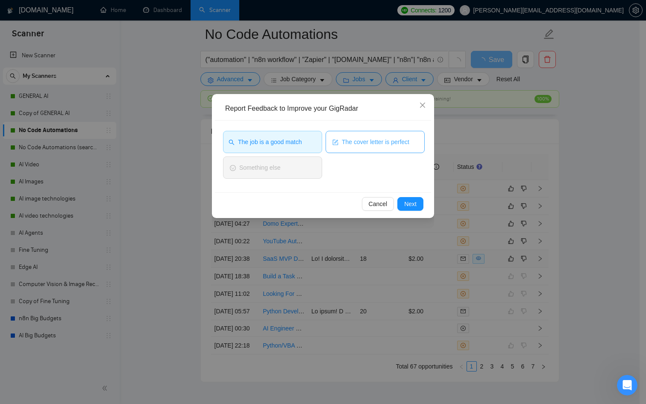
click at [409, 140] on span "The cover letter is perfect" at bounding box center [376, 141] width 68 height 9
click at [409, 197] on button "Next" at bounding box center [410, 204] width 26 height 14
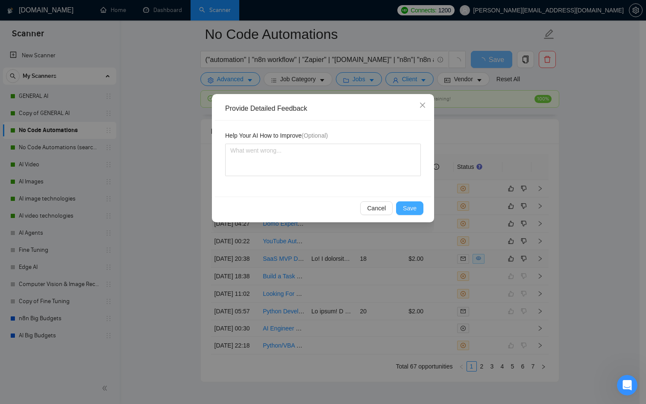
click at [408, 215] on button "Save" at bounding box center [409, 208] width 27 height 14
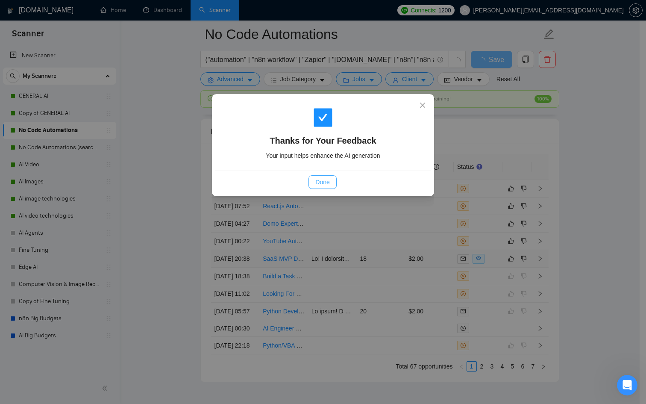
click at [323, 179] on span "Done" at bounding box center [322, 181] width 14 height 9
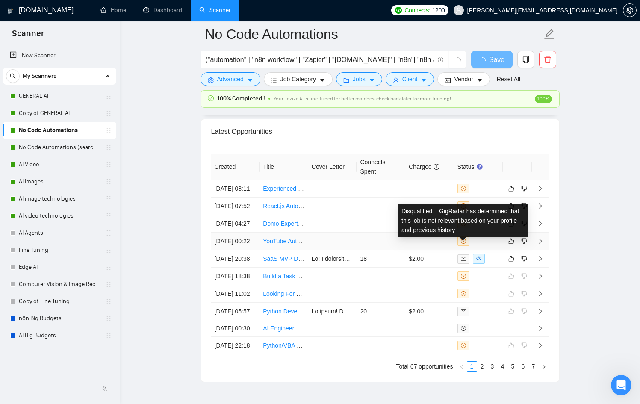
click at [485, 250] on td at bounding box center [478, 241] width 49 height 18
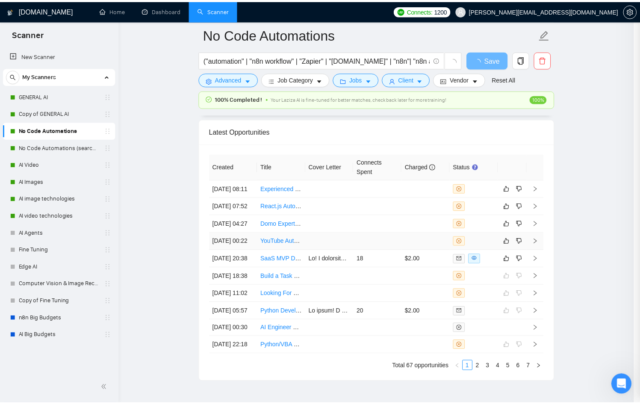
scroll to position [120, 0]
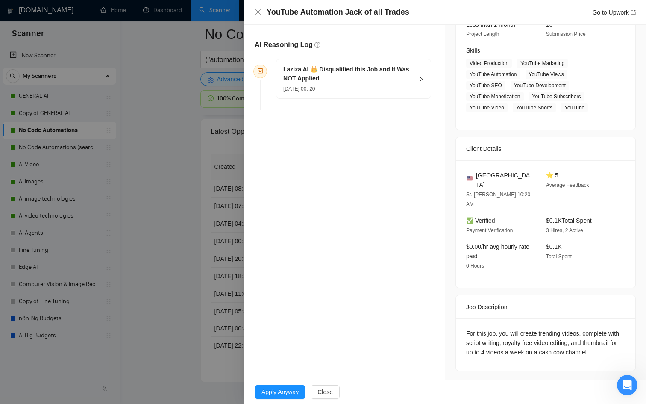
click at [162, 253] on div at bounding box center [323, 202] width 646 height 404
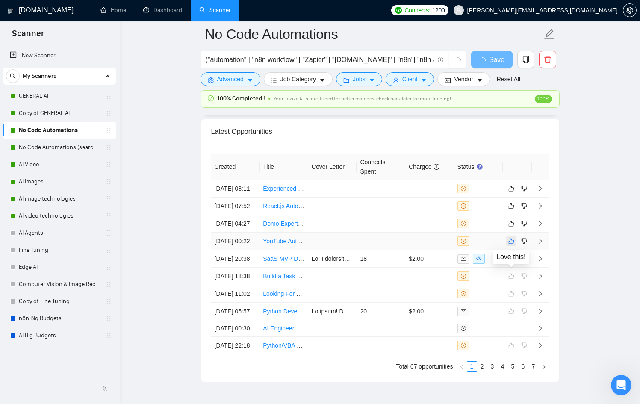
click at [510, 244] on icon "like" at bounding box center [511, 241] width 6 height 7
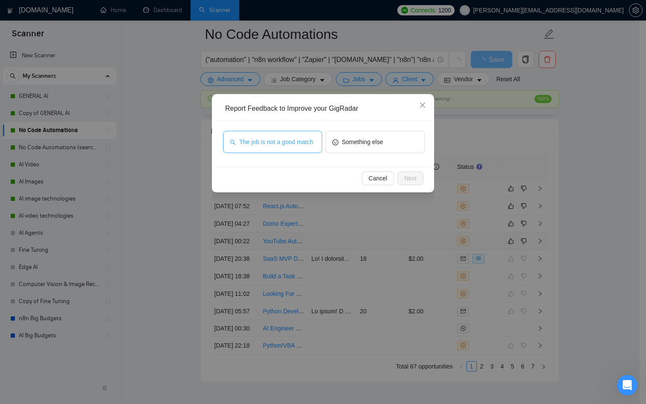
click at [270, 141] on span "The job is not a good match" at bounding box center [276, 141] width 74 height 9
click at [419, 178] on button "Next" at bounding box center [410, 178] width 26 height 14
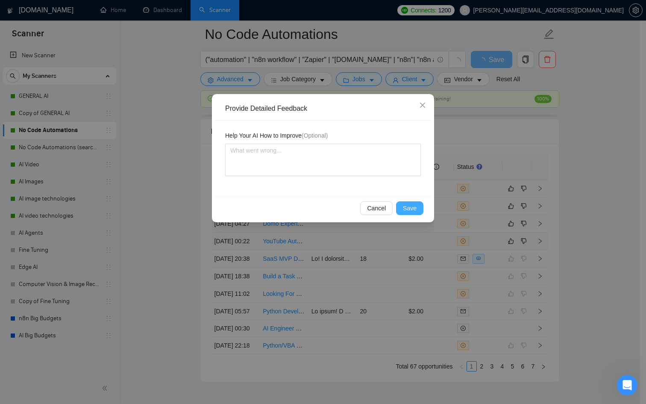
click at [415, 209] on span "Save" at bounding box center [410, 207] width 14 height 9
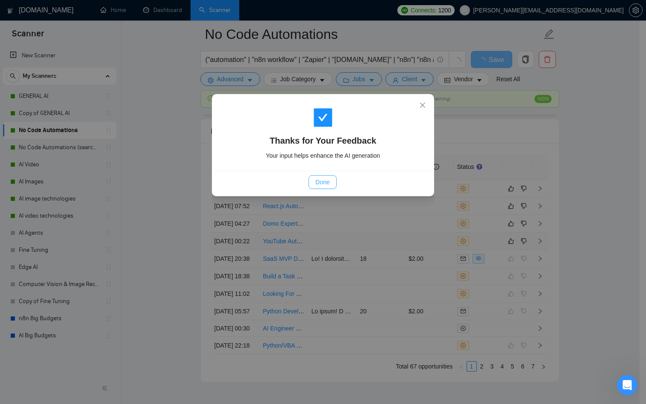
click at [335, 180] on button "Done" at bounding box center [323, 182] width 28 height 14
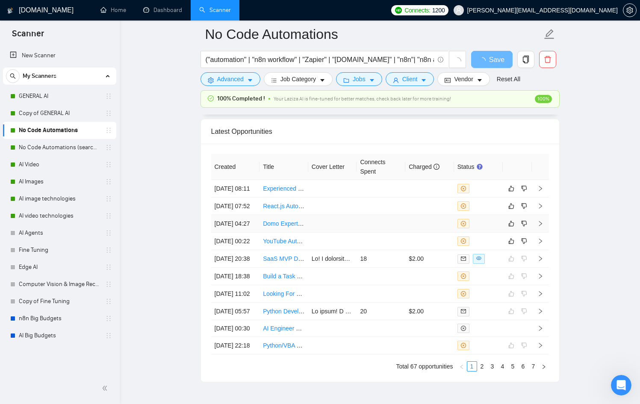
click at [487, 228] on div at bounding box center [478, 223] width 42 height 9
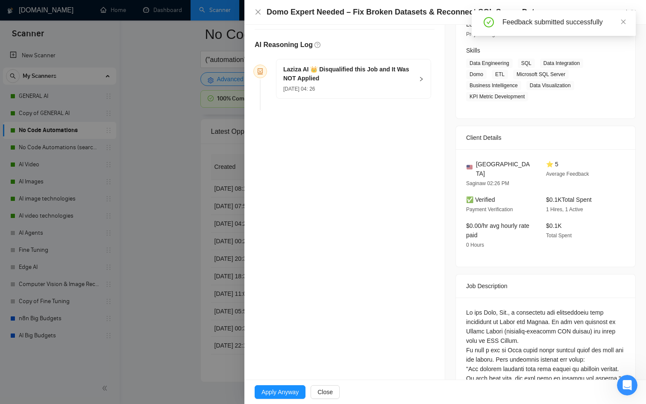
click at [209, 251] on div at bounding box center [323, 202] width 646 height 404
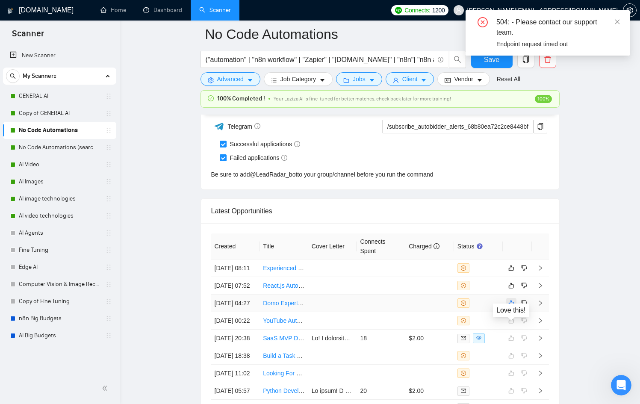
click at [510, 308] on button "button" at bounding box center [511, 303] width 10 height 10
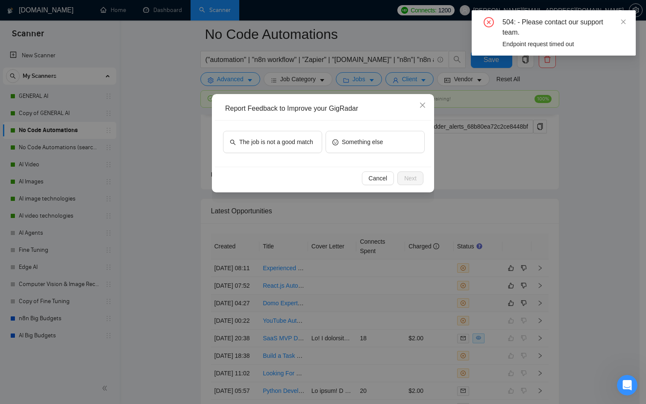
click at [269, 153] on div "The job is not a good match" at bounding box center [272, 144] width 99 height 26
click at [272, 139] on span "The job is not a good match" at bounding box center [276, 141] width 74 height 9
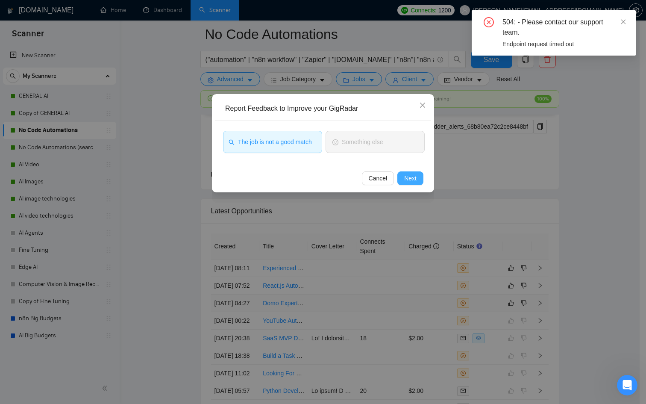
click at [406, 179] on span "Next" at bounding box center [410, 177] width 12 height 9
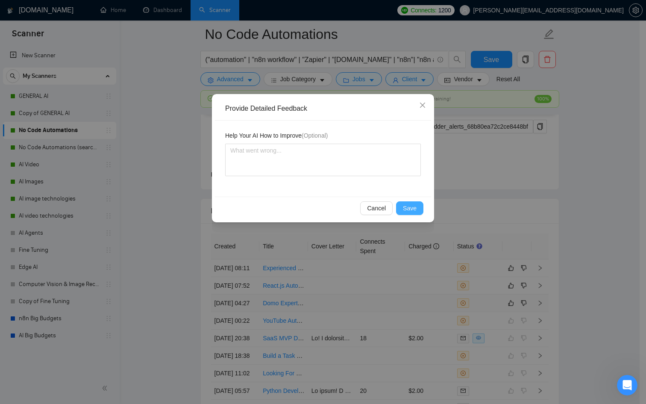
click at [416, 213] on button "Save" at bounding box center [409, 208] width 27 height 14
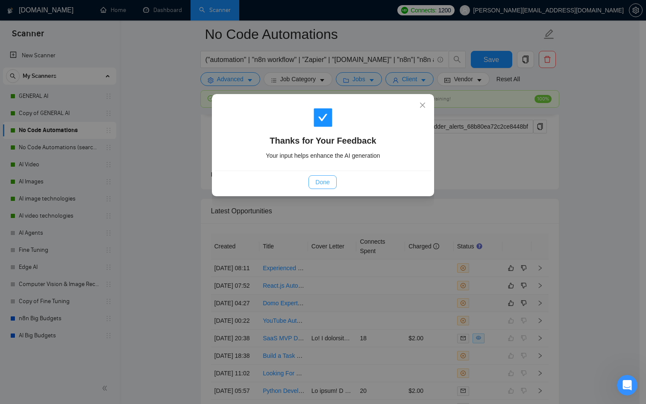
click at [328, 185] on span "Done" at bounding box center [322, 181] width 14 height 9
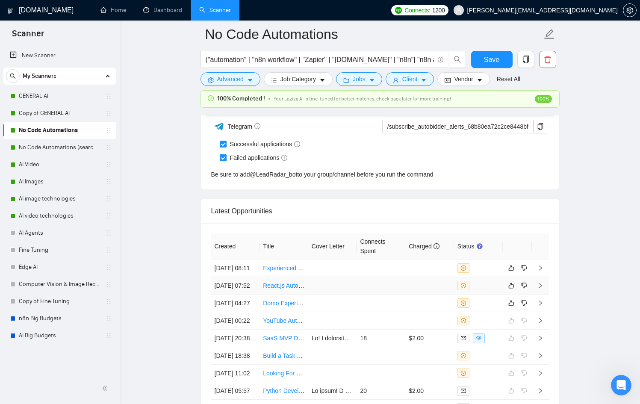
click at [487, 290] on div at bounding box center [478, 285] width 42 height 9
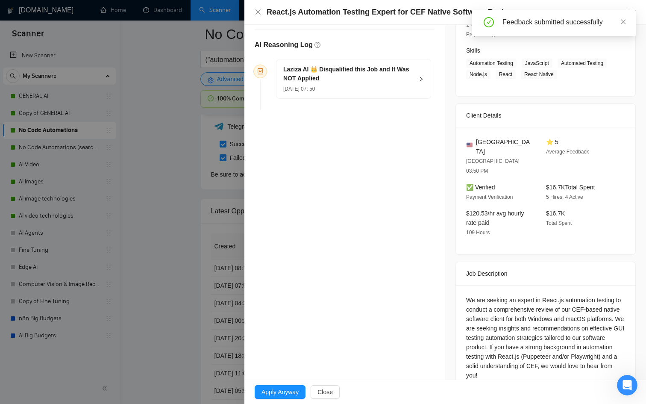
click at [212, 272] on div at bounding box center [323, 202] width 646 height 404
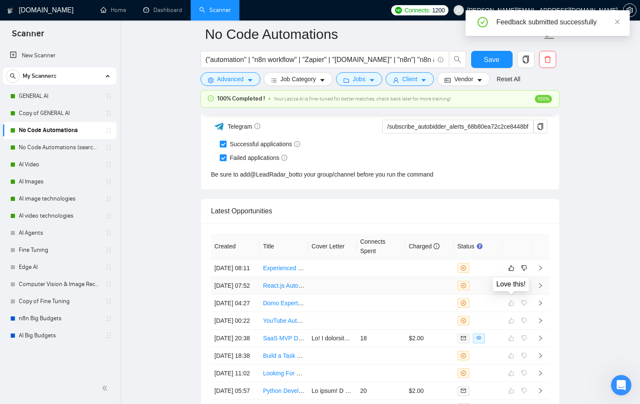
click at [511, 289] on icon "like" at bounding box center [511, 285] width 6 height 7
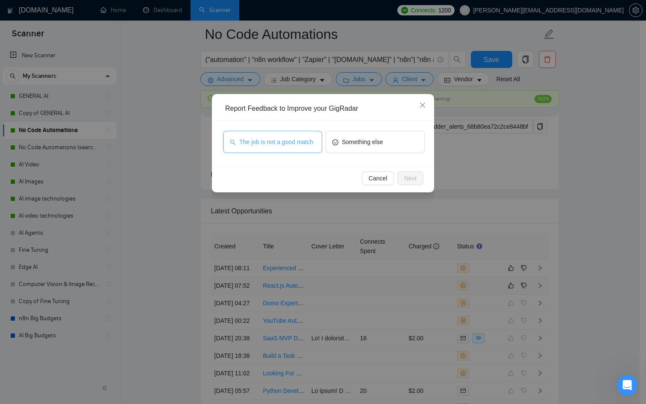
click at [278, 153] on button "The job is not a good match" at bounding box center [272, 142] width 99 height 22
click at [435, 181] on div "Report Feedback to Improve your GigRadar The job is not a good match Something …" at bounding box center [323, 202] width 646 height 404
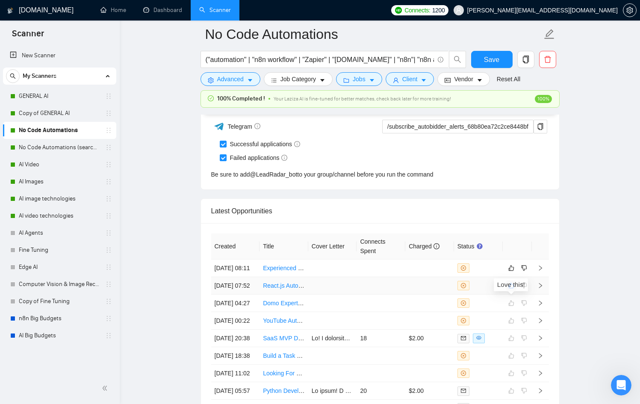
click at [510, 289] on icon "like" at bounding box center [511, 285] width 6 height 7
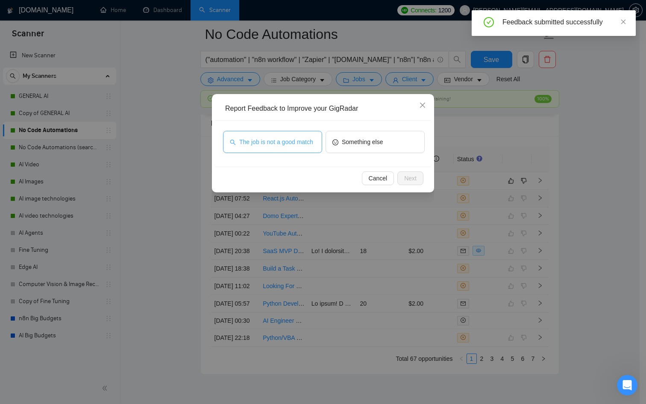
drag, startPoint x: 275, startPoint y: 138, endPoint x: 279, endPoint y: 138, distance: 4.3
click at [275, 138] on span "The job is not a good match" at bounding box center [276, 141] width 74 height 9
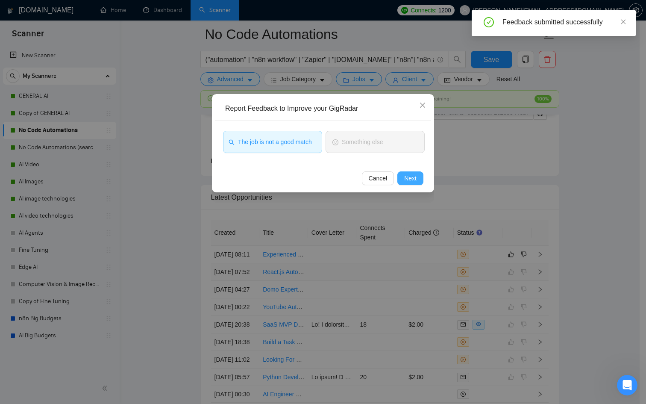
click at [402, 181] on button "Next" at bounding box center [410, 178] width 26 height 14
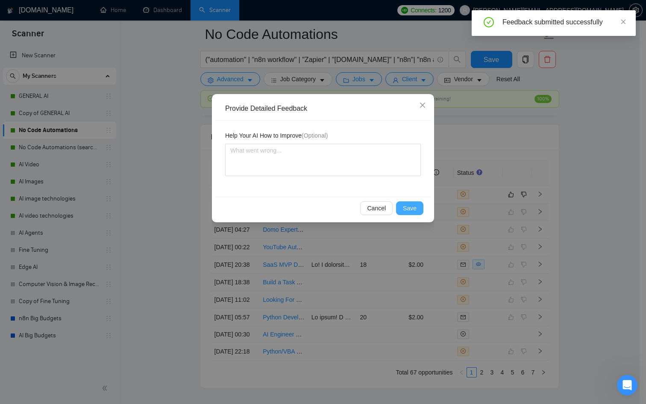
click at [412, 209] on span "Save" at bounding box center [410, 207] width 14 height 9
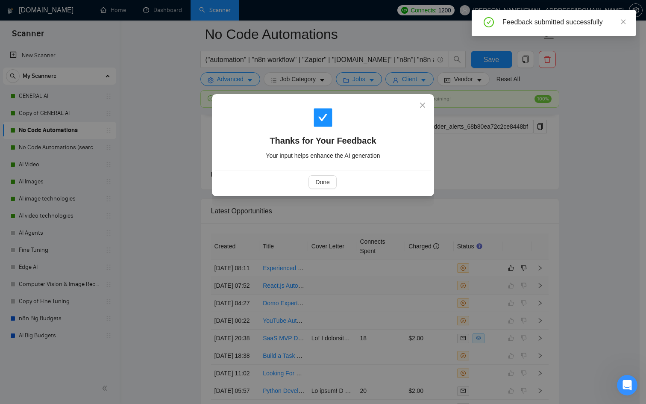
click at [338, 184] on div "Done" at bounding box center [323, 182] width 202 height 14
drag, startPoint x: 296, startPoint y: 183, endPoint x: 312, endPoint y: 183, distance: 15.4
click at [296, 183] on div "Done" at bounding box center [323, 182] width 202 height 14
click at [313, 183] on button "Done" at bounding box center [323, 182] width 28 height 14
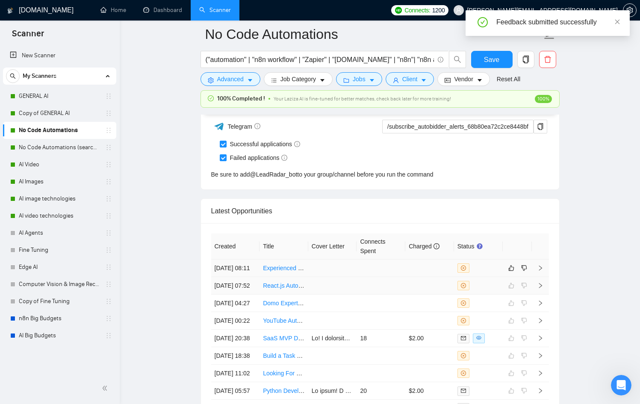
click at [490, 267] on div at bounding box center [478, 267] width 42 height 9
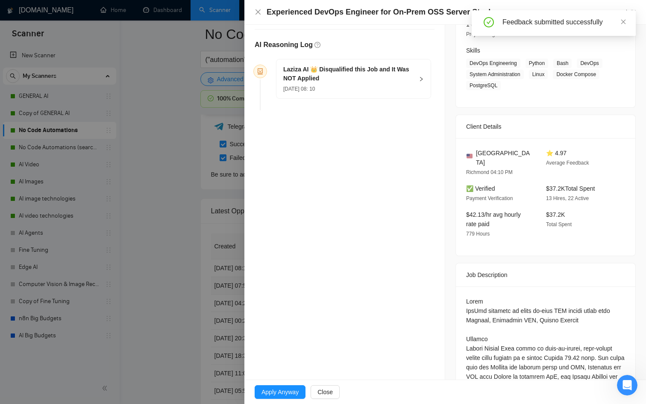
click at [158, 265] on div at bounding box center [323, 202] width 646 height 404
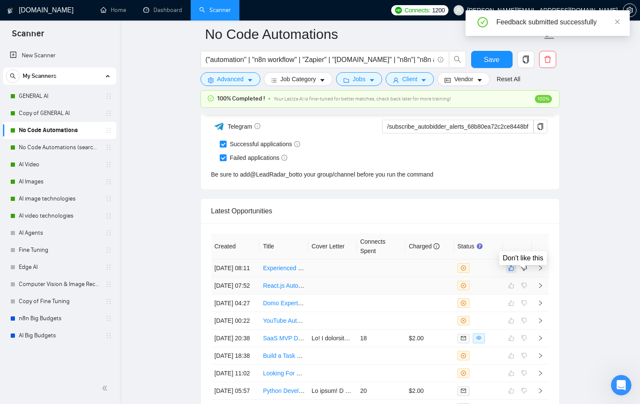
click at [514, 272] on button "button" at bounding box center [511, 268] width 10 height 10
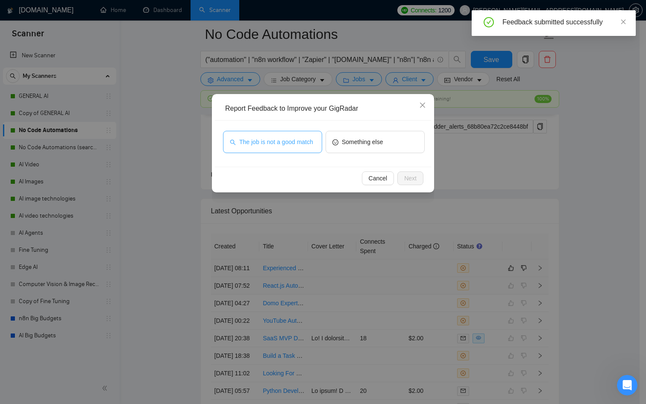
click at [273, 131] on div "The job is not a good match Something else" at bounding box center [323, 144] width 216 height 46
click at [328, 157] on div "The job is not a good match Something else" at bounding box center [323, 144] width 216 height 46
click at [298, 147] on span "The job is not a good match" at bounding box center [276, 141] width 74 height 9
click at [394, 178] on div "Cancel Next" at bounding box center [323, 178] width 202 height 14
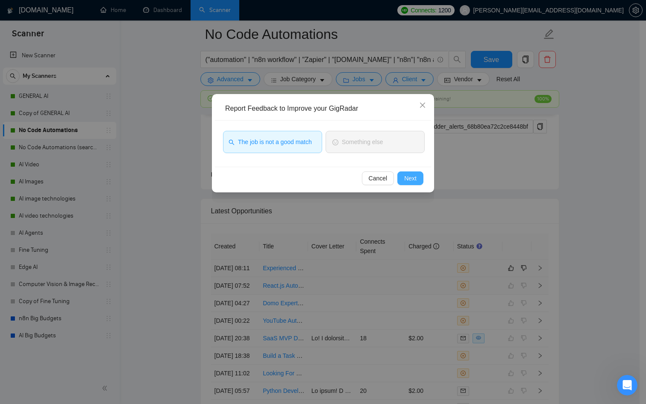
click at [398, 178] on button "Next" at bounding box center [410, 178] width 26 height 14
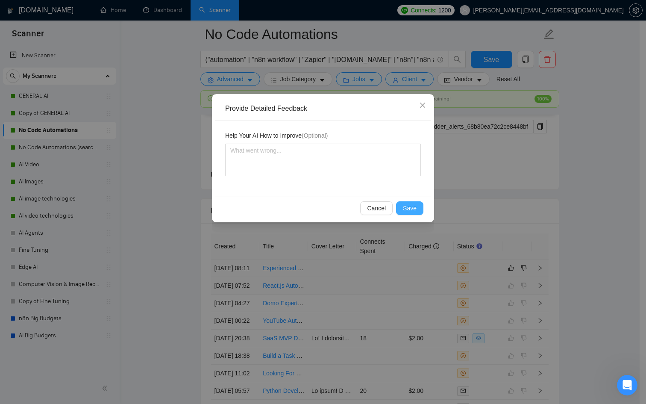
click at [409, 205] on div "Cancel Save" at bounding box center [323, 208] width 216 height 23
click at [409, 205] on span "Save" at bounding box center [410, 207] width 14 height 9
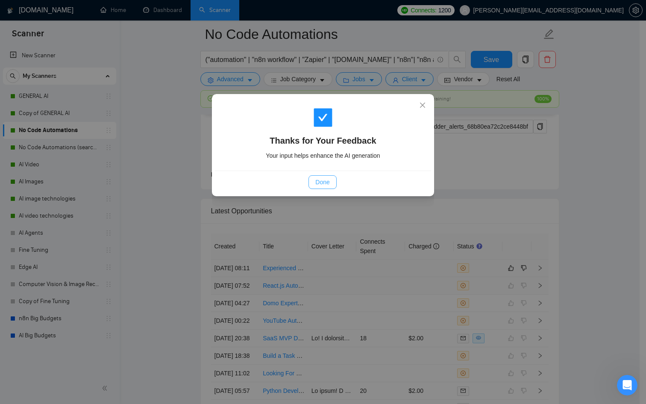
click at [334, 181] on button "Done" at bounding box center [323, 182] width 28 height 14
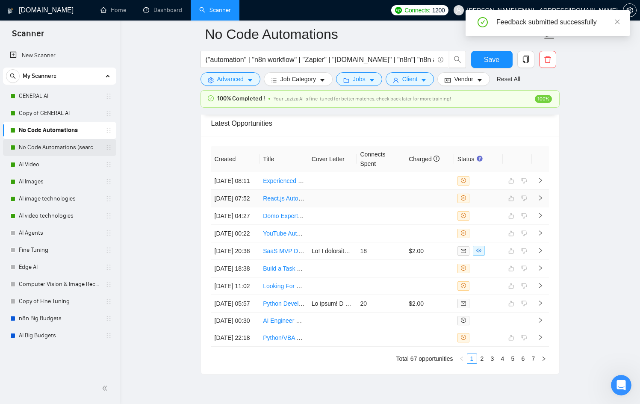
click at [85, 143] on link "No Code Automations (search only in Tites)" at bounding box center [59, 147] width 81 height 17
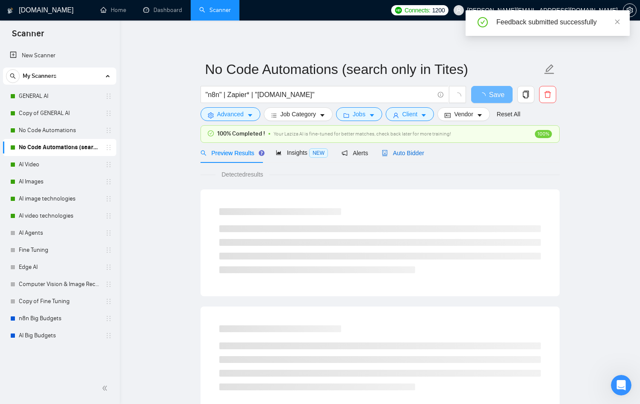
click at [407, 150] on span "Auto Bidder" at bounding box center [403, 153] width 42 height 7
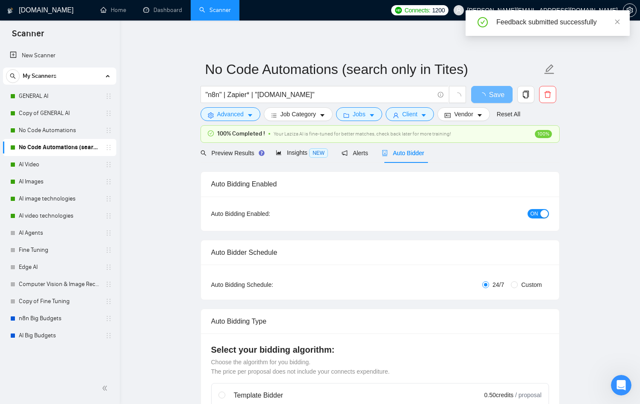
checkbox input "true"
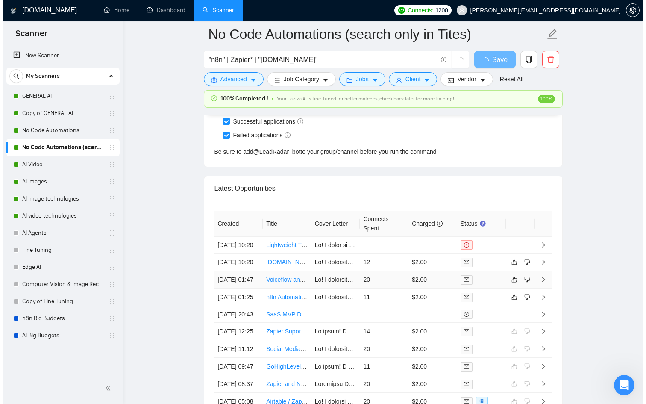
scroll to position [2093, 0]
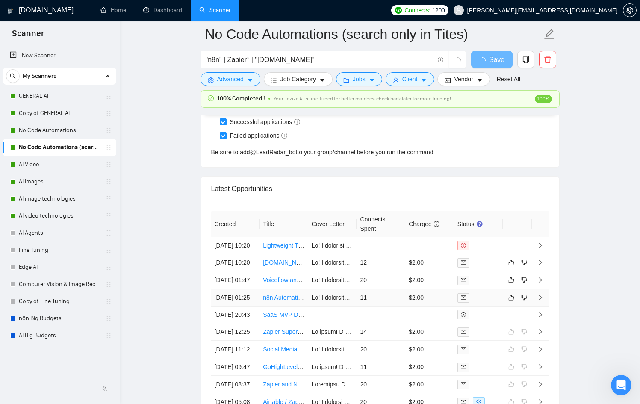
click at [491, 306] on td at bounding box center [478, 298] width 49 height 18
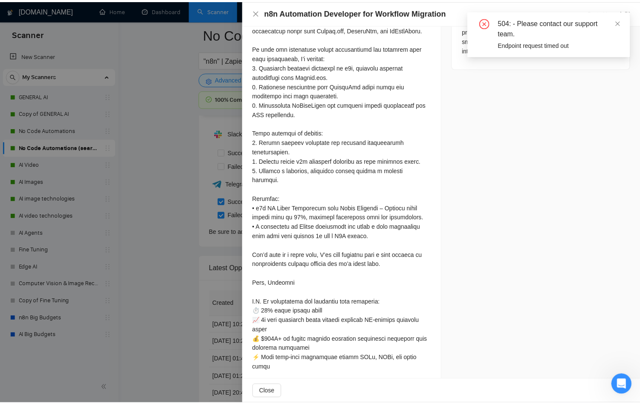
scroll to position [389, 0]
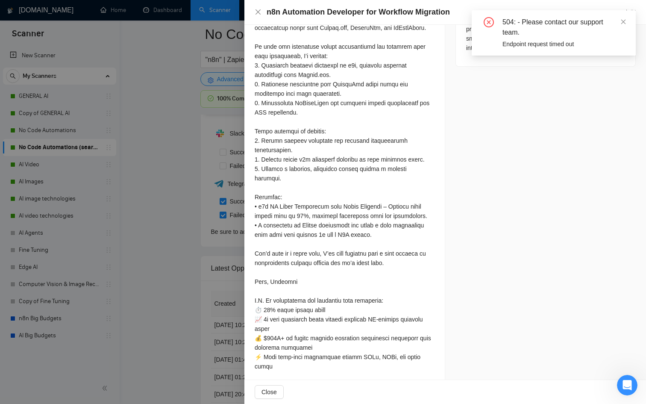
click at [182, 292] on div at bounding box center [323, 202] width 646 height 404
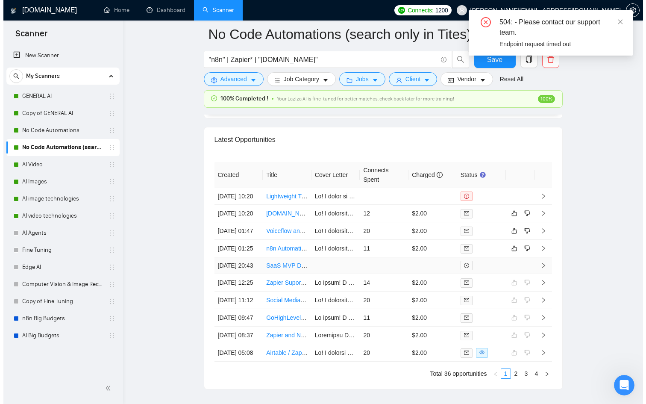
scroll to position [2223, 0]
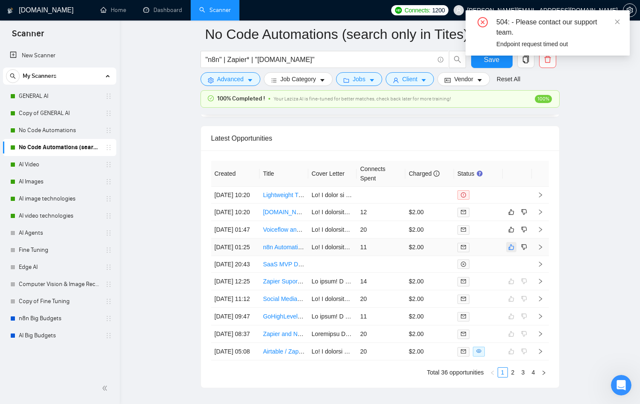
click at [511, 250] on icon "like" at bounding box center [511, 247] width 6 height 7
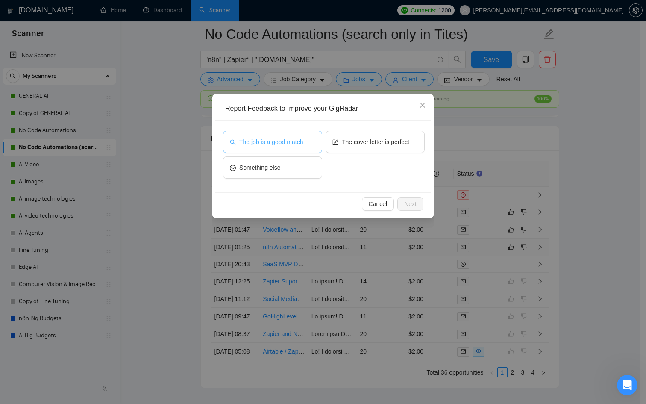
click at [275, 140] on span "The job is a good match" at bounding box center [271, 141] width 64 height 9
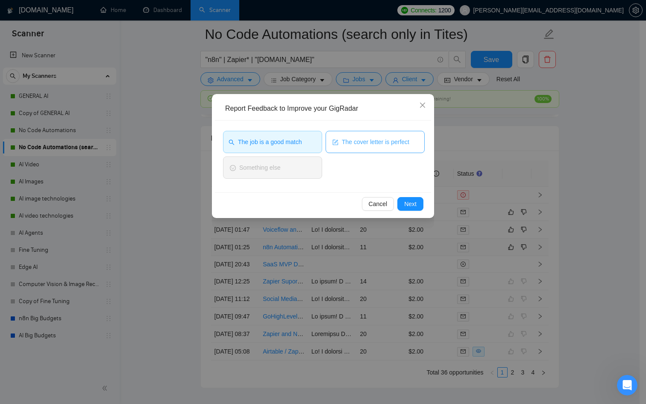
click at [390, 132] on button "The cover letter is perfect" at bounding box center [375, 142] width 99 height 22
click at [400, 193] on div "Cancel Next" at bounding box center [323, 203] width 216 height 23
click at [412, 201] on span "Next" at bounding box center [410, 203] width 12 height 9
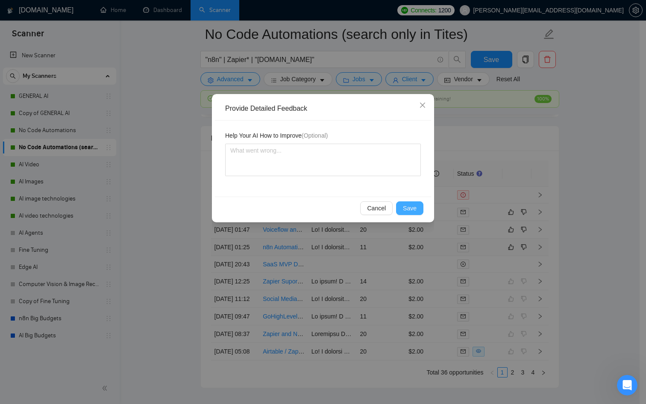
click at [412, 207] on span "Save" at bounding box center [410, 207] width 14 height 9
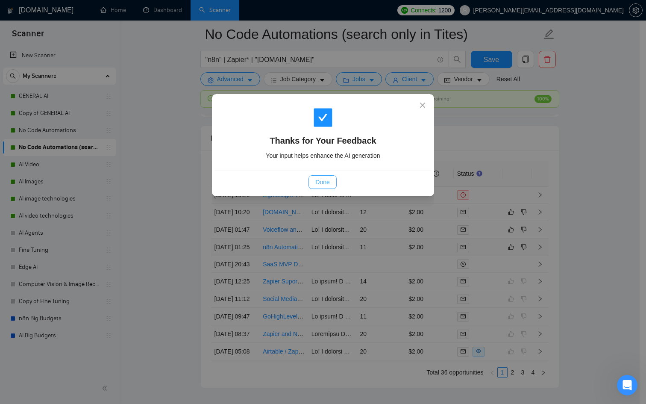
click at [308, 177] on div "Done" at bounding box center [323, 182] width 202 height 14
click at [315, 179] on span "Done" at bounding box center [322, 181] width 14 height 9
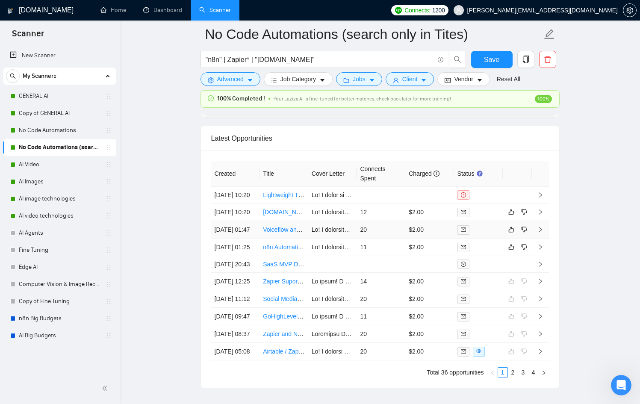
click at [491, 235] on div at bounding box center [478, 230] width 42 height 10
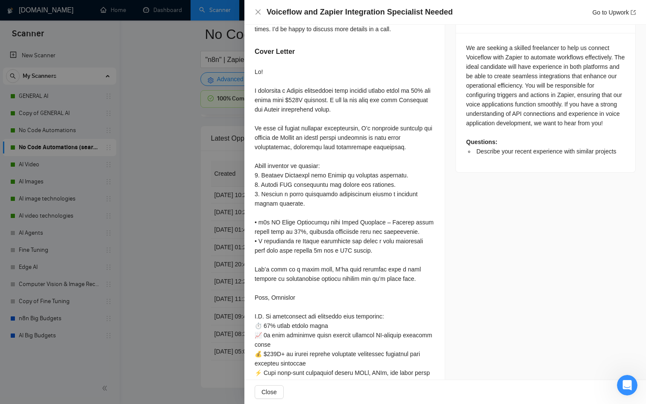
scroll to position [374, 0]
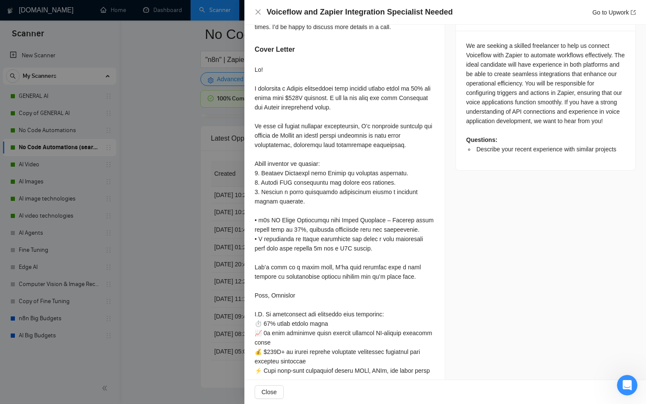
click at [210, 256] on div at bounding box center [323, 202] width 646 height 404
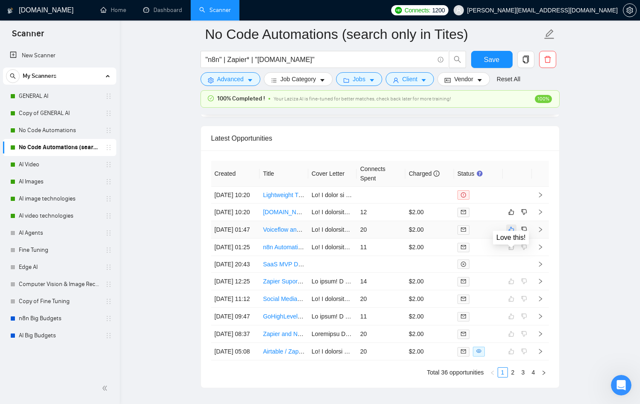
click at [509, 233] on icon "like" at bounding box center [511, 229] width 6 height 7
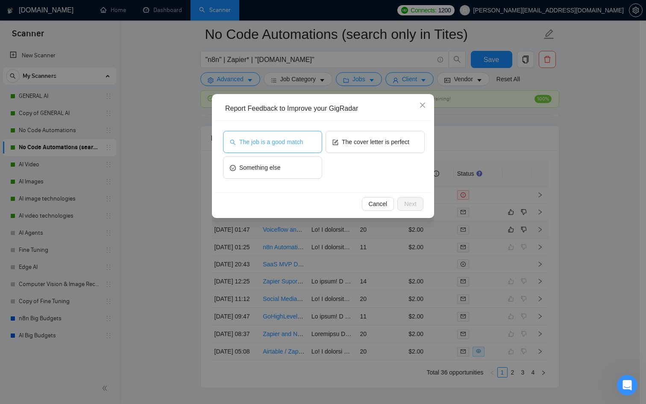
click at [294, 136] on button "The job is a good match" at bounding box center [272, 142] width 99 height 22
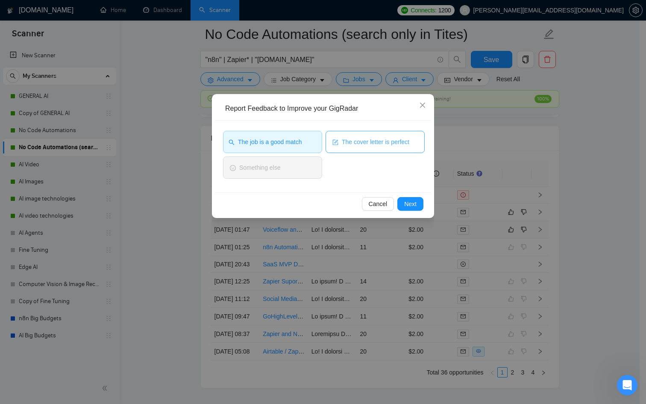
click at [346, 135] on button "The cover letter is perfect" at bounding box center [375, 142] width 99 height 22
click at [419, 203] on button "Next" at bounding box center [410, 204] width 26 height 14
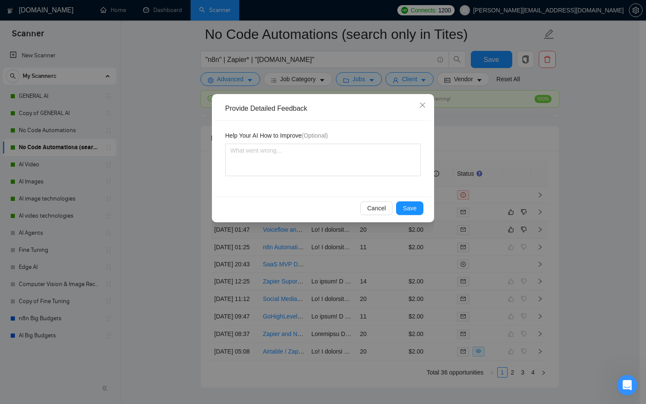
click at [413, 215] on div "Cancel Save" at bounding box center [323, 208] width 216 height 23
click at [412, 213] on button "Save" at bounding box center [409, 208] width 27 height 14
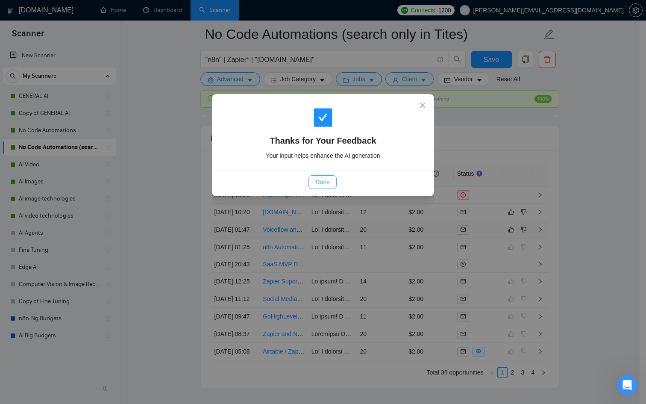
click at [331, 182] on button "Done" at bounding box center [323, 182] width 28 height 14
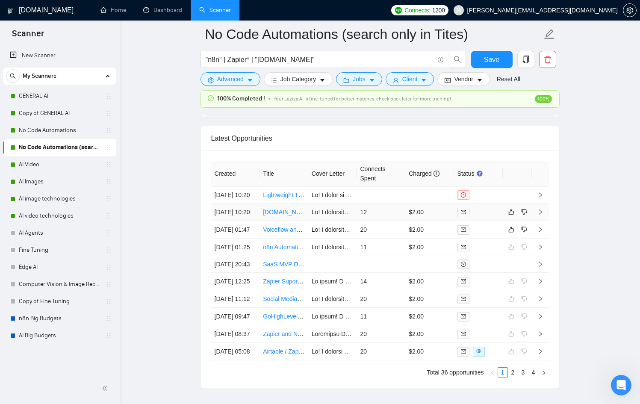
click at [478, 217] on div at bounding box center [478, 212] width 42 height 10
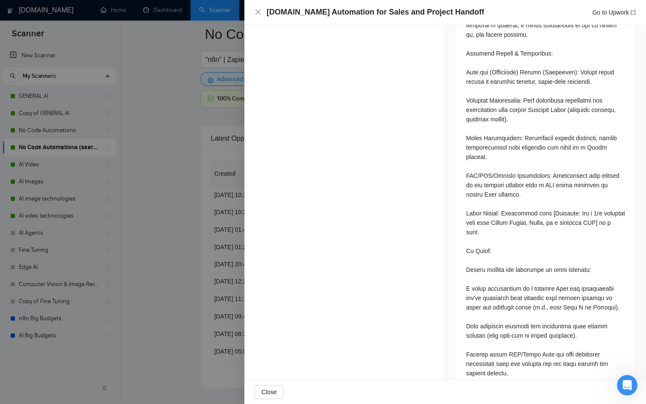
scroll to position [1074, 0]
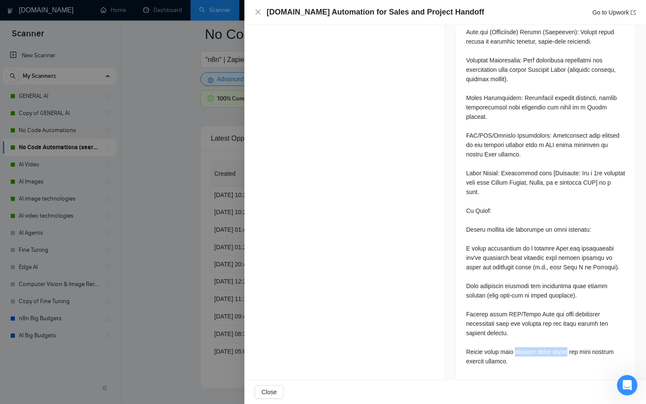
drag, startPoint x: 512, startPoint y: 342, endPoint x: 569, endPoint y: 341, distance: 57.7
copy div "proposed fixed price"
click at [188, 273] on div at bounding box center [323, 202] width 646 height 404
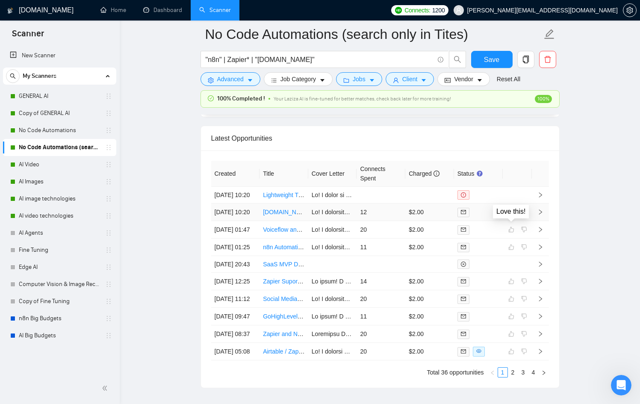
click at [511, 215] on icon "like" at bounding box center [511, 212] width 6 height 7
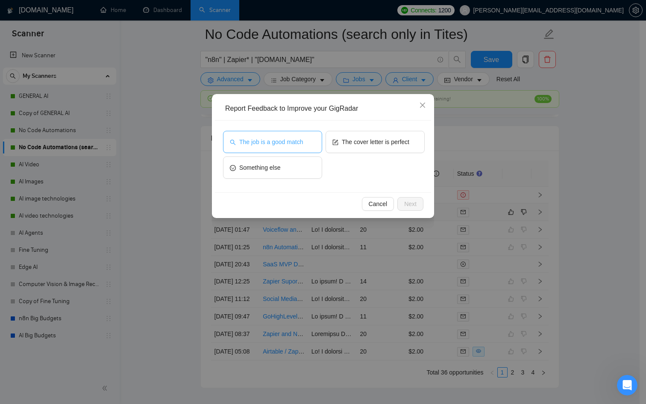
click at [281, 145] on span "The job is a good match" at bounding box center [271, 141] width 64 height 9
click at [412, 202] on span "Next" at bounding box center [410, 203] width 12 height 9
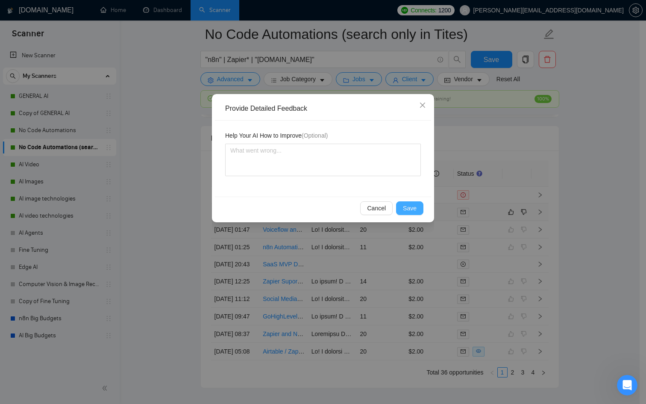
click at [415, 215] on button "Save" at bounding box center [409, 208] width 27 height 14
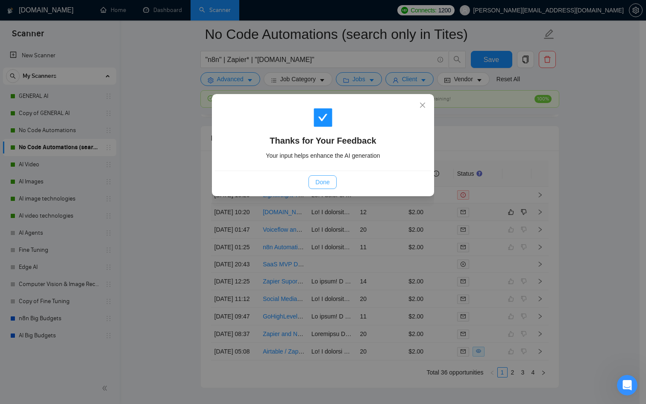
click at [316, 179] on span "Done" at bounding box center [322, 181] width 14 height 9
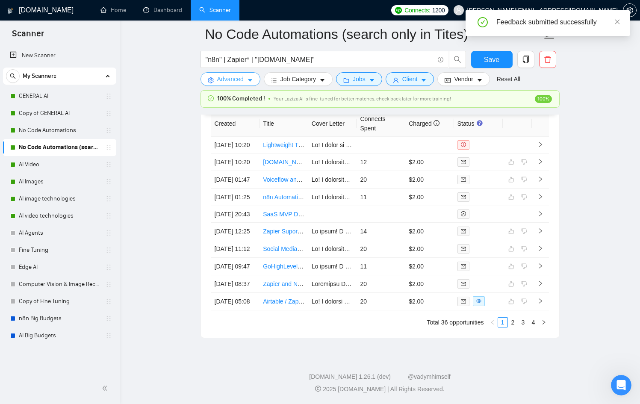
click at [256, 78] on button "Advanced" at bounding box center [230, 79] width 60 height 14
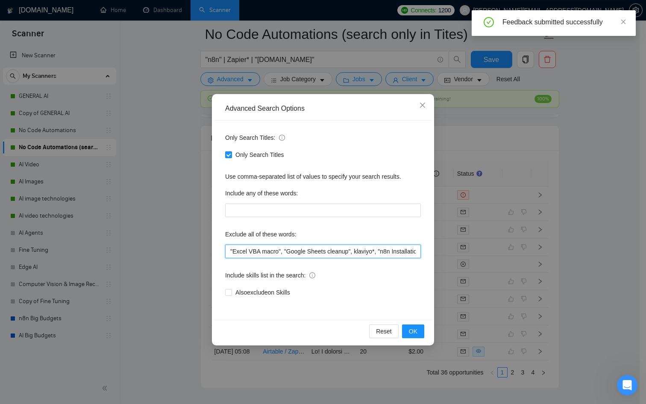
scroll to position [0, 256]
drag, startPoint x: 372, startPoint y: 253, endPoint x: 514, endPoint y: 249, distance: 142.4
click at [514, 249] on div "Advanced Search Options Only Search Titles: Only Search Titles Use comma-separa…" at bounding box center [323, 202] width 646 height 404
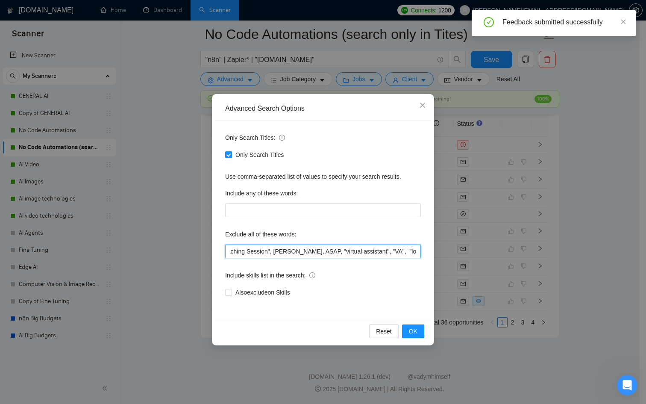
paste input "proposed fixed price"
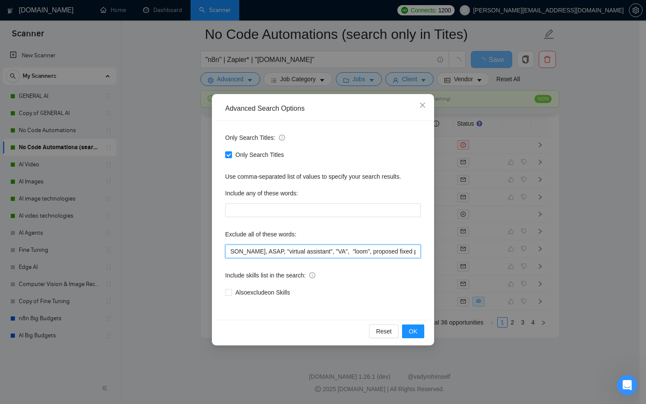
click at [359, 249] on input ""Excel VBA macro", "Google Sheets cleanup", klaviyo*, "n8n Installation", "fini…" at bounding box center [323, 251] width 196 height 14
drag, startPoint x: 400, startPoint y: 250, endPoint x: 438, endPoint y: 251, distance: 38.9
click at [438, 251] on div "Advanced Search Options Only Search Titles: Only Search Titles Use comma-separa…" at bounding box center [323, 202] width 646 height 404
paste input "proposed fixed price"
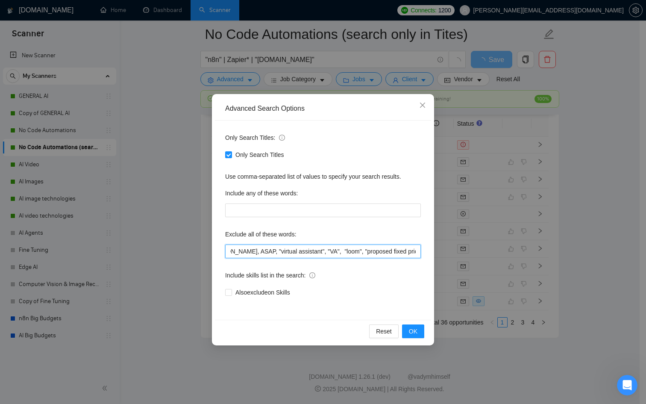
scroll to position [0, 381]
drag, startPoint x: 294, startPoint y: 250, endPoint x: 357, endPoint y: 250, distance: 63.3
click at [357, 250] on input ""Excel VBA macro", "Google Sheets cleanup", klaviyo*, "n8n Installation", "fini…" at bounding box center [323, 251] width 196 height 14
drag, startPoint x: 359, startPoint y: 250, endPoint x: 430, endPoint y: 250, distance: 71.8
click at [430, 250] on div "Only Search Titles: Only Search Titles Use comma-separated list of values to sp…" at bounding box center [323, 220] width 216 height 199
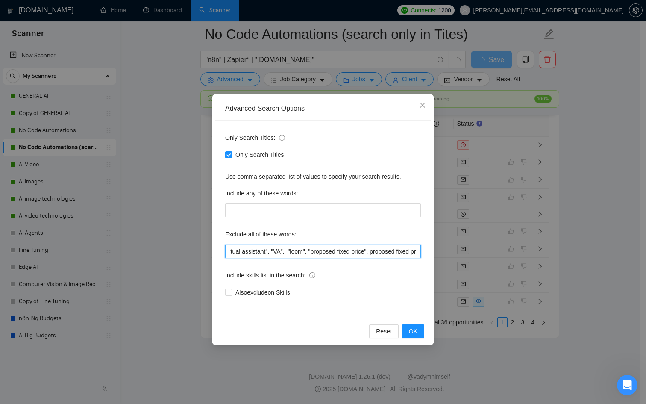
paste input ""proposed fixed price","
click at [395, 251] on input ""Excel VBA macro", "Google Sheets cleanup", klaviyo*, "n8n Installation", "fini…" at bounding box center [323, 251] width 196 height 14
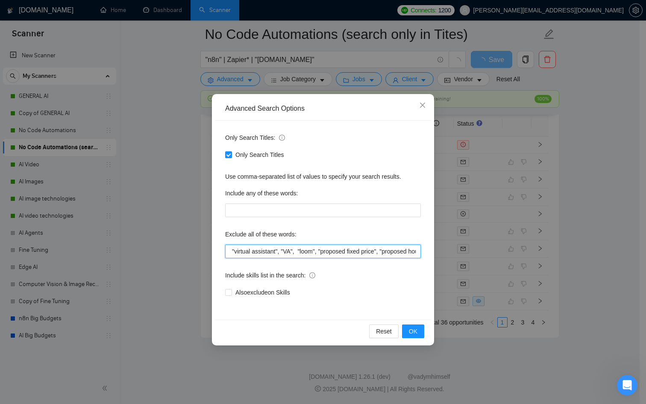
type input ""Excel VBA macro", "Google Sheets cleanup", klaviyo*, "n8n Installation", "fini…"
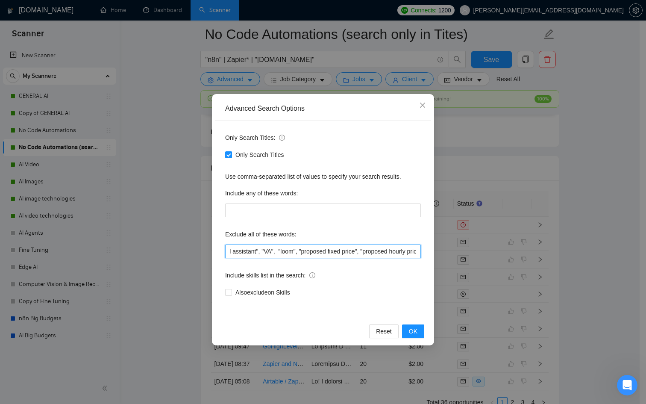
drag, startPoint x: 285, startPoint y: 253, endPoint x: 550, endPoint y: 254, distance: 265.4
click at [550, 254] on div "Advanced Search Options Only Search Titles: Only Search Titles Use comma-separa…" at bounding box center [323, 202] width 646 height 404
type input ""Excel VBA macro", "Google Sheets cleanup", klaviyo*, "n8n Installation", "fini…"
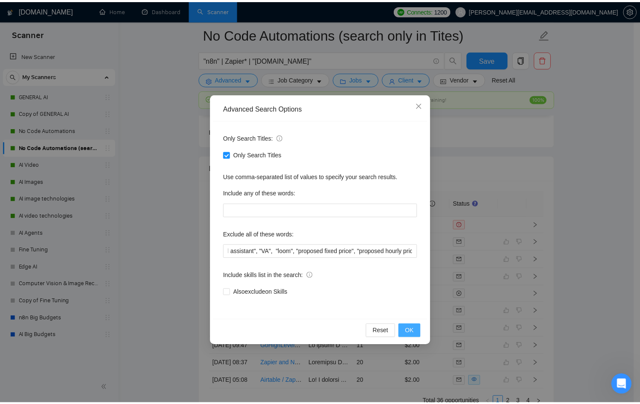
scroll to position [0, 0]
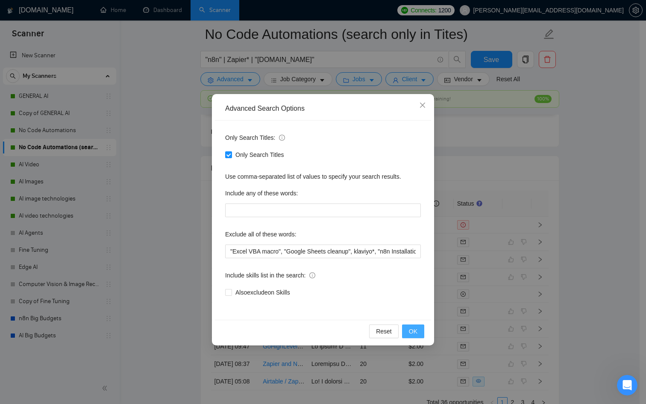
click at [414, 326] on span "OK" at bounding box center [413, 330] width 9 height 9
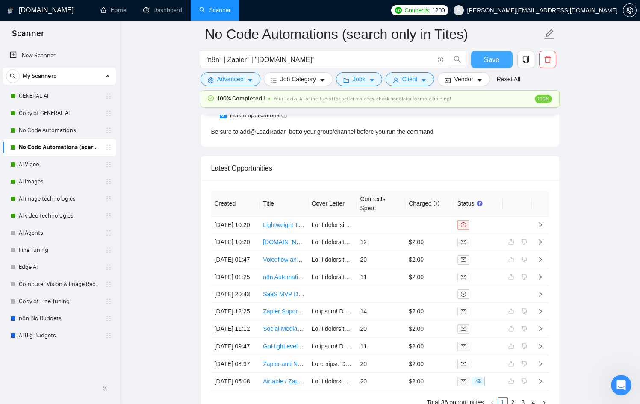
click at [487, 58] on span "Save" at bounding box center [491, 59] width 15 height 11
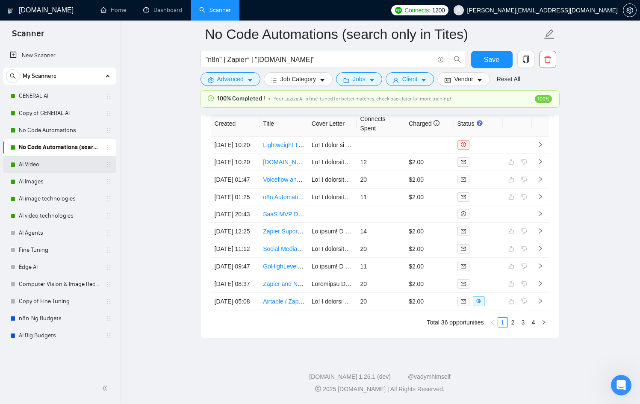
click at [66, 166] on link "AI Video" at bounding box center [59, 164] width 81 height 17
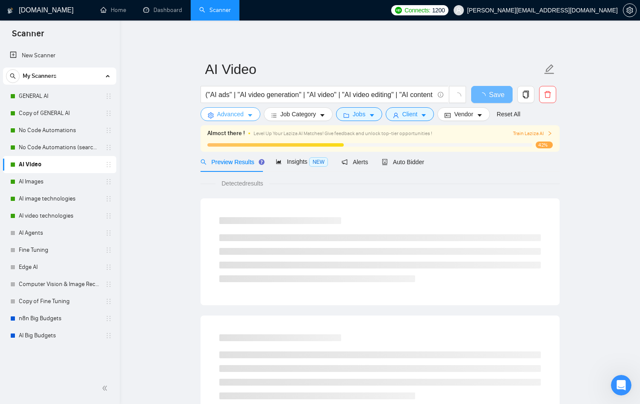
click at [252, 116] on icon "caret-down" at bounding box center [250, 115] width 6 height 6
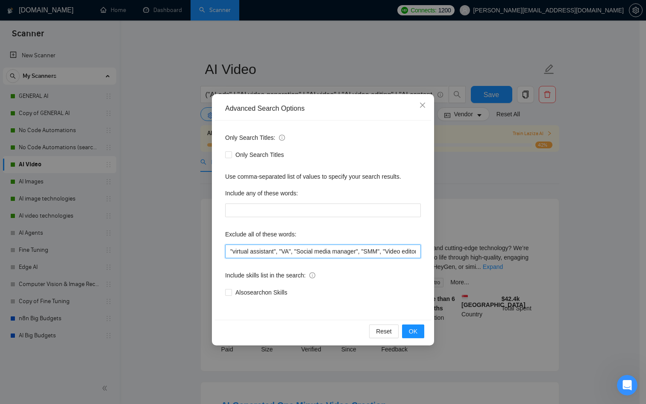
scroll to position [0, 87]
drag, startPoint x: 382, startPoint y: 252, endPoint x: 579, endPoint y: 256, distance: 197.5
click at [579, 256] on div "Advanced Search Options Only Search Titles: Only Search Titles Use comma-separa…" at bounding box center [323, 202] width 646 height 404
paste input ""proposed fixed price", "proposed hourly price""
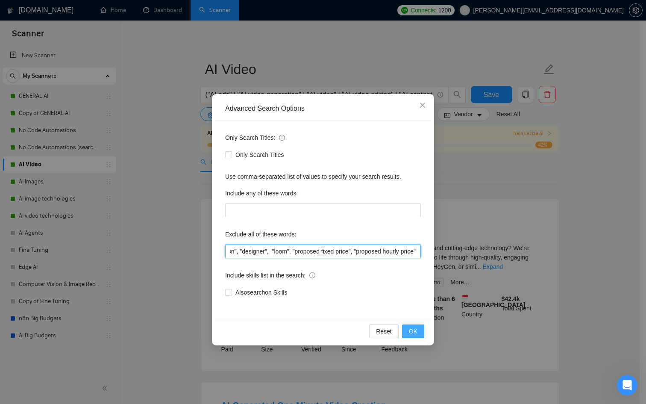
type input ""virtual assistant", "VA", "Social media manager", "SMM", "Video editor", "n8n"…"
click at [421, 328] on button "OK" at bounding box center [413, 331] width 22 height 14
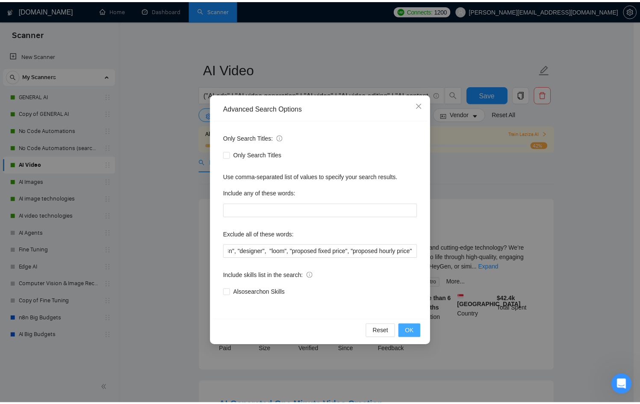
scroll to position [0, 0]
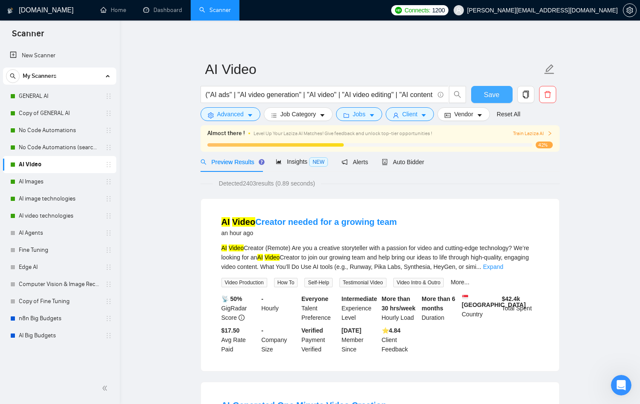
click at [486, 95] on span "Save" at bounding box center [491, 94] width 15 height 11
click at [42, 178] on link "AI Images" at bounding box center [59, 181] width 81 height 17
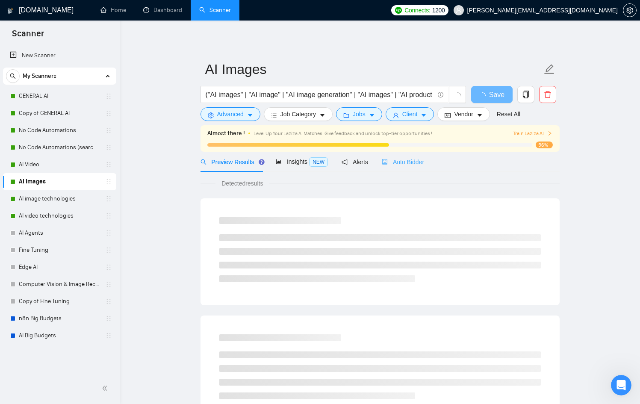
click at [418, 154] on div "Auto Bidder" at bounding box center [403, 162] width 42 height 20
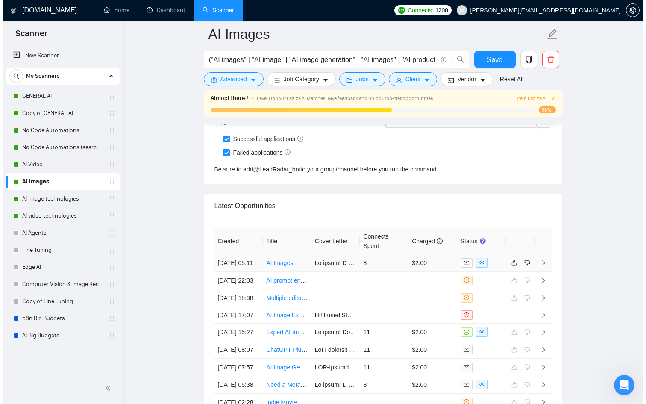
scroll to position [2134, 0]
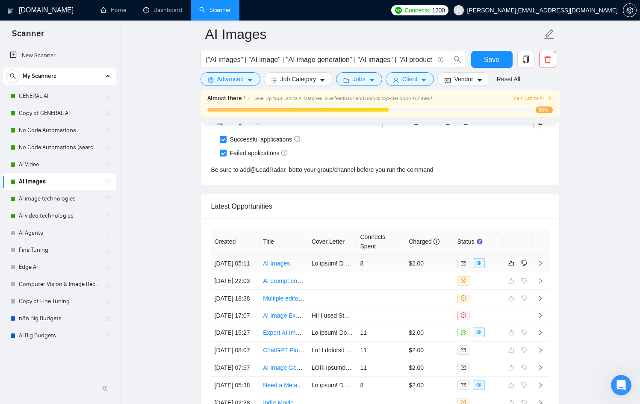
click at [396, 269] on td "8" at bounding box center [380, 264] width 49 height 18
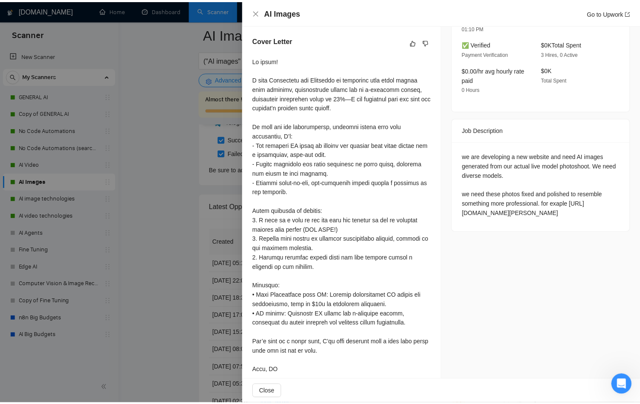
scroll to position [318, 0]
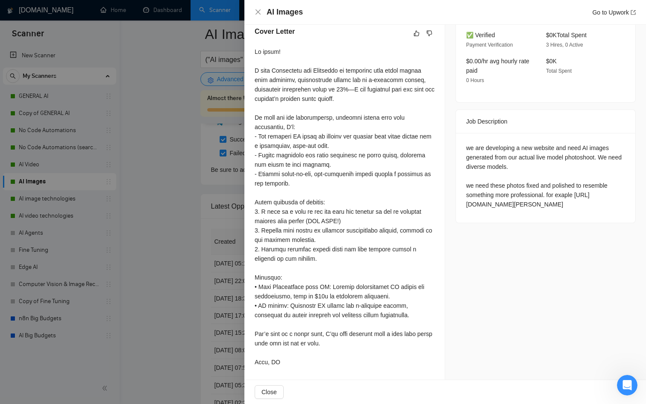
click at [200, 243] on div at bounding box center [323, 202] width 646 height 404
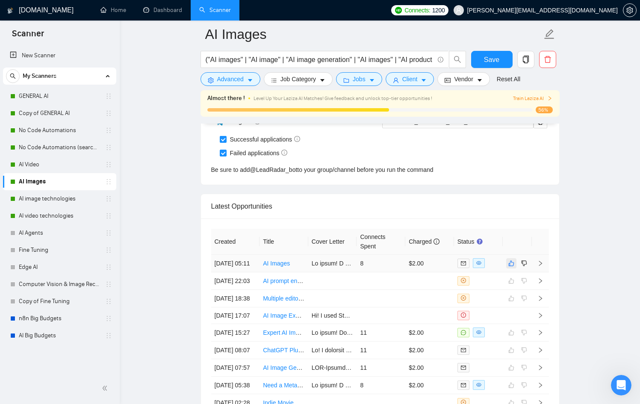
click at [513, 266] on icon "like" at bounding box center [511, 263] width 6 height 6
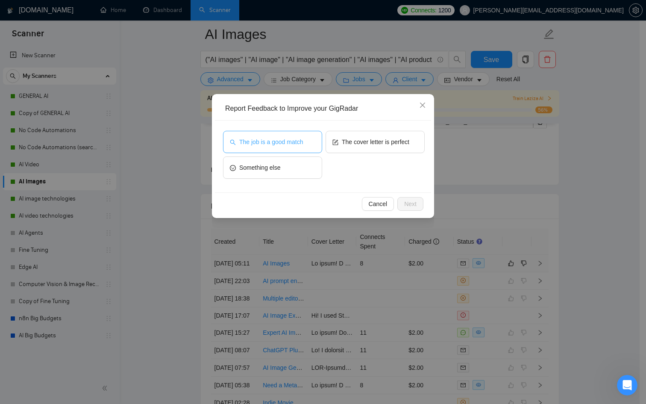
click at [278, 141] on span "The job is a good match" at bounding box center [271, 141] width 64 height 9
click at [413, 210] on button "Next" at bounding box center [410, 204] width 26 height 14
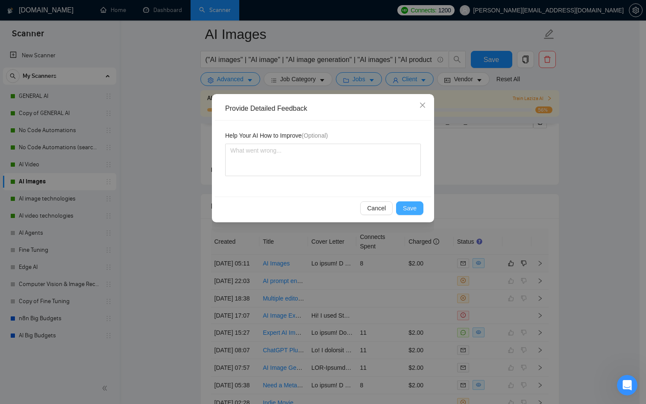
click at [414, 210] on span "Save" at bounding box center [410, 207] width 14 height 9
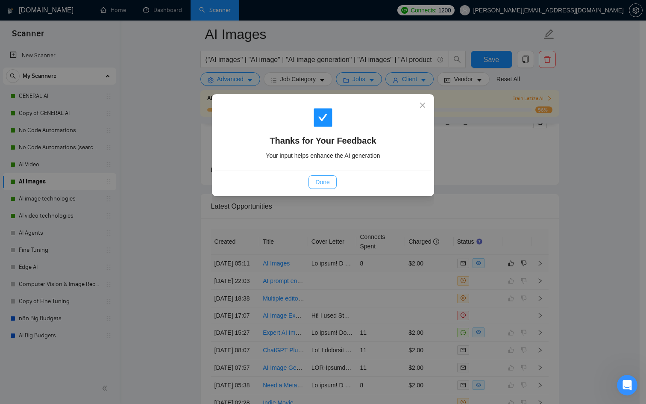
click at [331, 185] on button "Done" at bounding box center [323, 182] width 28 height 14
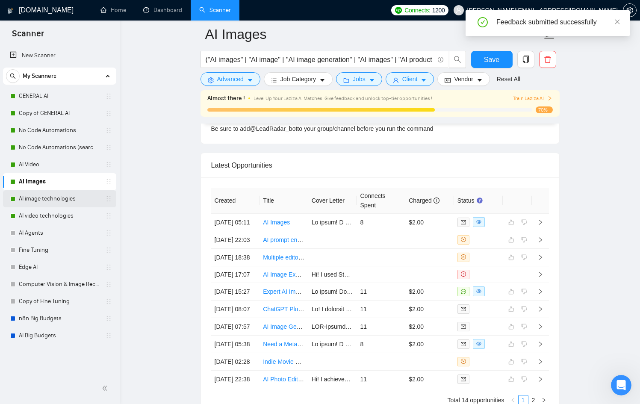
click at [64, 193] on link "AI image technologies" at bounding box center [59, 198] width 81 height 17
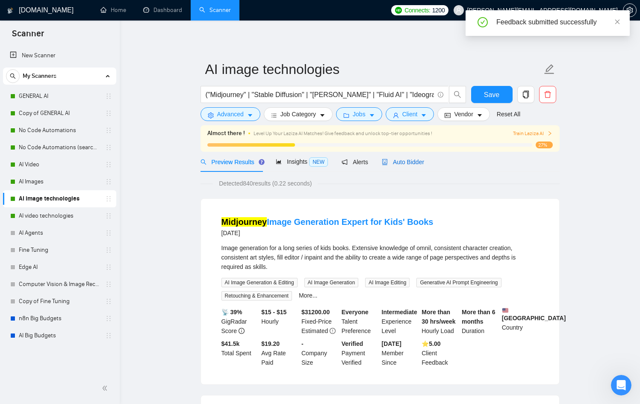
click at [410, 160] on span "Auto Bidder" at bounding box center [403, 162] width 42 height 7
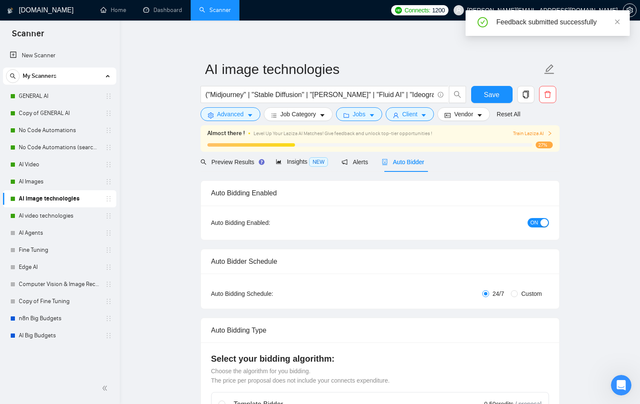
checkbox input "true"
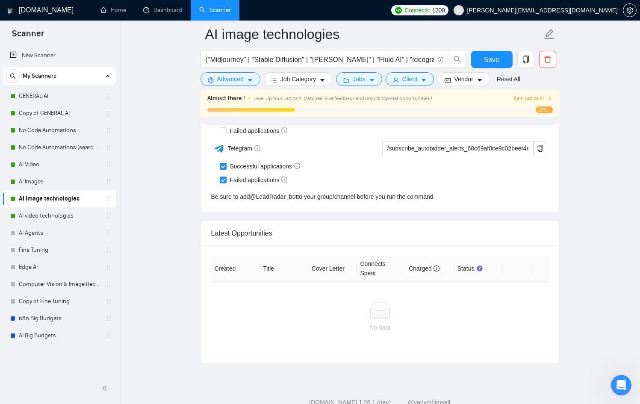
scroll to position [2146, 0]
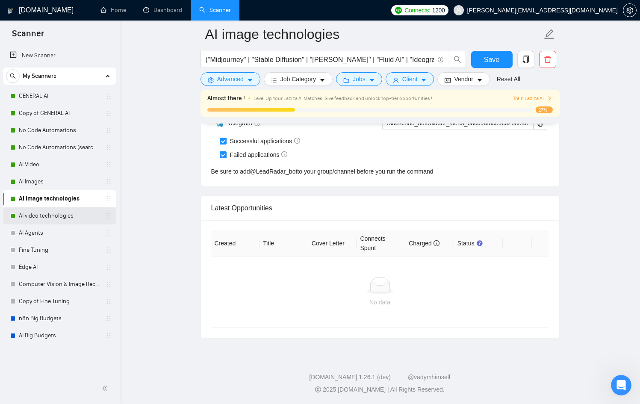
click at [54, 218] on link "AI video technologies" at bounding box center [59, 215] width 81 height 17
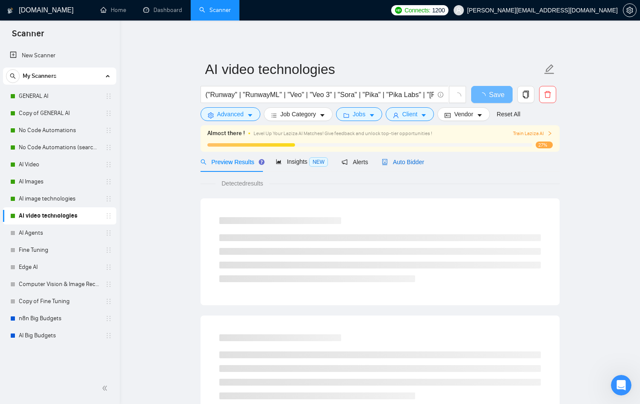
click at [409, 160] on span "Auto Bidder" at bounding box center [403, 162] width 42 height 7
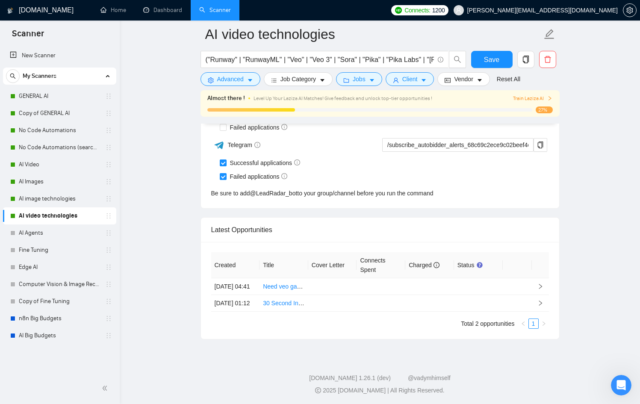
scroll to position [2144, 0]
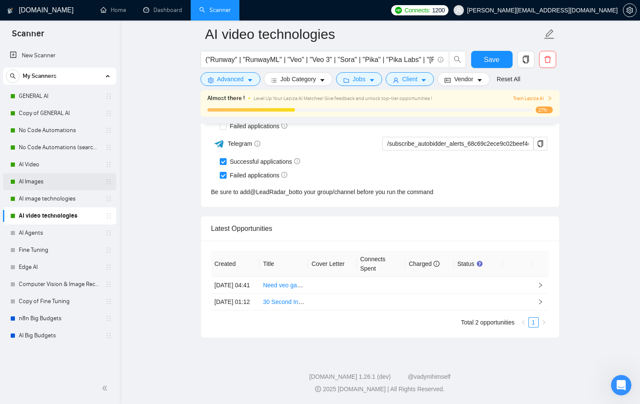
click at [54, 183] on link "AI Images" at bounding box center [59, 181] width 81 height 17
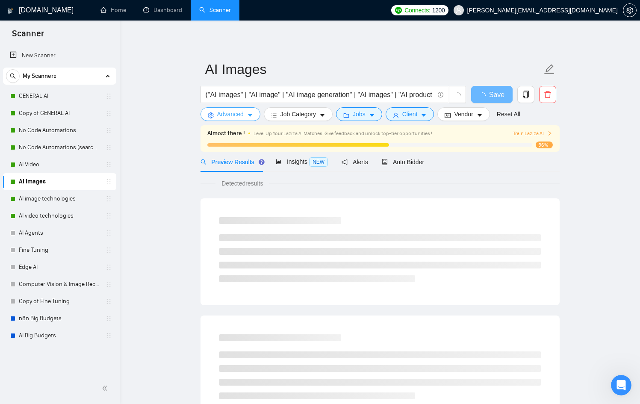
click at [227, 118] on span "Advanced" at bounding box center [230, 113] width 26 height 9
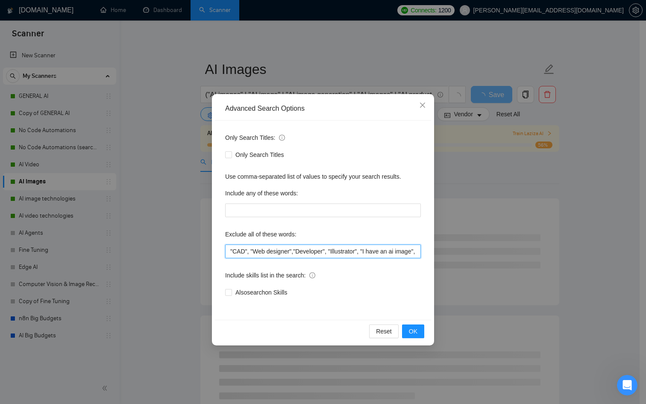
scroll to position [0, 400]
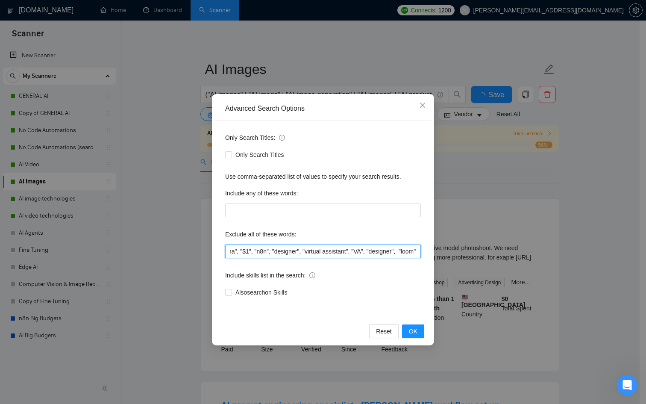
drag, startPoint x: 378, startPoint y: 248, endPoint x: 553, endPoint y: 251, distance: 174.8
click at [553, 251] on div "Advanced Search Options Only Search Titles: Only Search Titles Use comma-separa…" at bounding box center [323, 202] width 646 height 404
paste input ""proposed fixed price", "proposed hourly price""
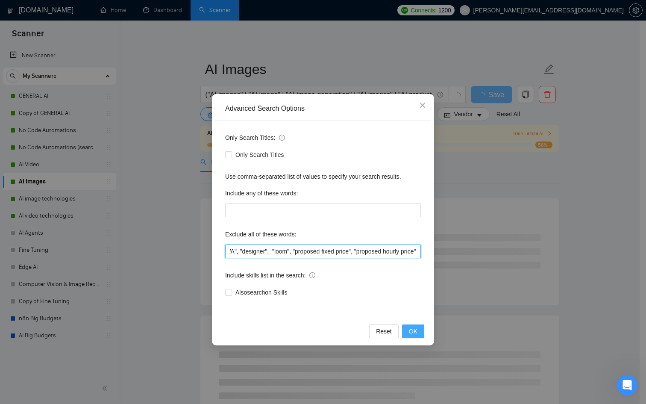
type input ""CAD", "Web designer","Developer", "Illustrator", "I have an ai image", "AI ima…"
click at [419, 332] on button "OK" at bounding box center [413, 331] width 22 height 14
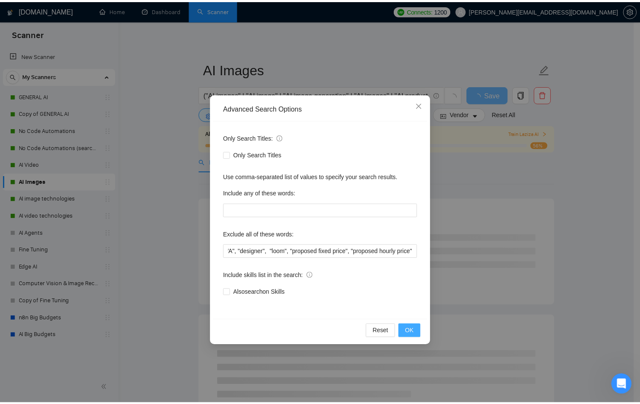
scroll to position [0, 0]
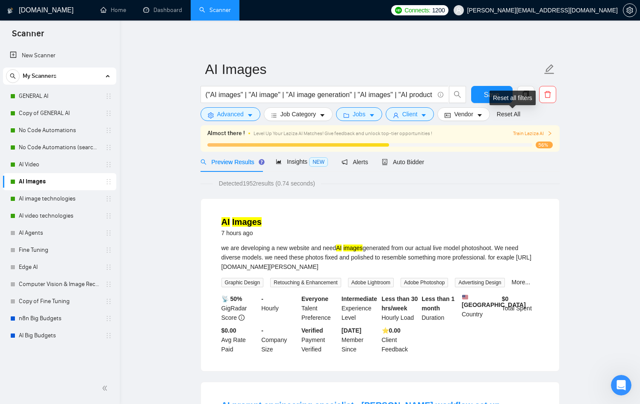
click at [489, 93] on div "Reset all filters" at bounding box center [512, 98] width 46 height 15
click at [478, 86] on button "Save" at bounding box center [491, 94] width 41 height 17
